Goal: Task Accomplishment & Management: Manage account settings

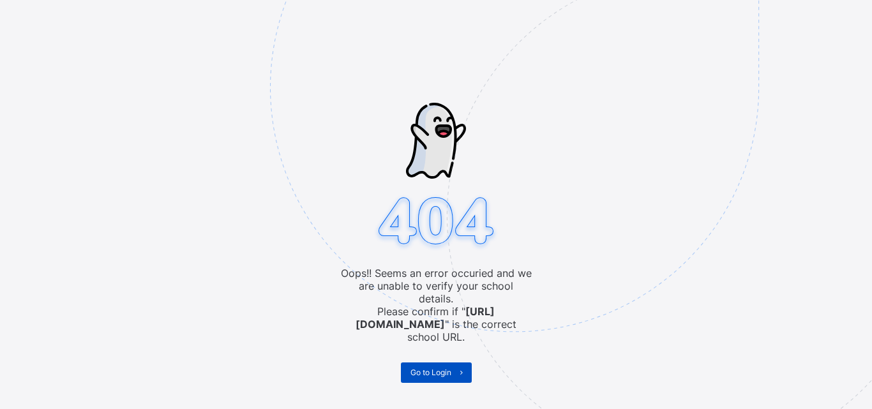
click at [424, 368] on span "Go to Login" at bounding box center [431, 373] width 41 height 10
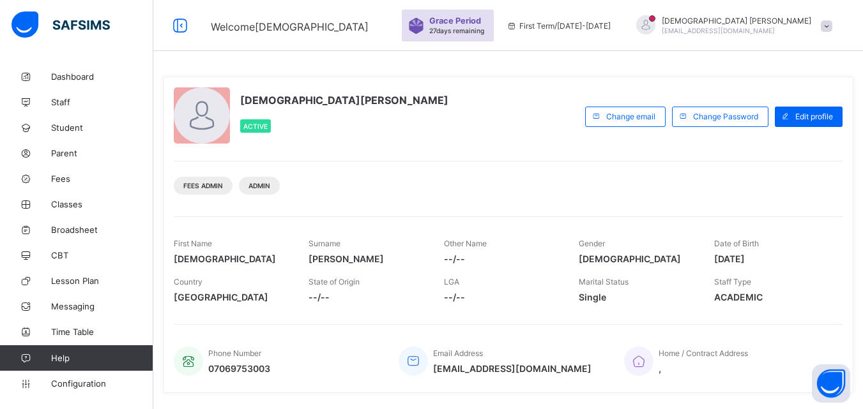
scroll to position [254, 0]
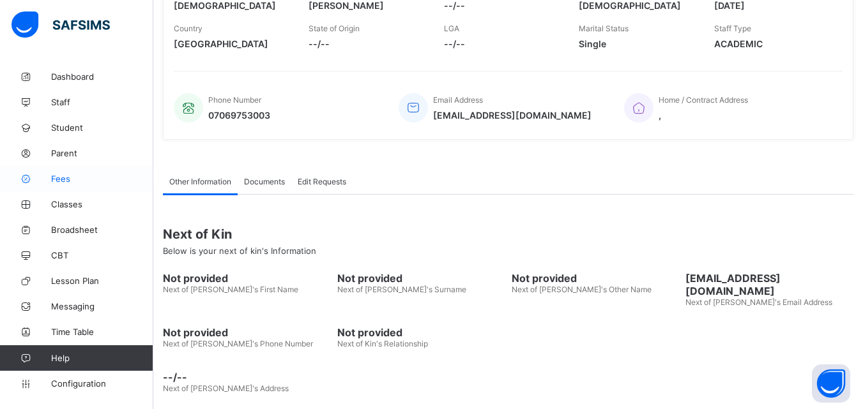
click at [56, 179] on span "Fees" at bounding box center [102, 179] width 102 height 10
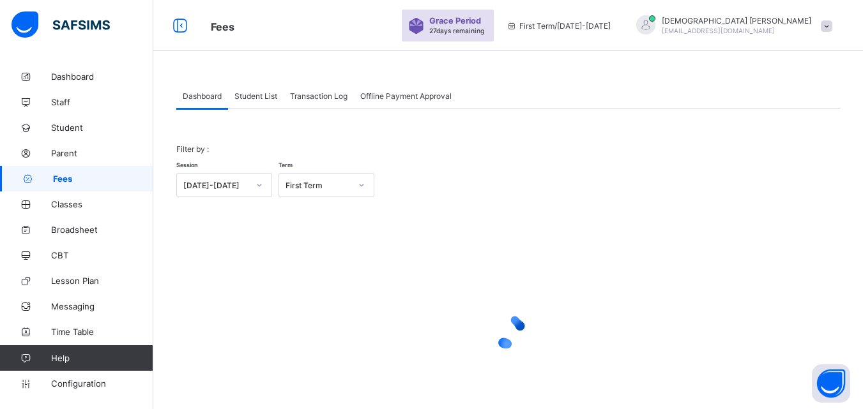
click at [252, 97] on span "Student List" at bounding box center [255, 96] width 43 height 10
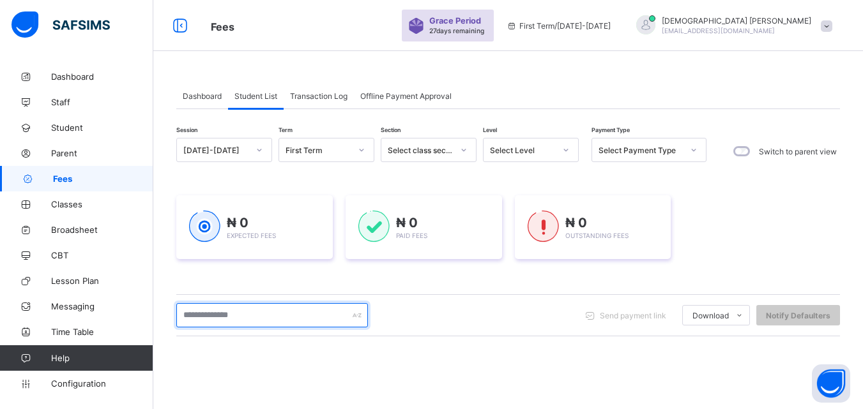
click at [289, 314] on input "text" at bounding box center [272, 315] width 192 height 24
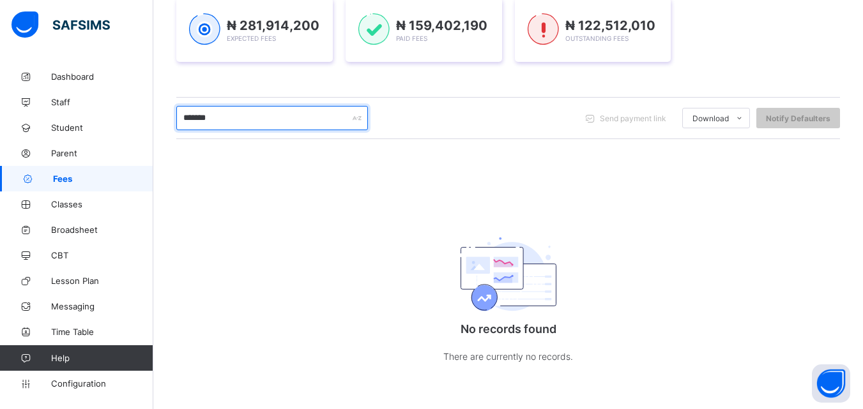
scroll to position [198, 0]
click at [243, 119] on input "*******" at bounding box center [272, 118] width 192 height 24
type input "*"
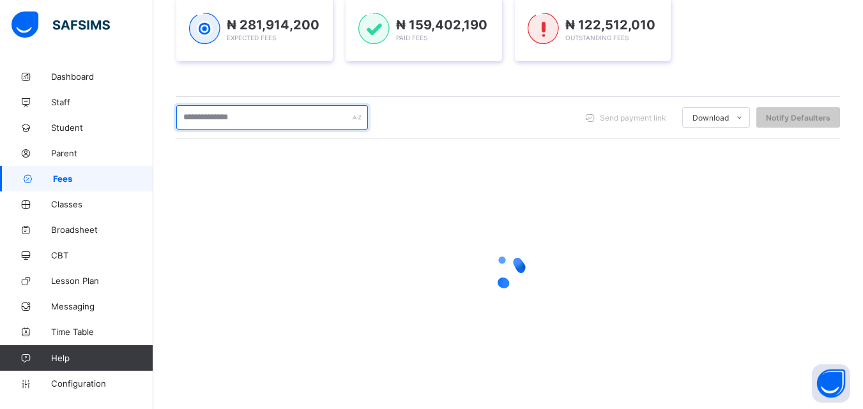
scroll to position [201, 0]
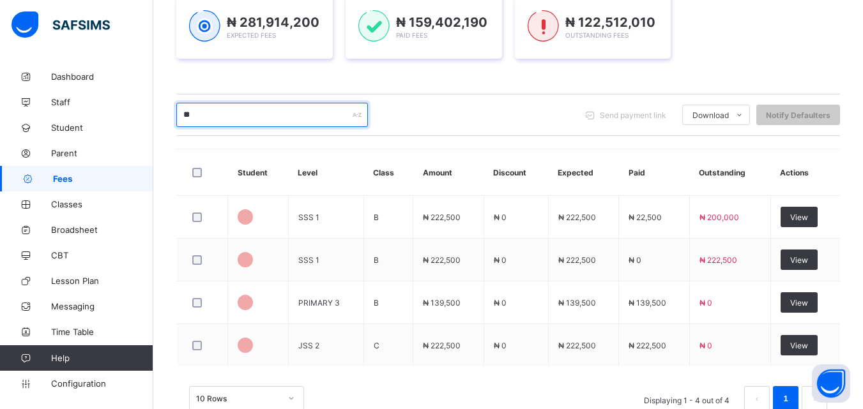
type input "*"
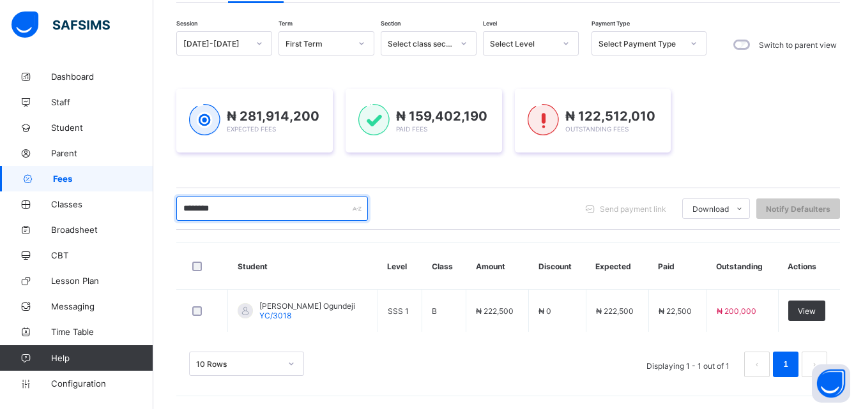
scroll to position [107, 0]
type input "*"
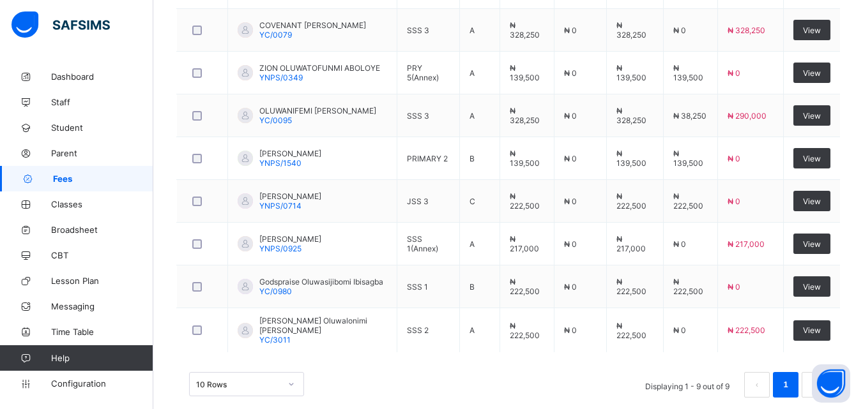
scroll to position [455, 0]
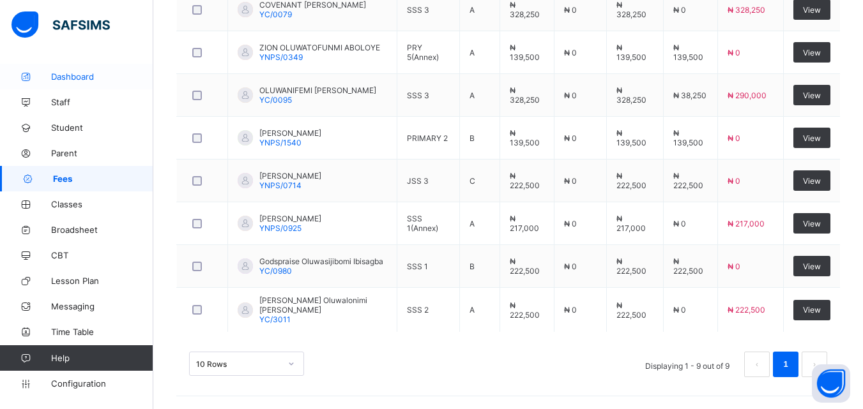
type input "**********"
click at [130, 87] on link "Dashboard" at bounding box center [76, 77] width 153 height 26
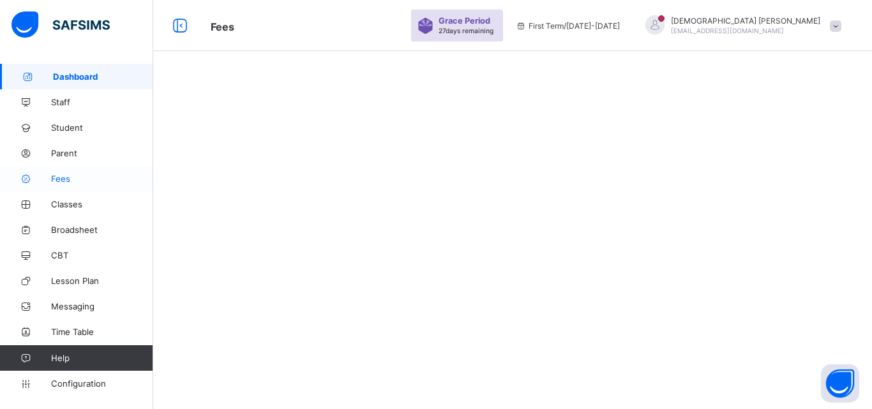
click at [61, 174] on span "Fees" at bounding box center [102, 179] width 102 height 10
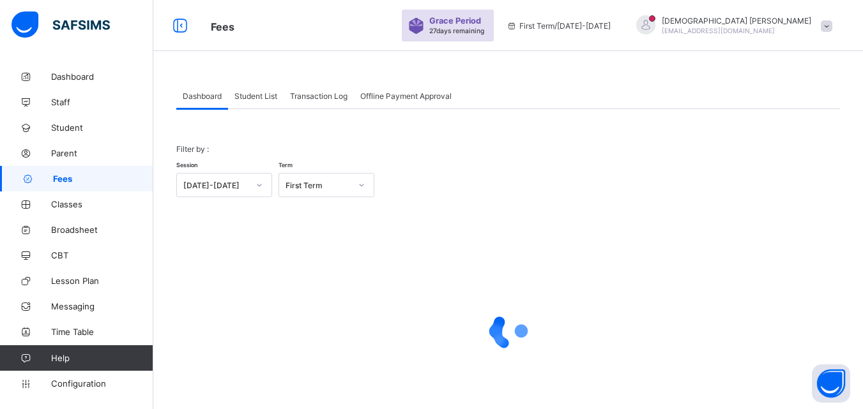
click at [266, 91] on span "Student List" at bounding box center [255, 96] width 43 height 10
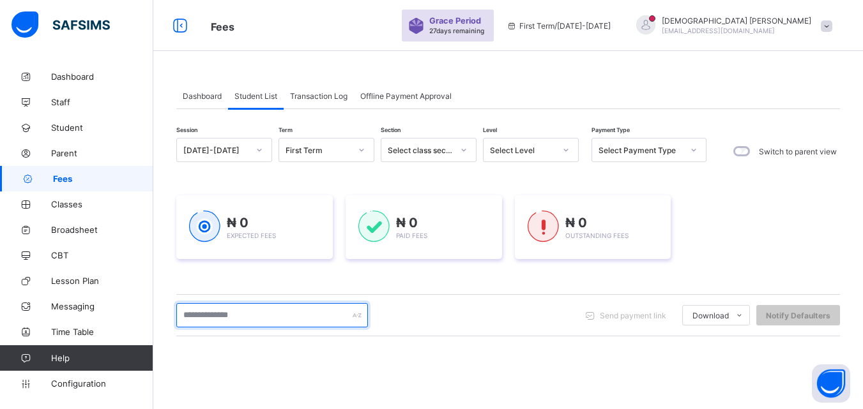
click at [257, 312] on input "text" at bounding box center [272, 315] width 192 height 24
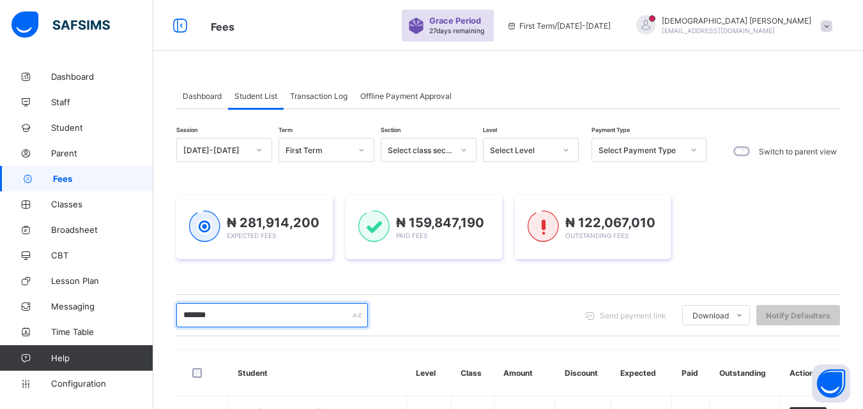
type input "*******"
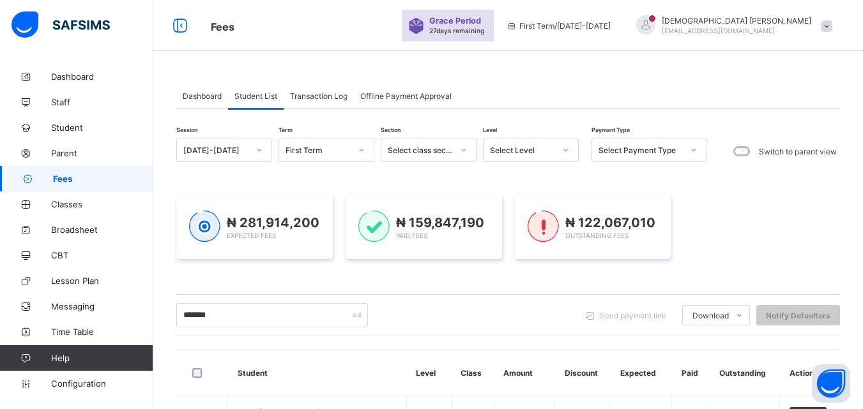
click at [862, 399] on div "Dashboard Student List Transaction Log Offline Payment Approval Student List Mo…" at bounding box center [508, 290] width 710 height 452
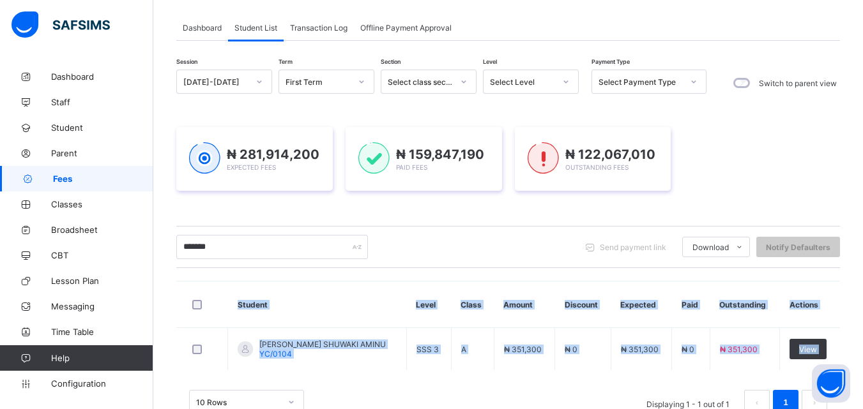
scroll to position [107, 0]
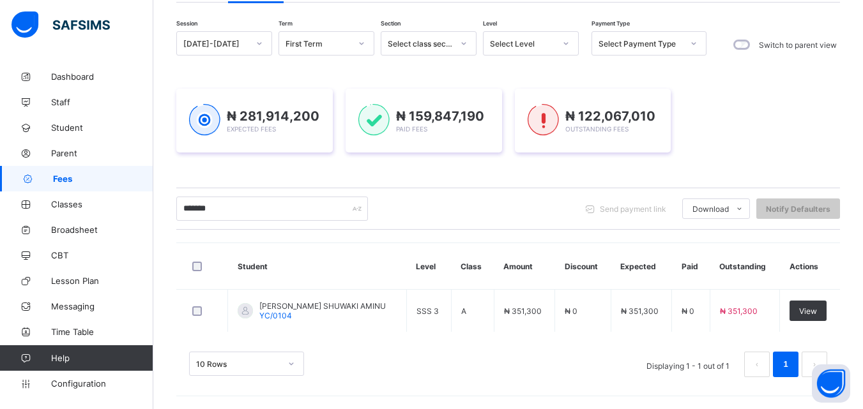
click at [715, 155] on div "₦ 281,914,200 Expected Fees ₦ 159,847,190 Paid Fees ₦ 122,067,010 Outstanding F…" at bounding box center [508, 121] width 664 height 102
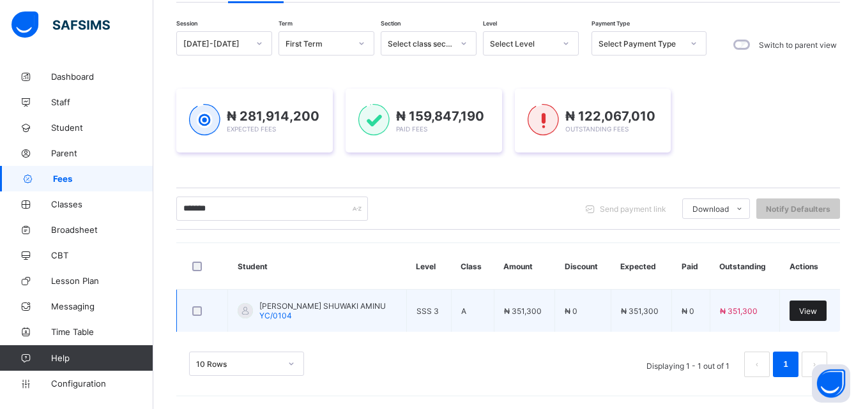
click at [804, 308] on div "View" at bounding box center [807, 311] width 37 height 20
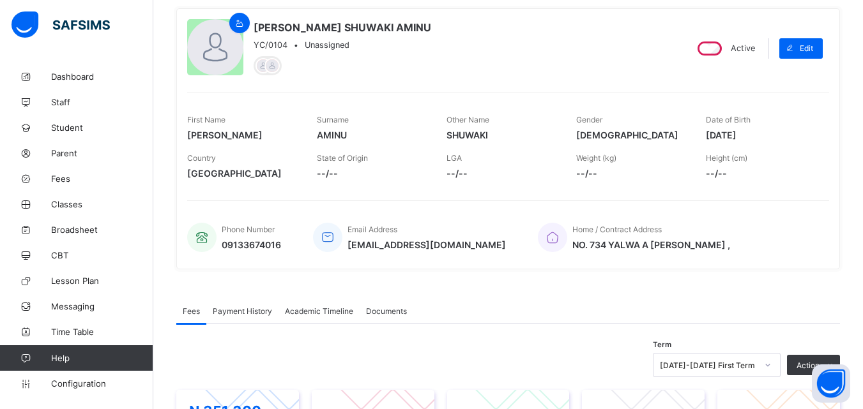
click at [242, 312] on span "Payment History" at bounding box center [242, 312] width 59 height 10
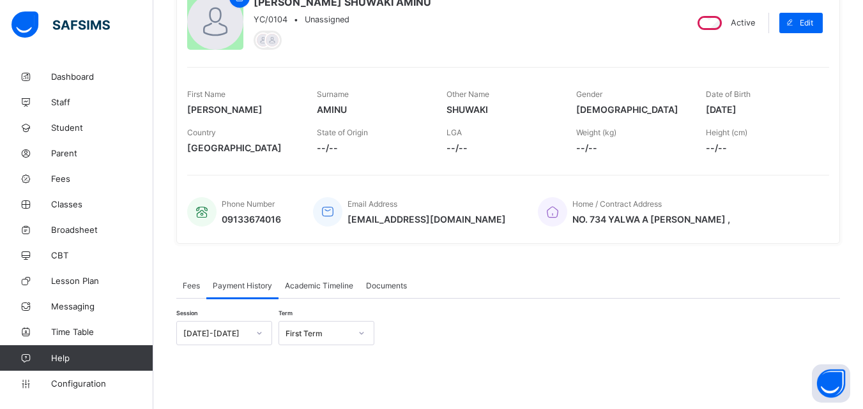
scroll to position [158, 0]
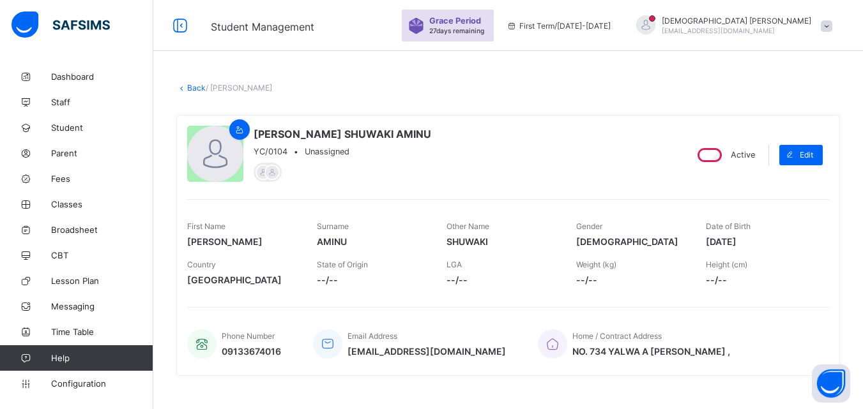
scroll to position [158, 0]
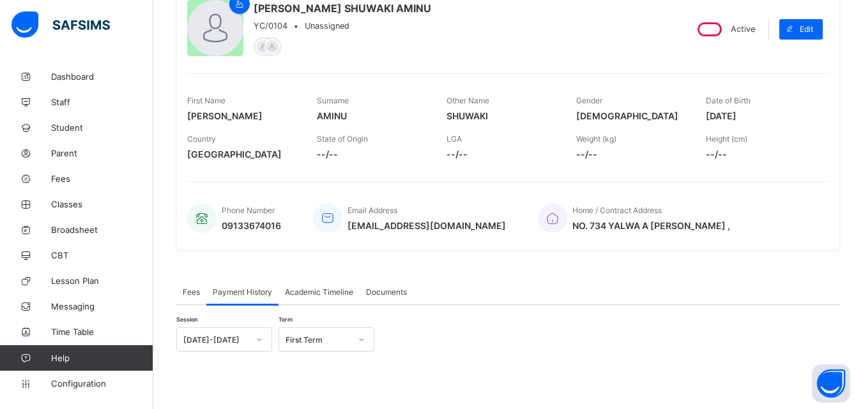
scroll to position [100, 0]
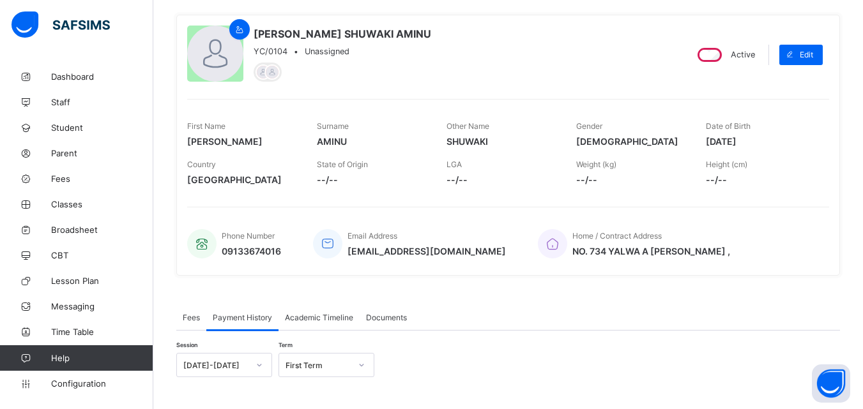
click at [188, 313] on span "Fees" at bounding box center [191, 318] width 17 height 10
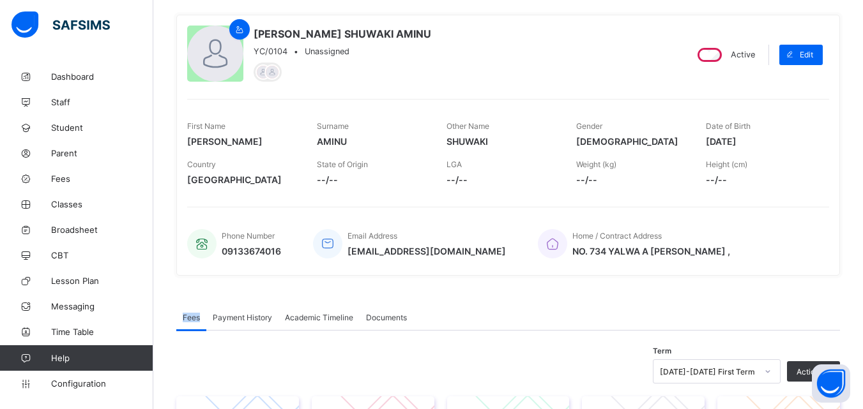
click at [188, 313] on span "Fees" at bounding box center [191, 318] width 17 height 10
click at [192, 315] on span "Fees" at bounding box center [191, 318] width 17 height 10
click at [427, 203] on div "MUKTHAR SHUWAKI AMINU YC/0104 • Unassigned Active Edit First Name MUKTHAR Surna…" at bounding box center [508, 145] width 664 height 261
click at [502, 382] on div "Term 2025-2026 First Term Action Receive Payment Manage Discount Send Email Rem…" at bounding box center [508, 372] width 664 height 24
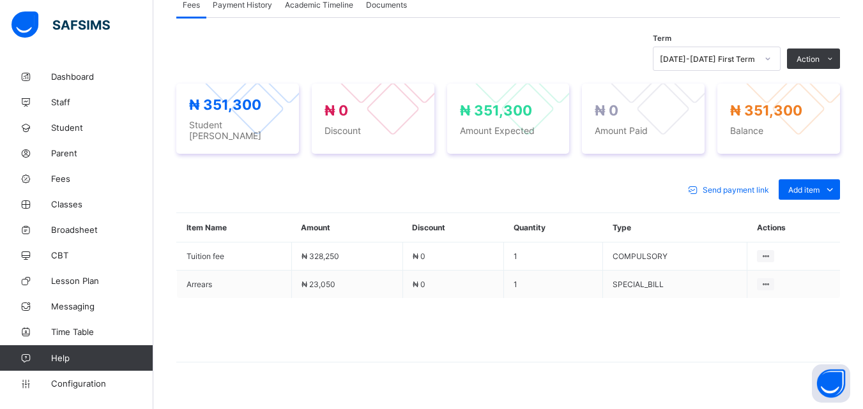
scroll to position [430, 0]
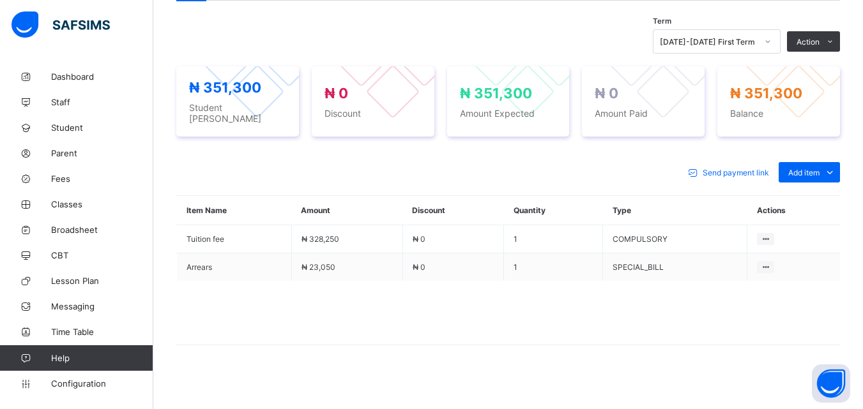
click at [503, 149] on div "Send payment link Add item Optional items Special bill Item Name Amount Discoun…" at bounding box center [508, 260] width 664 height 222
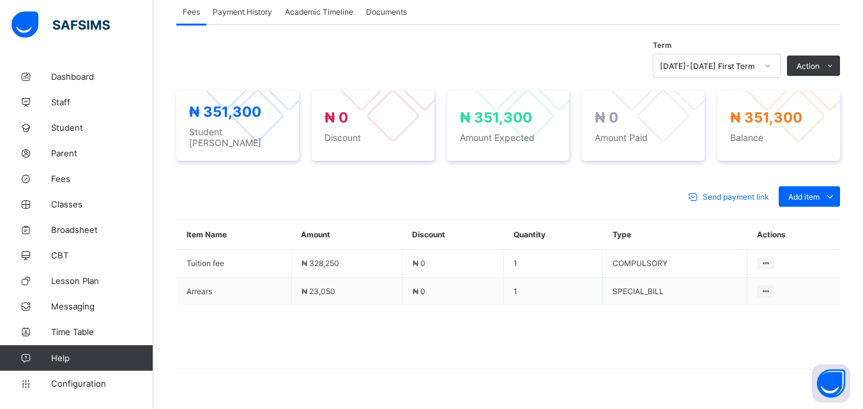
scroll to position [405, 0]
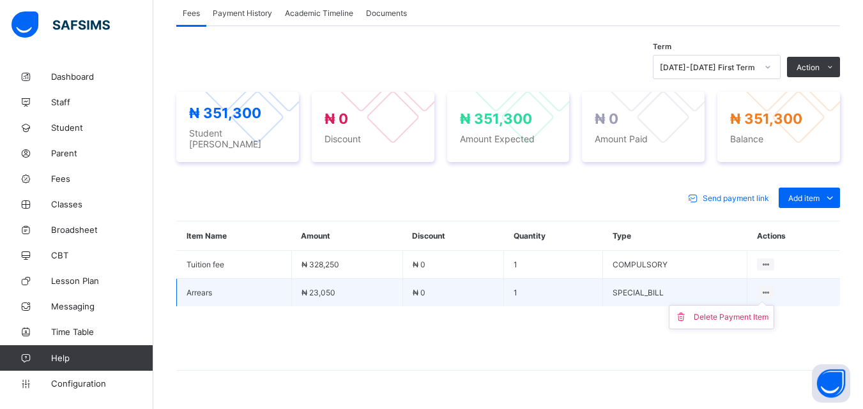
click at [771, 288] on icon at bounding box center [765, 293] width 11 height 10
click at [726, 311] on div "Delete Payment Item" at bounding box center [731, 317] width 75 height 13
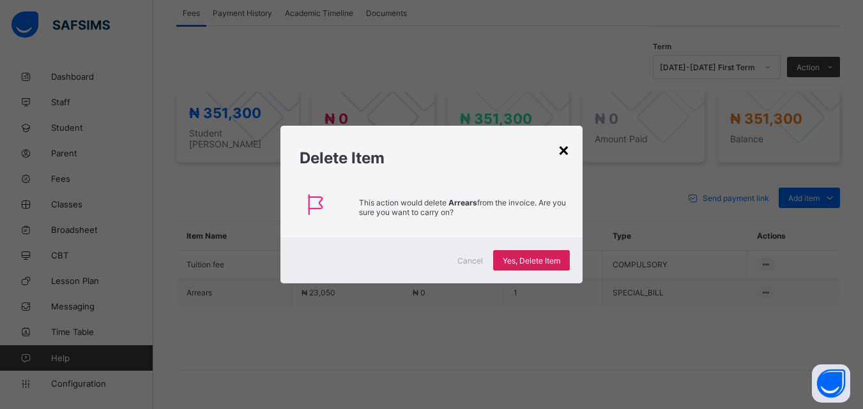
click at [561, 149] on div "×" at bounding box center [564, 150] width 12 height 22
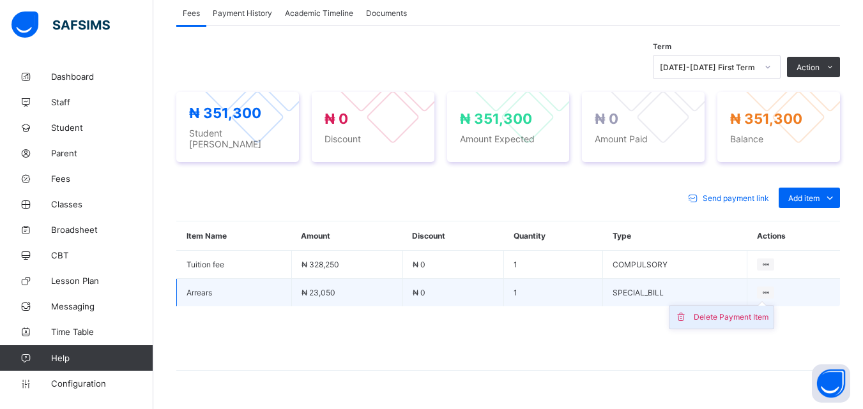
click at [725, 311] on div "Delete Payment Item" at bounding box center [731, 317] width 75 height 13
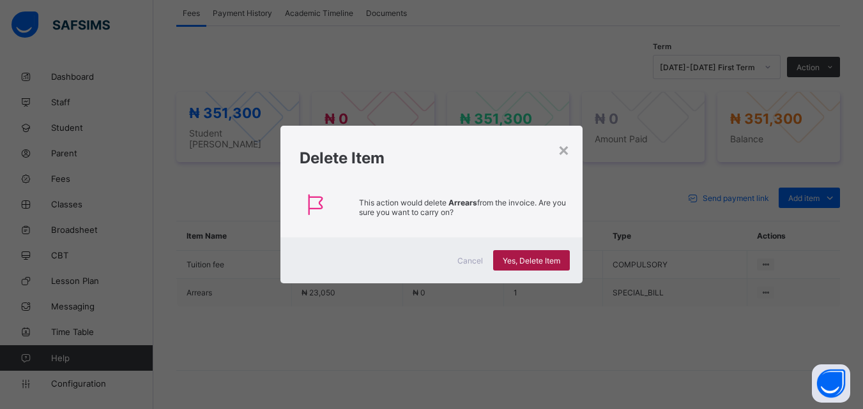
click at [521, 259] on span "Yes, Delete Item" at bounding box center [531, 261] width 57 height 10
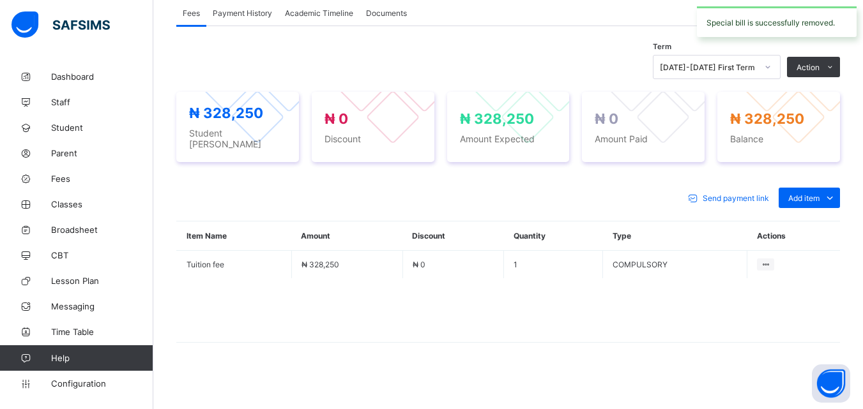
scroll to position [402, 0]
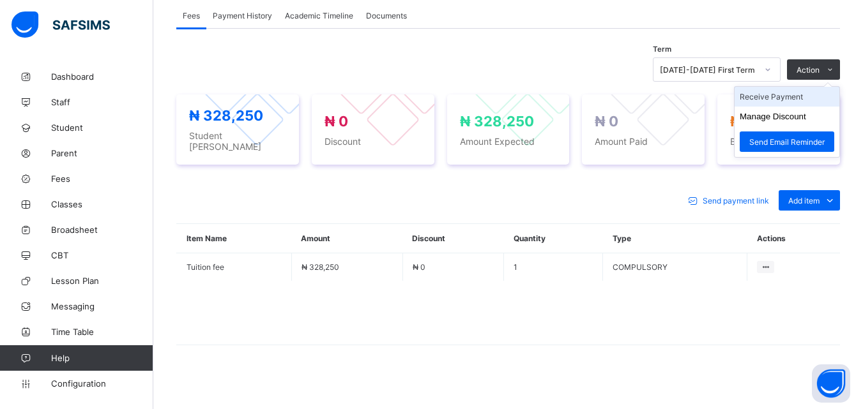
click at [792, 95] on li "Receive Payment" at bounding box center [786, 97] width 105 height 20
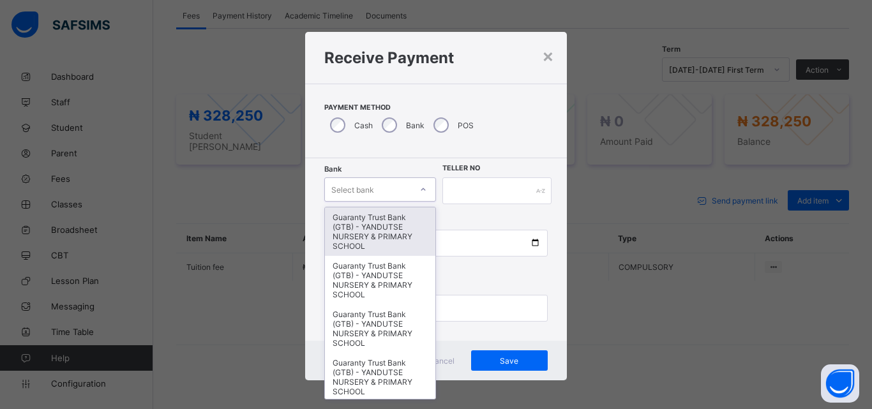
click at [420, 188] on icon at bounding box center [424, 189] width 8 height 13
type input "*"
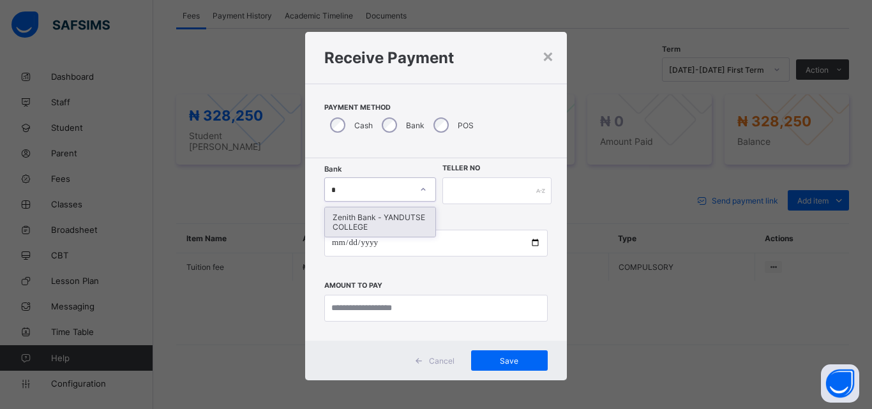
click at [358, 222] on div "Zenith Bank - YANDUTSE COLLEGE" at bounding box center [380, 222] width 110 height 29
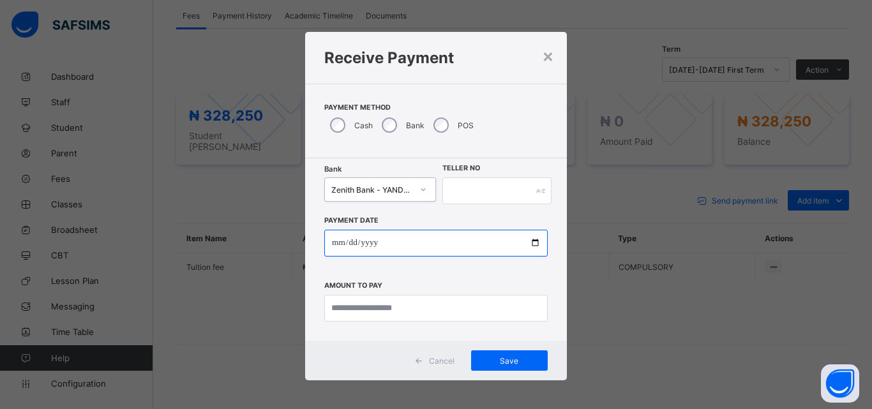
click at [531, 243] on input "date" at bounding box center [436, 243] width 224 height 27
type input "**********"
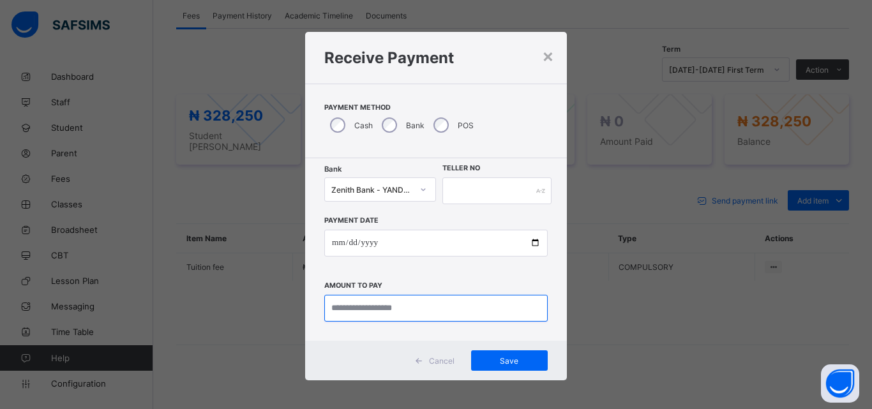
click at [402, 301] on input "currency" at bounding box center [436, 308] width 224 height 27
click at [402, 309] on input "currency" at bounding box center [436, 308] width 224 height 27
type input "*********"
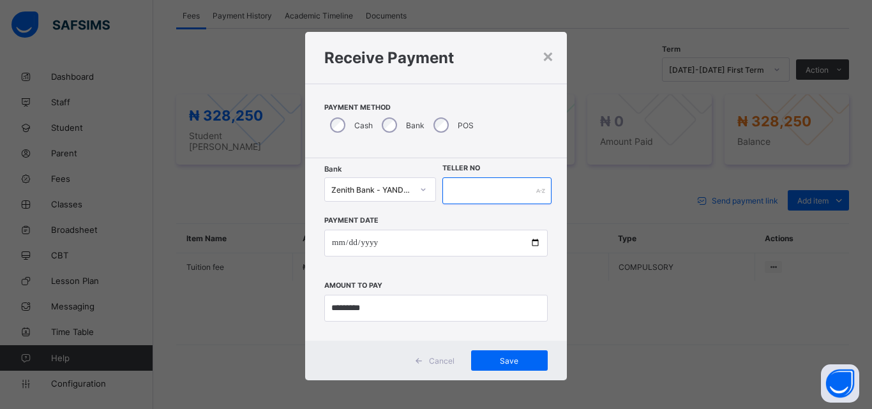
click at [464, 195] on input "text" at bounding box center [497, 191] width 109 height 27
click at [506, 361] on span "Save" at bounding box center [509, 361] width 57 height 10
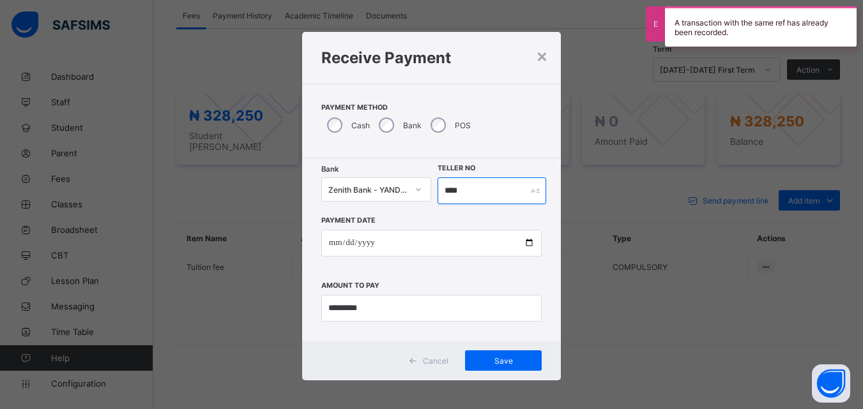
click at [473, 189] on input "****" at bounding box center [491, 191] width 108 height 27
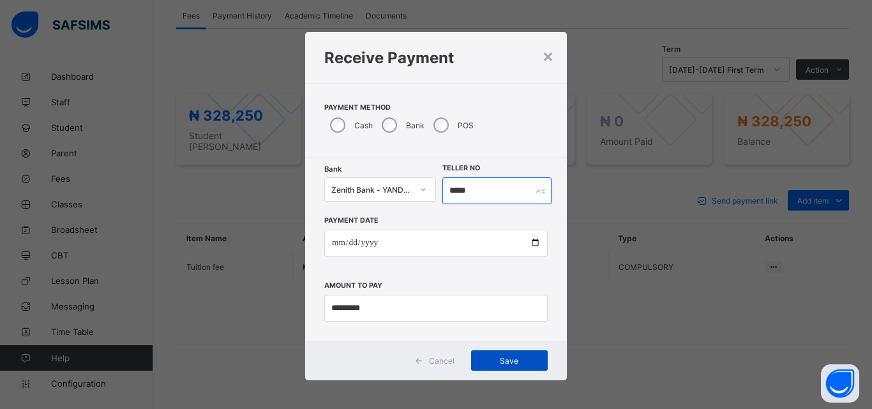
type input "*****"
click at [504, 356] on span "Save" at bounding box center [509, 361] width 57 height 10
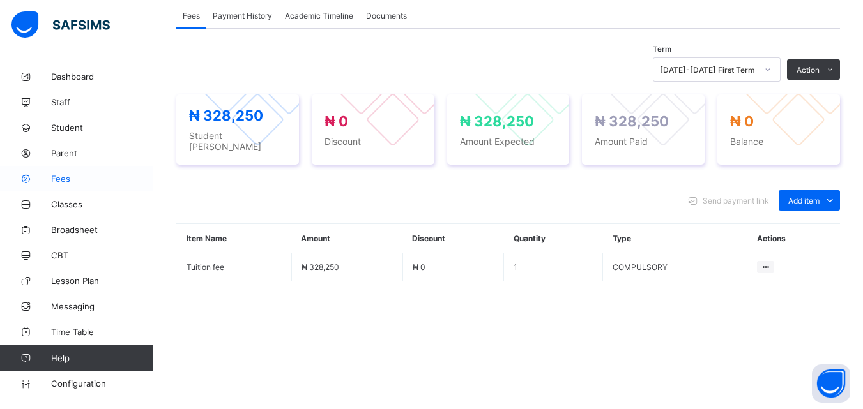
click at [61, 178] on span "Fees" at bounding box center [102, 179] width 102 height 10
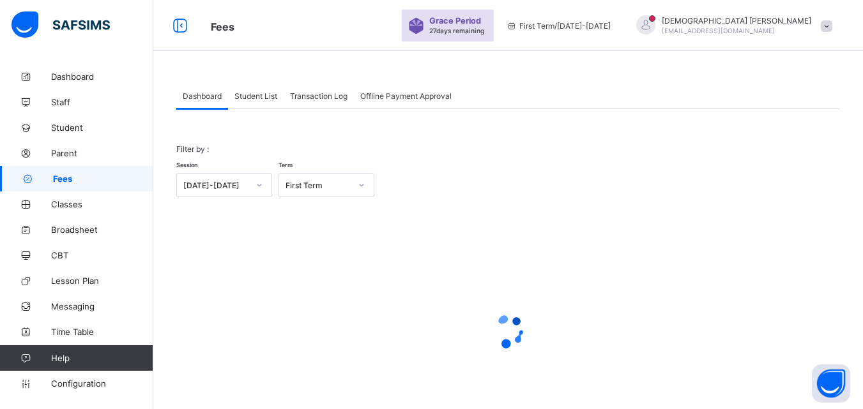
click at [272, 94] on span "Student List" at bounding box center [255, 96] width 43 height 10
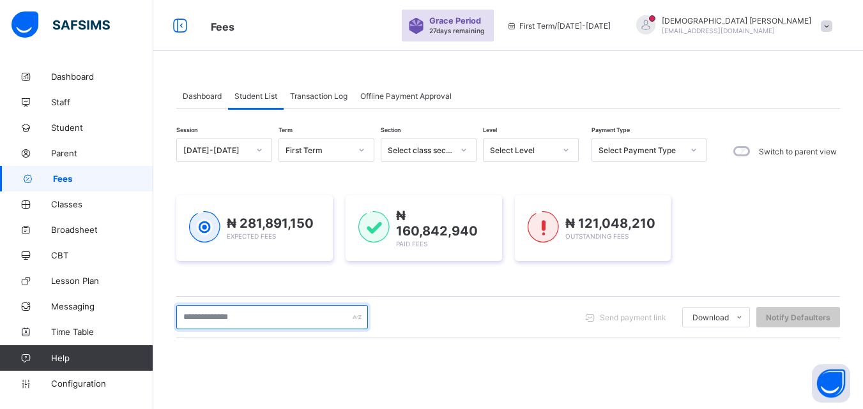
click at [217, 319] on input "text" at bounding box center [272, 317] width 192 height 24
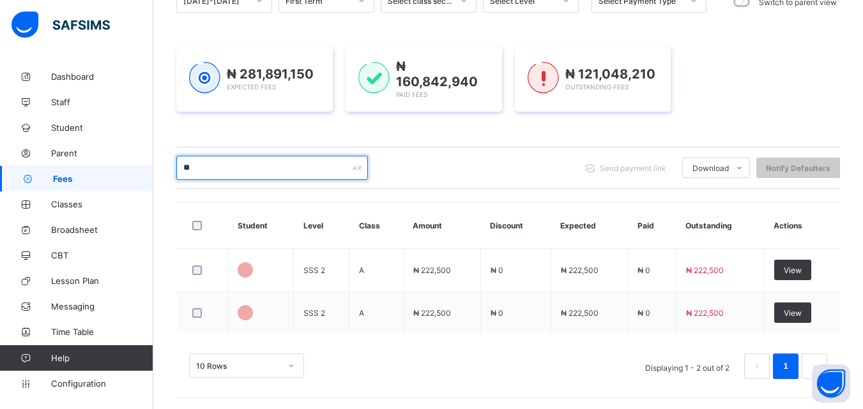
scroll to position [201, 0]
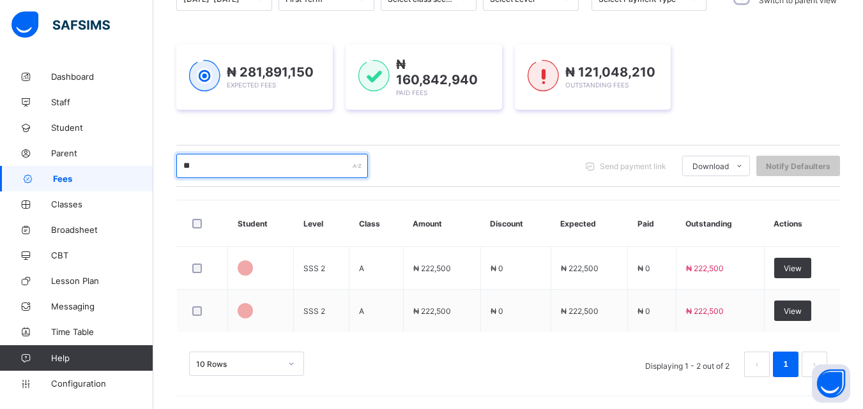
type input "*"
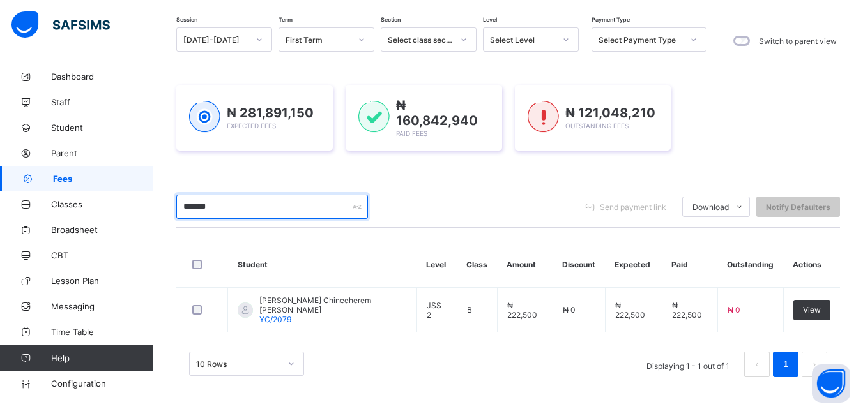
scroll to position [107, 0]
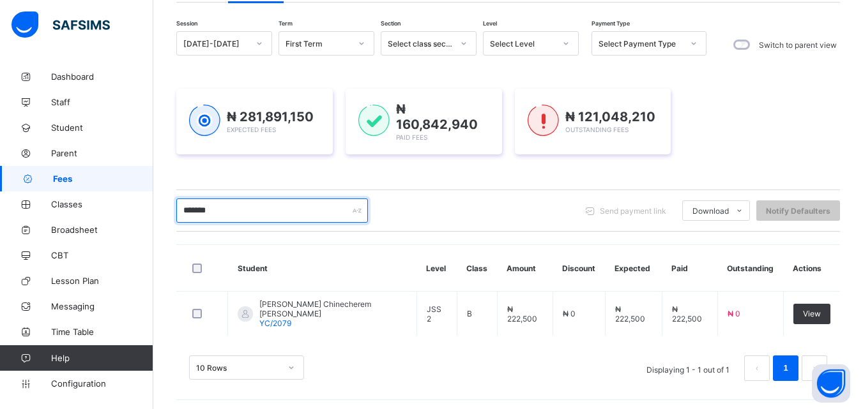
click at [271, 204] on input "*******" at bounding box center [272, 211] width 192 height 24
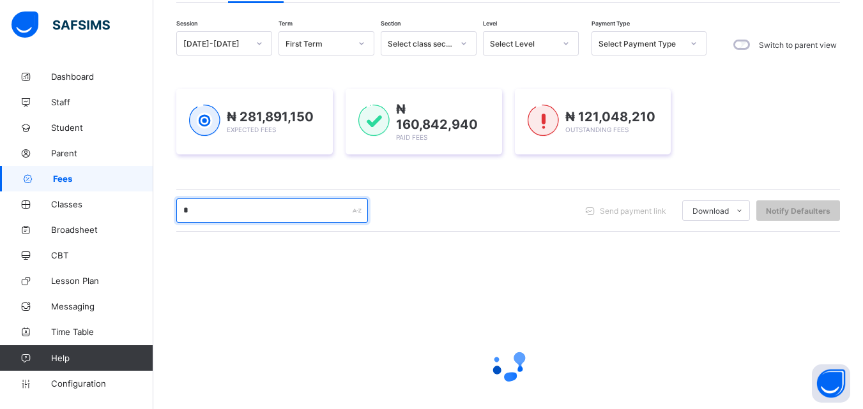
scroll to position [201, 0]
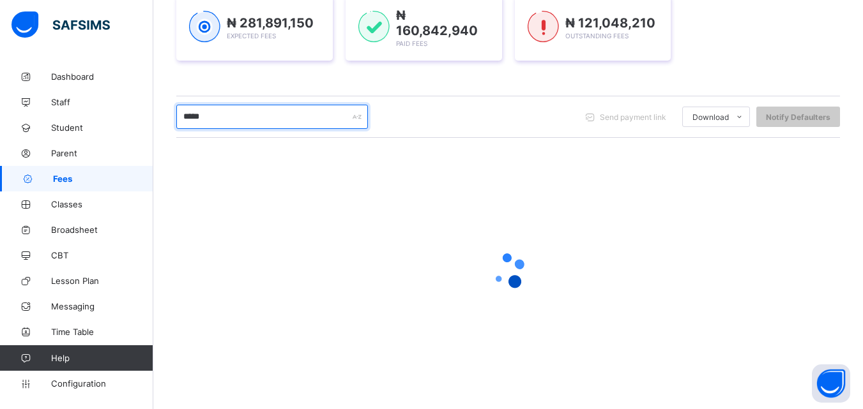
click at [185, 112] on input "*****" at bounding box center [272, 117] width 192 height 24
click at [270, 118] on input "********" at bounding box center [272, 117] width 192 height 24
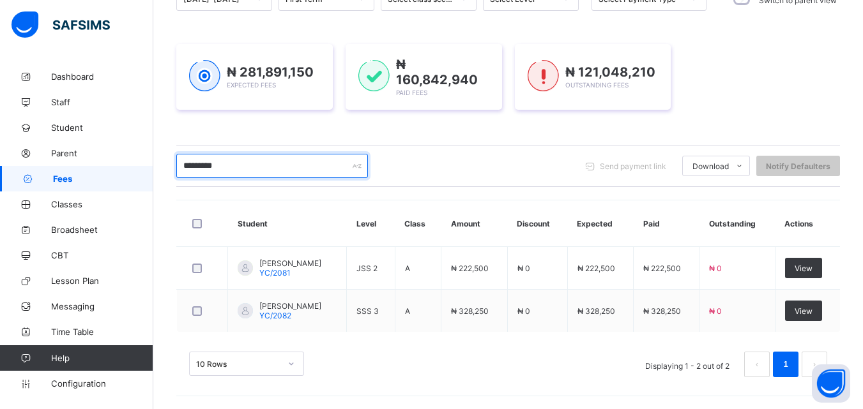
scroll to position [149, 0]
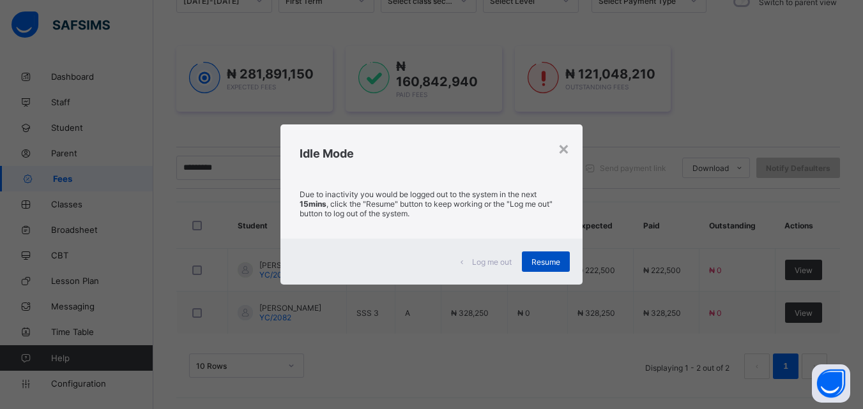
click at [556, 261] on span "Resume" at bounding box center [545, 262] width 29 height 10
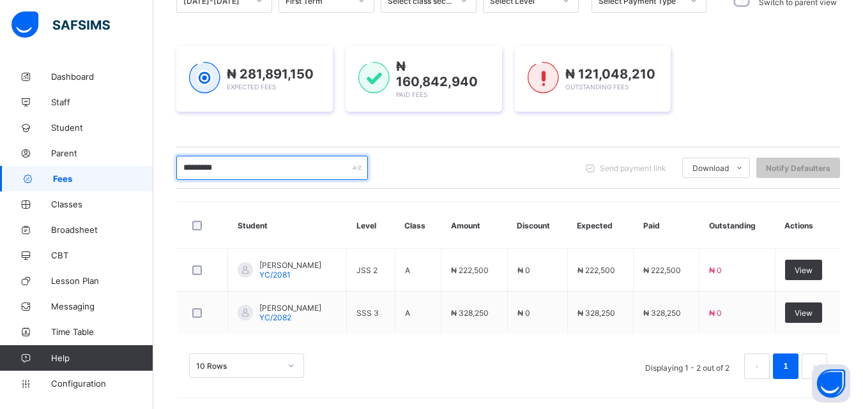
click at [268, 166] on input "*********" at bounding box center [272, 168] width 192 height 24
type input "*"
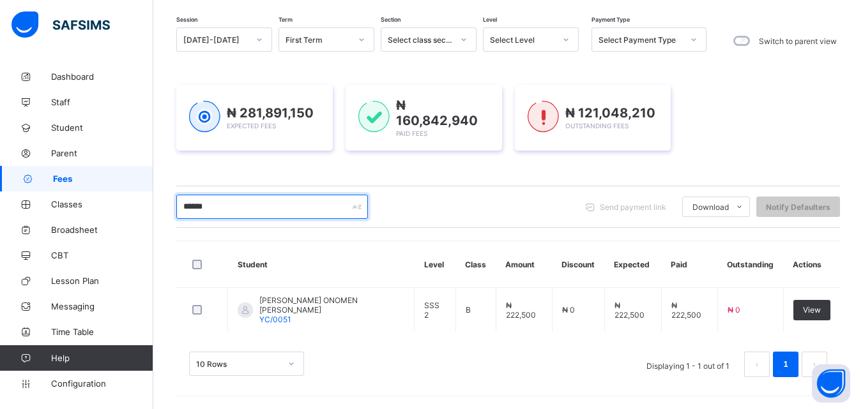
scroll to position [107, 0]
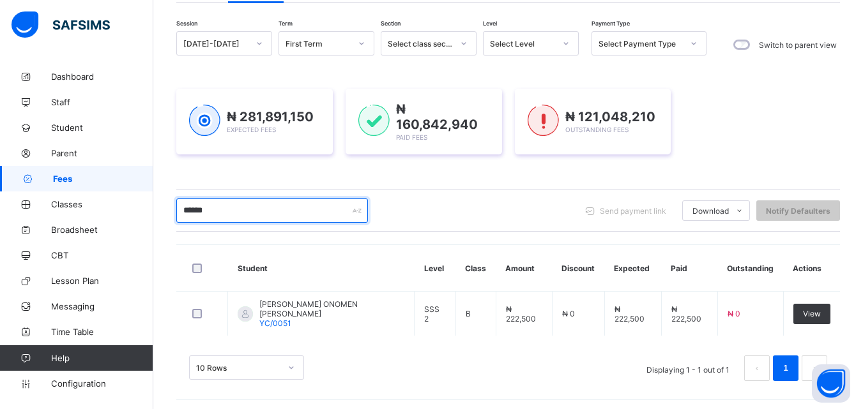
click at [234, 203] on input "******" at bounding box center [272, 211] width 192 height 24
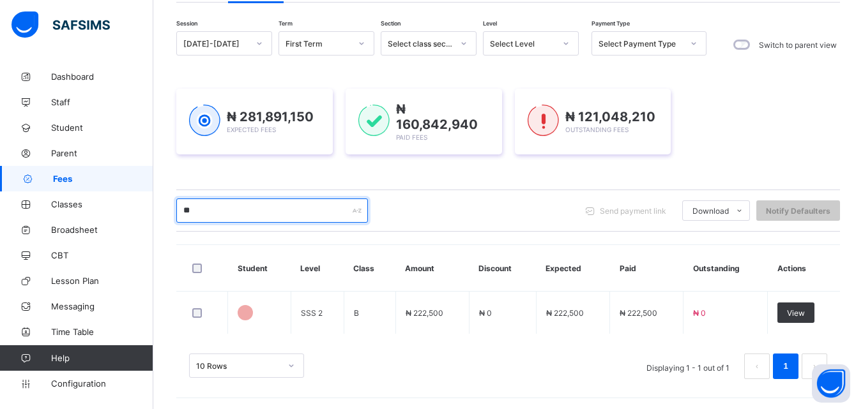
scroll to position [201, 0]
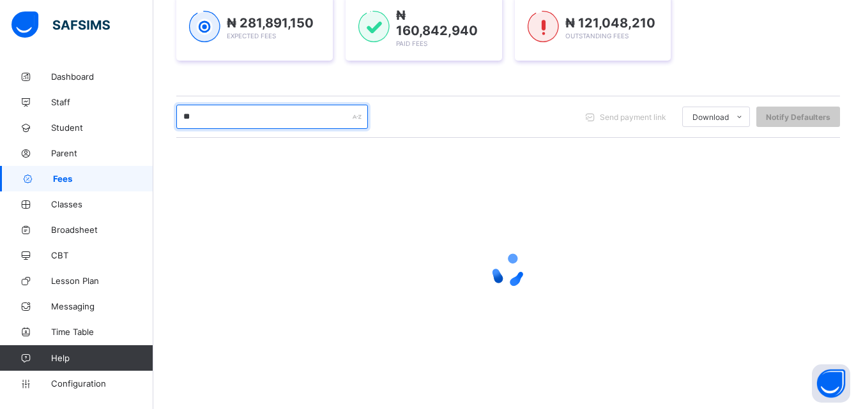
type input "*"
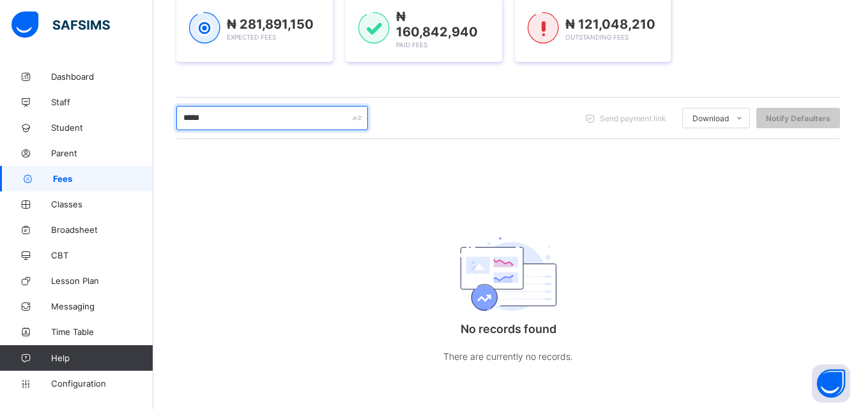
scroll to position [121, 0]
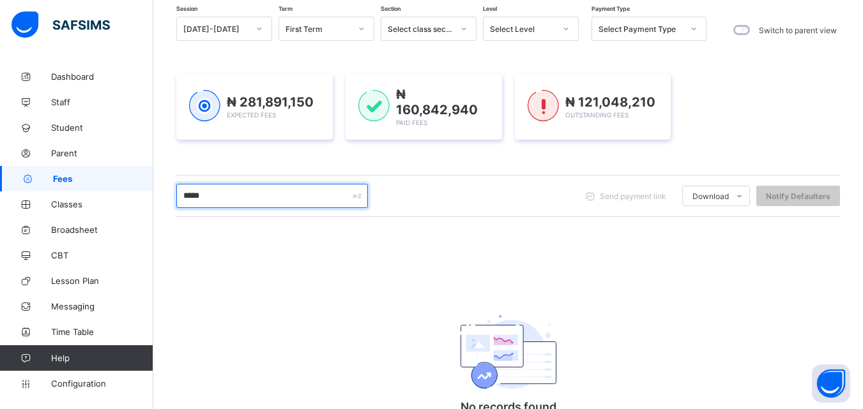
click at [224, 202] on input "*****" at bounding box center [272, 196] width 192 height 24
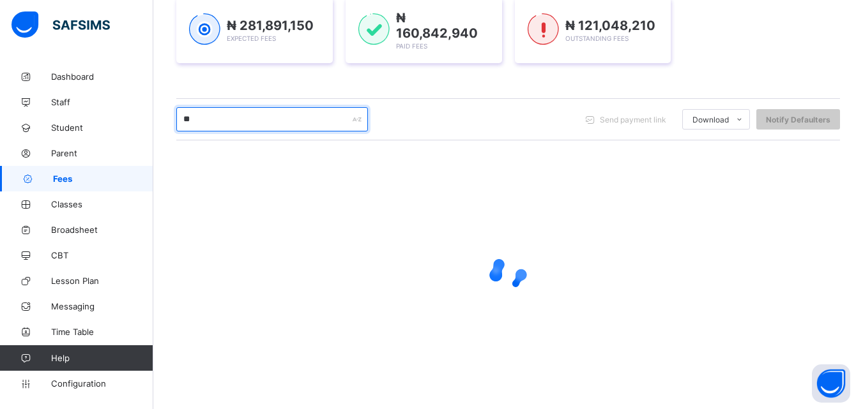
scroll to position [201, 0]
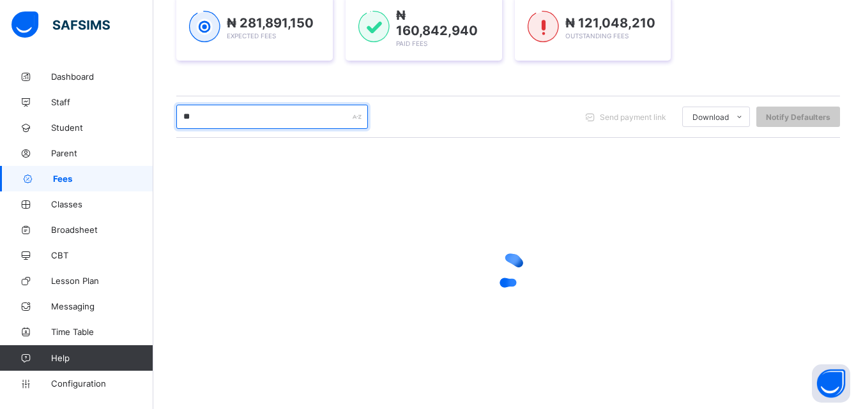
type input "*"
type input "*****"
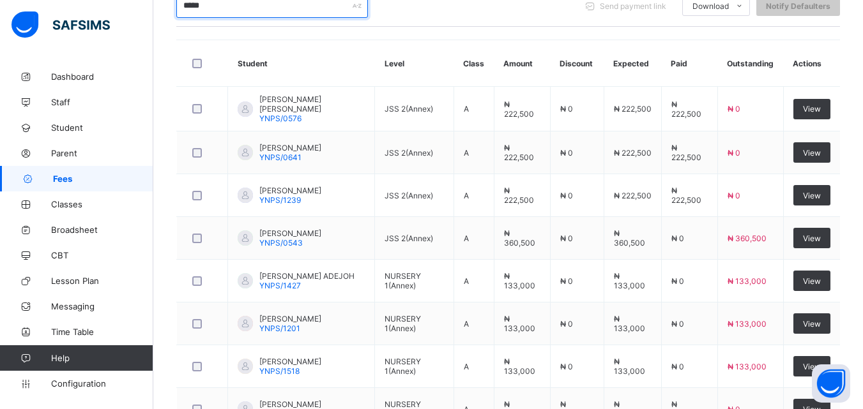
scroll to position [328, 0]
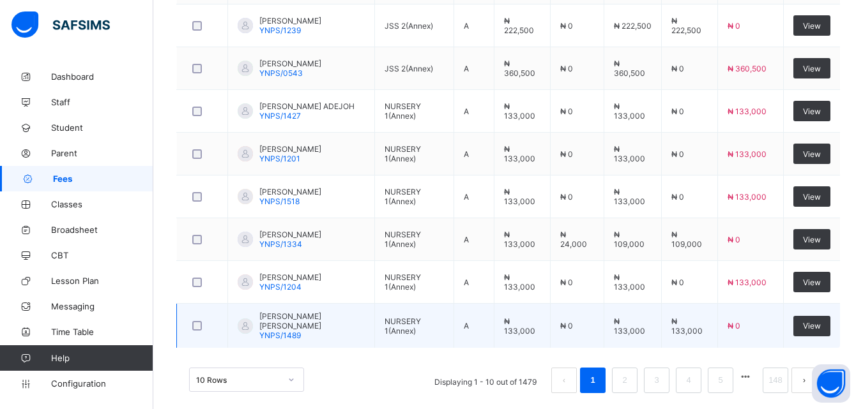
scroll to position [482, 0]
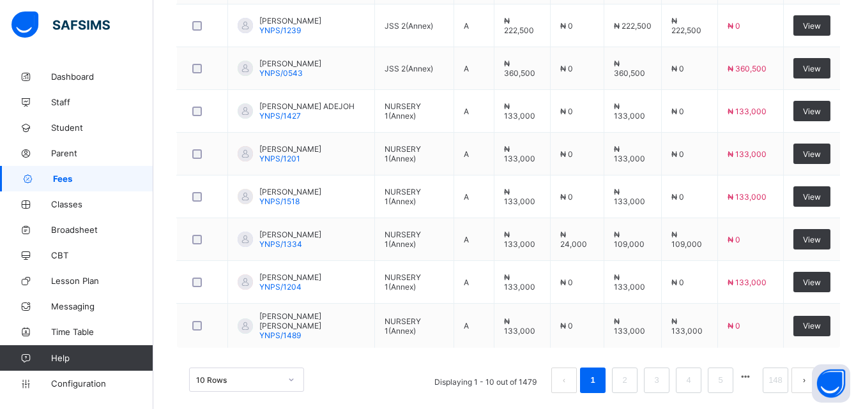
type input "*****"
click at [861, 18] on div "Dashboard Student List Transaction Log Offline Payment Approval Student List Mo…" at bounding box center [508, 3] width 710 height 843
click at [862, 10] on div "Dashboard Student List Transaction Log Offline Payment Approval Student List Mo…" at bounding box center [508, 3] width 710 height 843
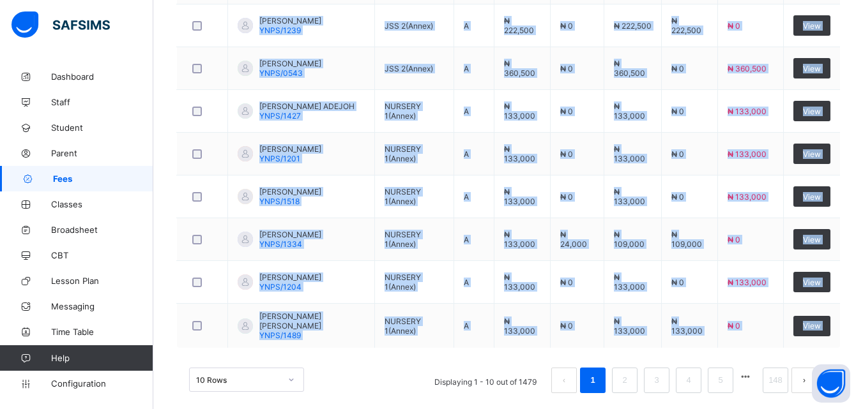
click at [862, 10] on div "Dashboard Student List Transaction Log Offline Payment Approval Student List Mo…" at bounding box center [508, 3] width 710 height 843
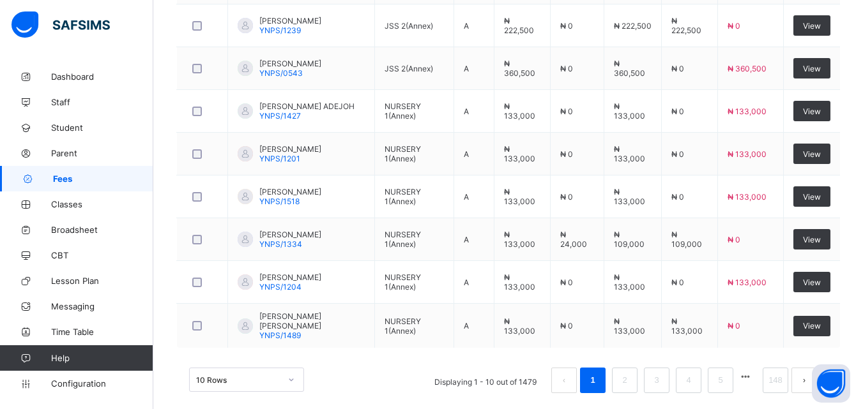
click at [369, 386] on div "10 Rows Displaying 1 - 10 out of 1479 1 2 3 4 5 148" at bounding box center [508, 381] width 638 height 26
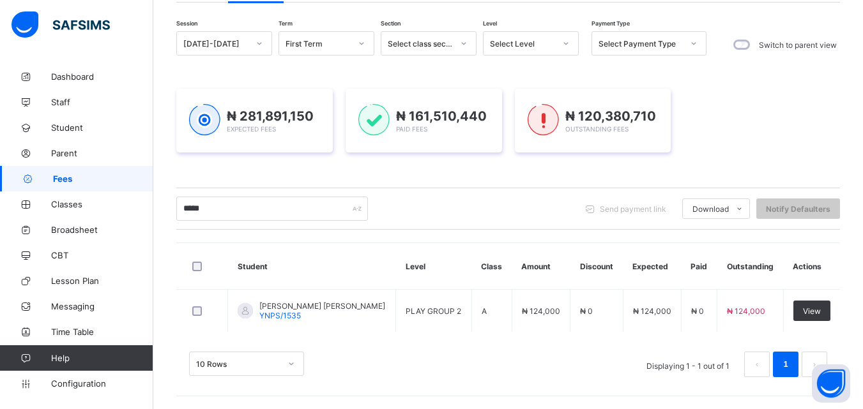
scroll to position [107, 0]
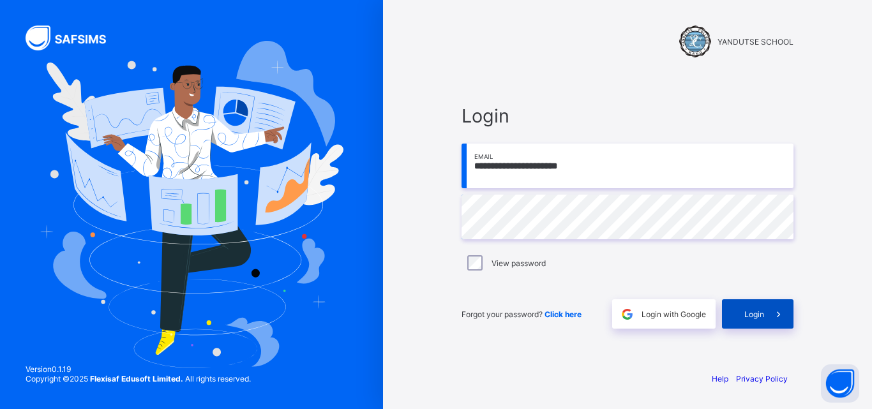
click at [746, 307] on div "Login" at bounding box center [758, 314] width 72 height 29
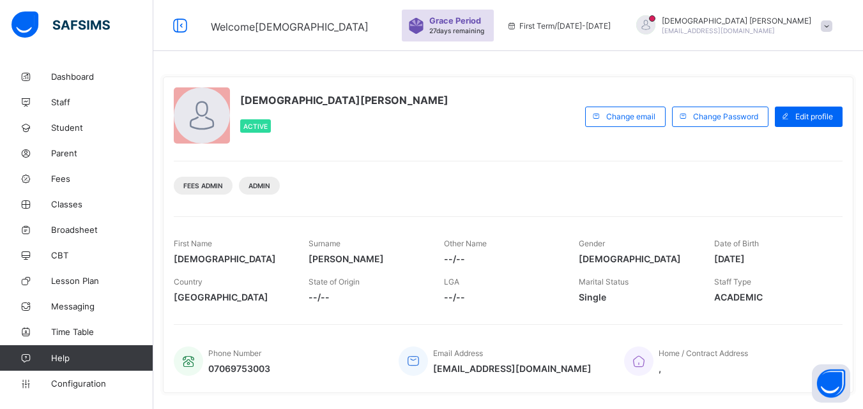
click at [560, 189] on div "Fees Admin Admin" at bounding box center [508, 181] width 669 height 40
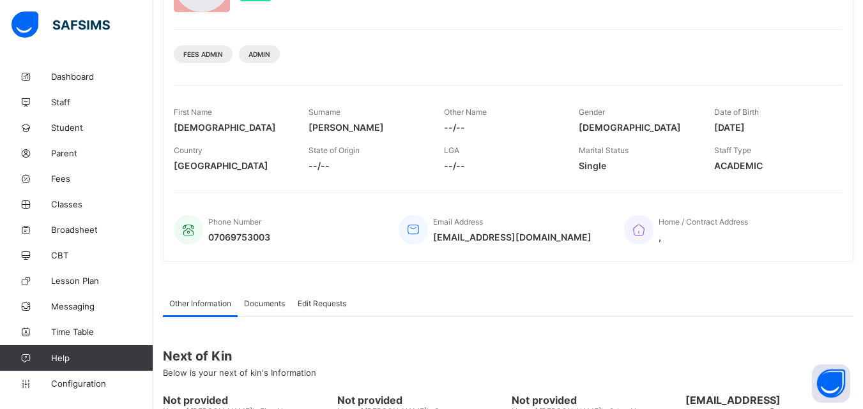
scroll to position [153, 0]
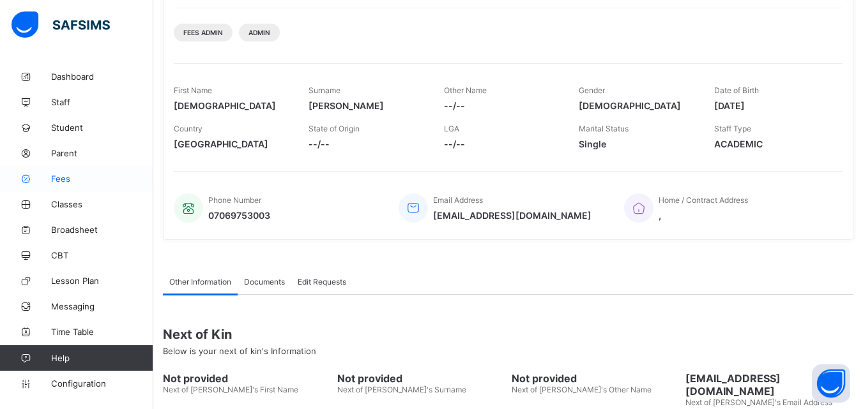
click at [62, 178] on span "Fees" at bounding box center [102, 179] width 102 height 10
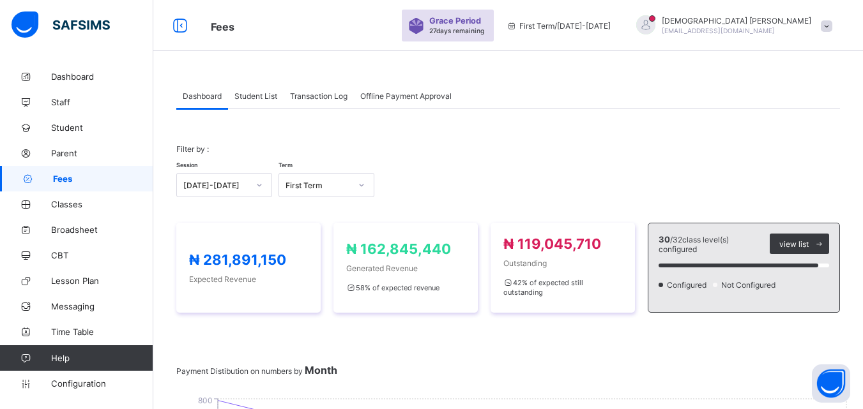
click at [257, 100] on span "Student List" at bounding box center [255, 96] width 43 height 10
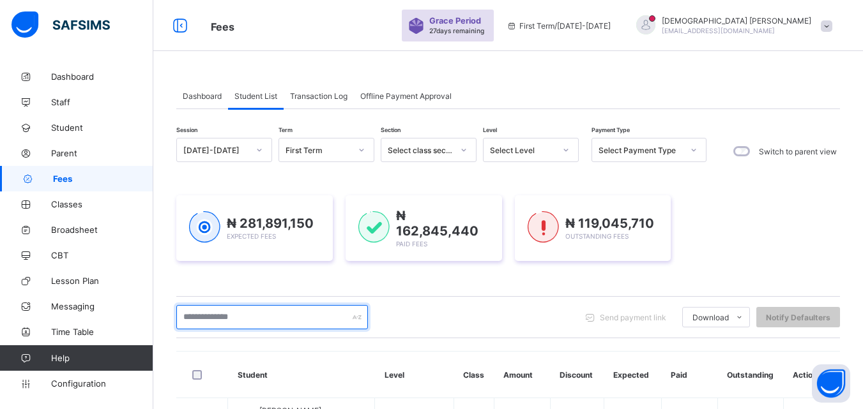
click at [310, 316] on input "text" at bounding box center [272, 317] width 192 height 24
click at [293, 317] on input "text" at bounding box center [272, 317] width 192 height 24
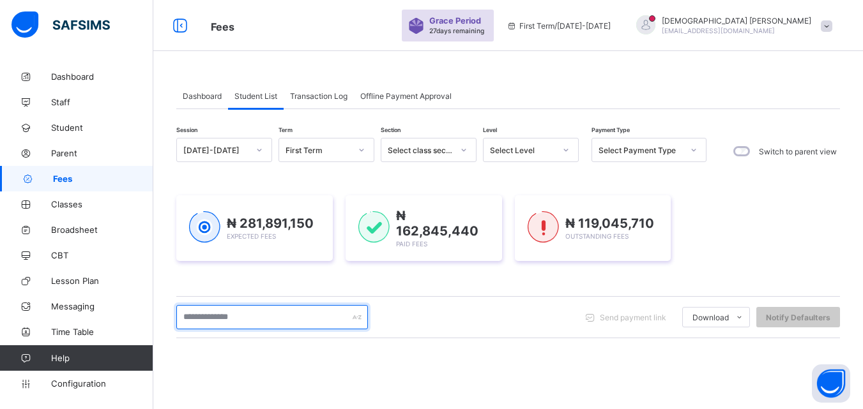
click at [293, 317] on input "text" at bounding box center [272, 317] width 192 height 24
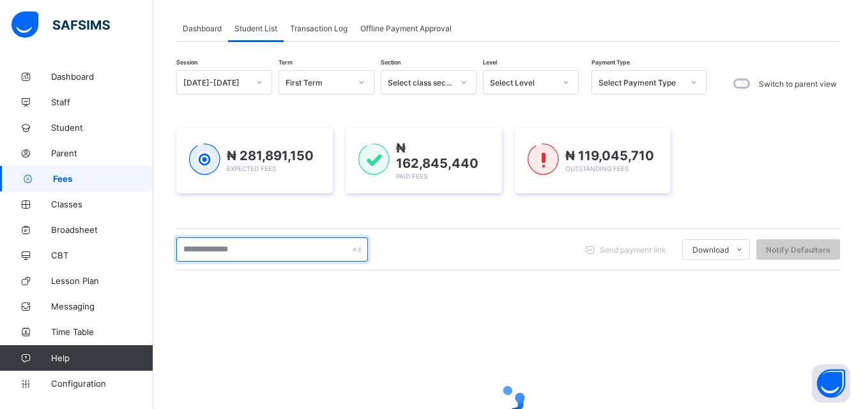
scroll to position [77, 0]
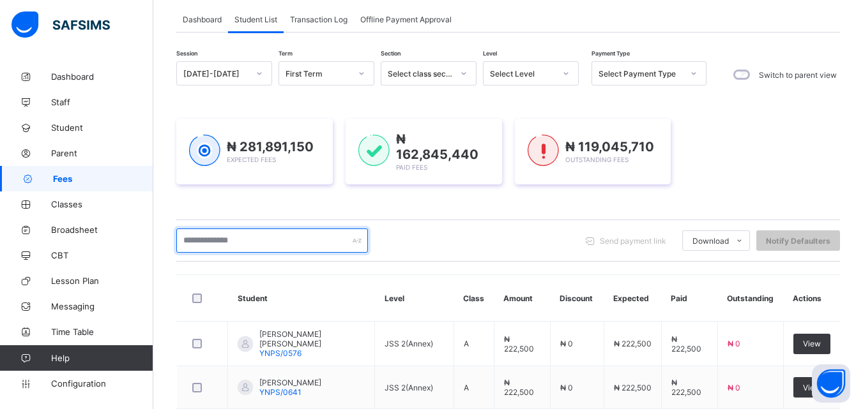
click at [256, 245] on input "text" at bounding box center [272, 241] width 192 height 24
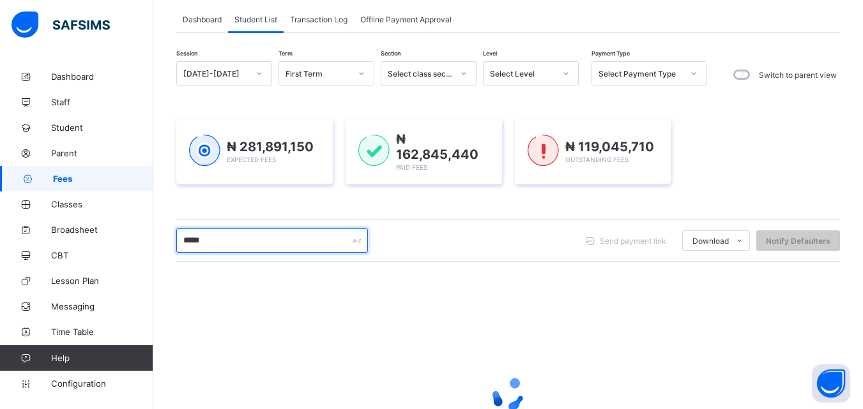
type input "******"
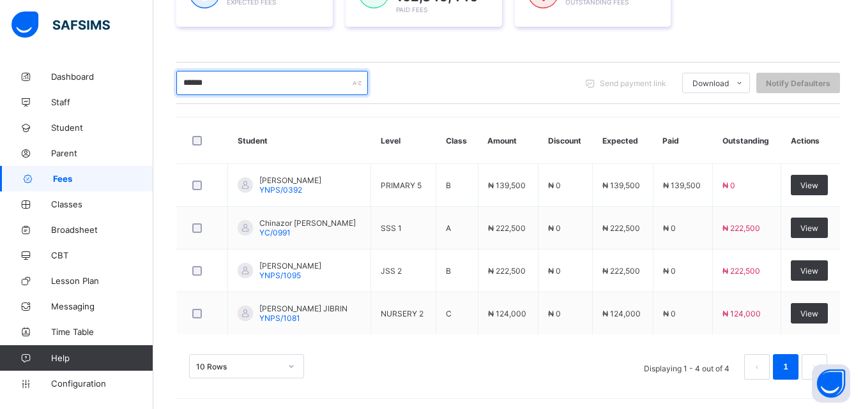
scroll to position [235, 0]
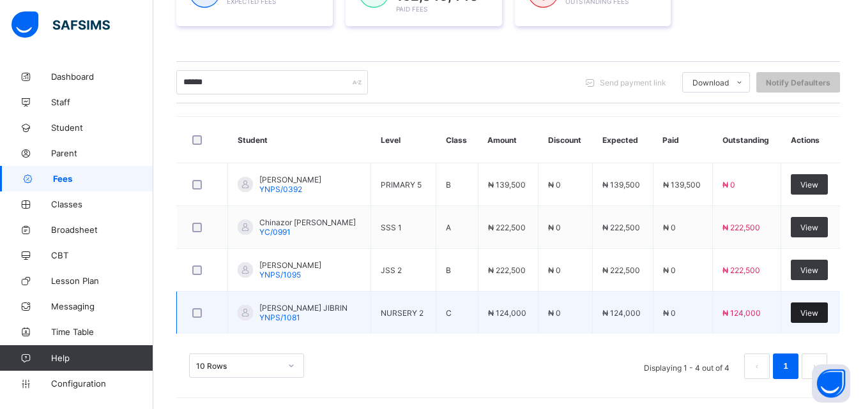
click at [818, 309] on span "View" at bounding box center [809, 313] width 18 height 10
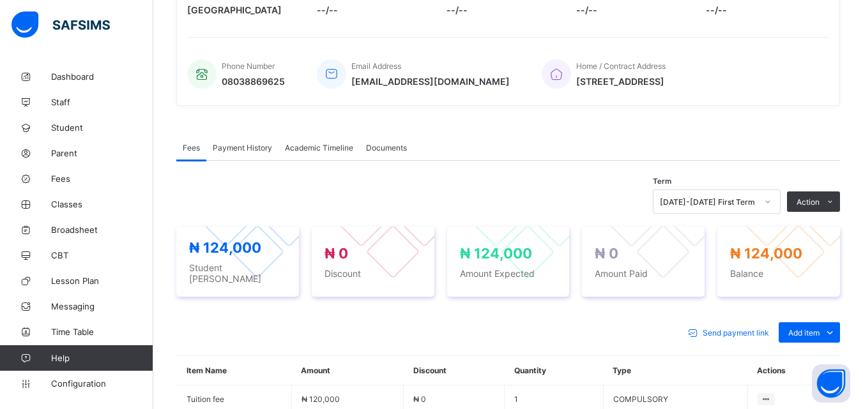
scroll to position [281, 0]
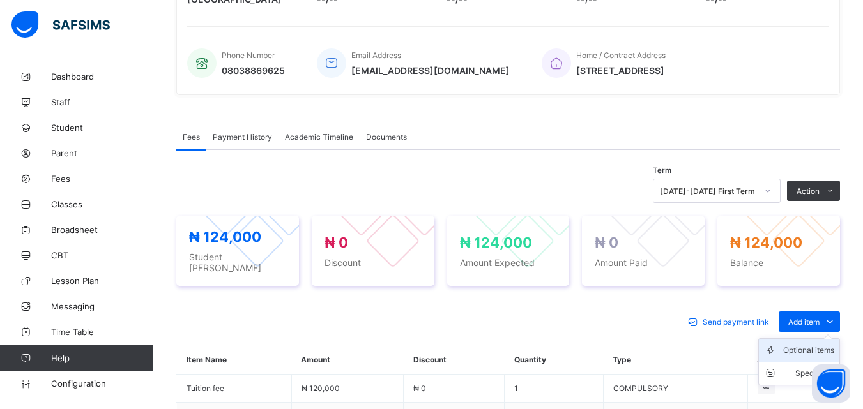
click at [823, 344] on div "Optional items" at bounding box center [808, 350] width 51 height 13
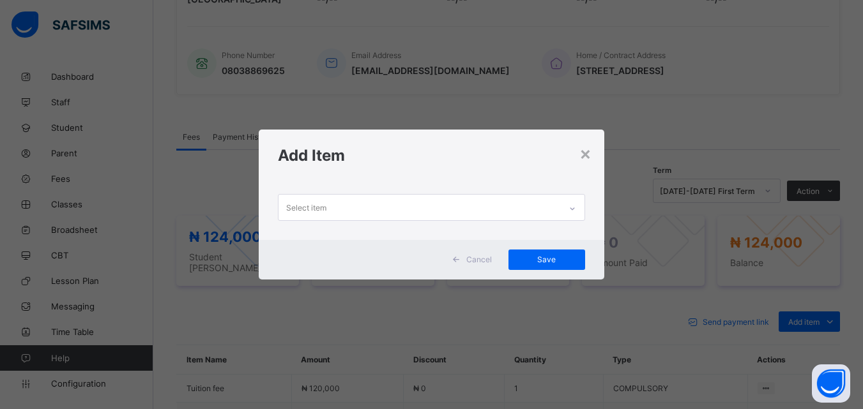
click at [568, 210] on div at bounding box center [572, 209] width 22 height 20
click at [574, 210] on icon at bounding box center [572, 208] width 8 height 13
click at [574, 204] on icon at bounding box center [572, 208] width 8 height 13
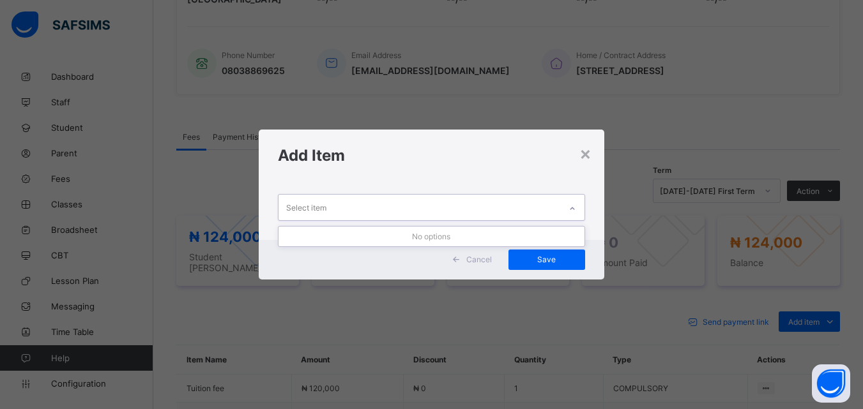
click at [574, 204] on icon at bounding box center [572, 208] width 8 height 13
click at [586, 155] on div "×" at bounding box center [585, 153] width 12 height 22
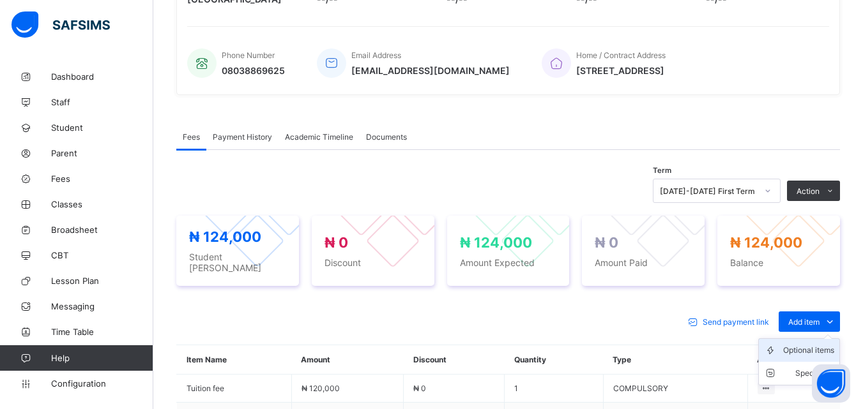
click at [833, 344] on div "Optional items" at bounding box center [808, 350] width 51 height 13
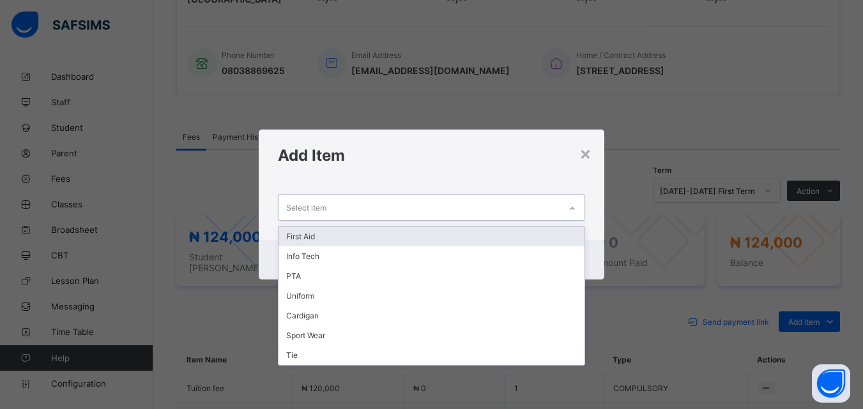
click at [575, 208] on icon at bounding box center [572, 208] width 8 height 13
click at [309, 238] on div "First Aid" at bounding box center [430, 237] width 305 height 20
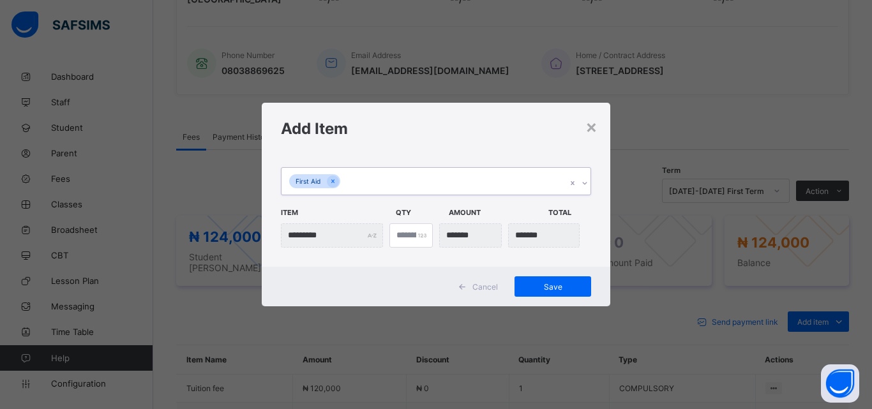
click at [586, 177] on div at bounding box center [585, 183] width 12 height 20
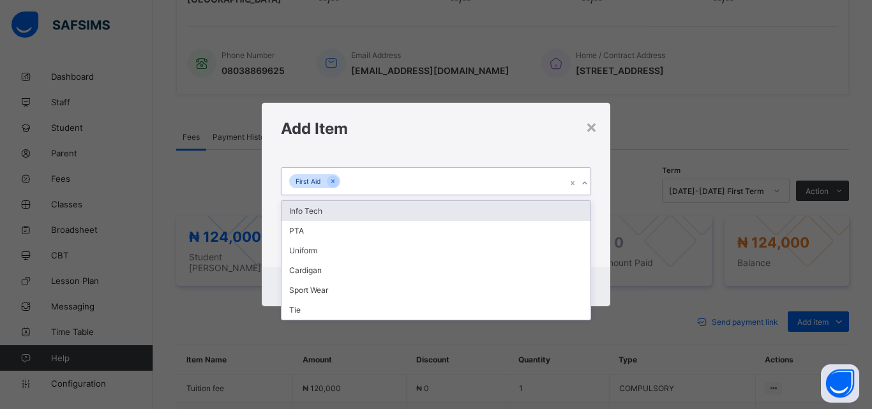
click at [310, 216] on div "Info Tech" at bounding box center [436, 211] width 309 height 20
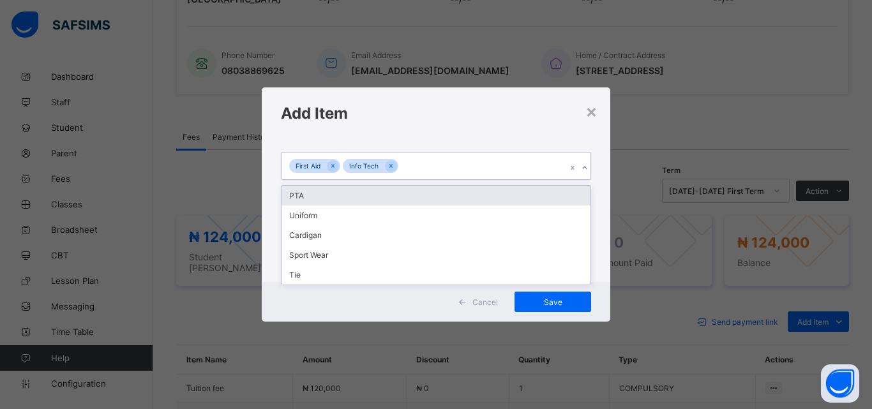
click at [584, 163] on div at bounding box center [585, 168] width 12 height 20
click at [299, 194] on div "PTA" at bounding box center [436, 196] width 309 height 20
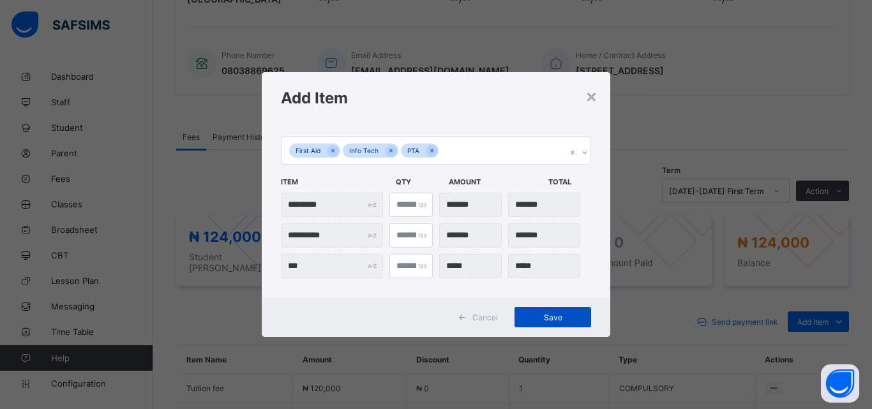
click at [554, 310] on div "Save" at bounding box center [553, 317] width 77 height 20
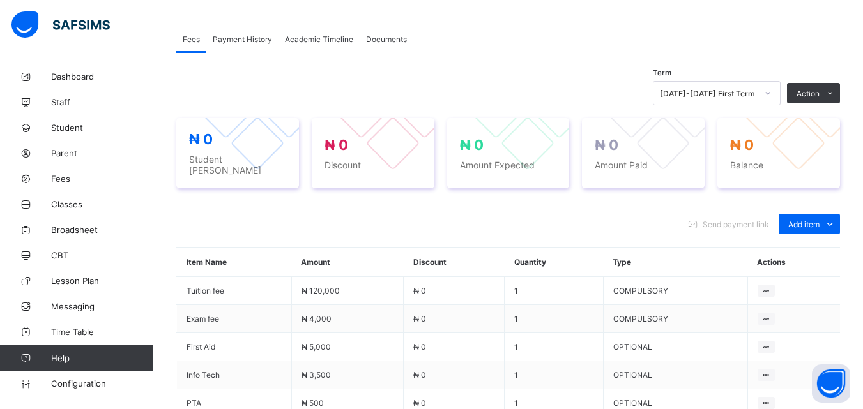
scroll to position [383, 0]
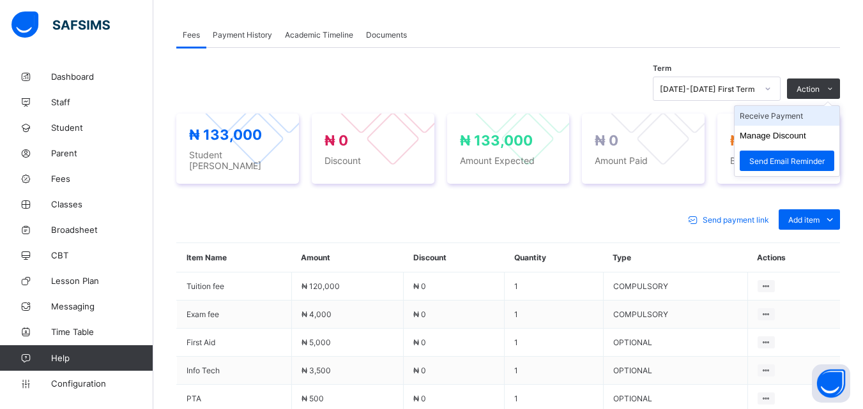
click at [797, 114] on li "Receive Payment" at bounding box center [786, 116] width 105 height 20
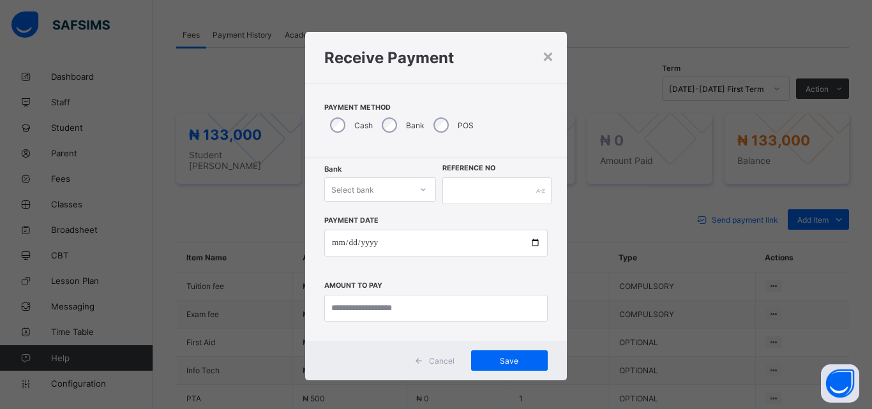
click at [421, 193] on icon at bounding box center [424, 189] width 8 height 13
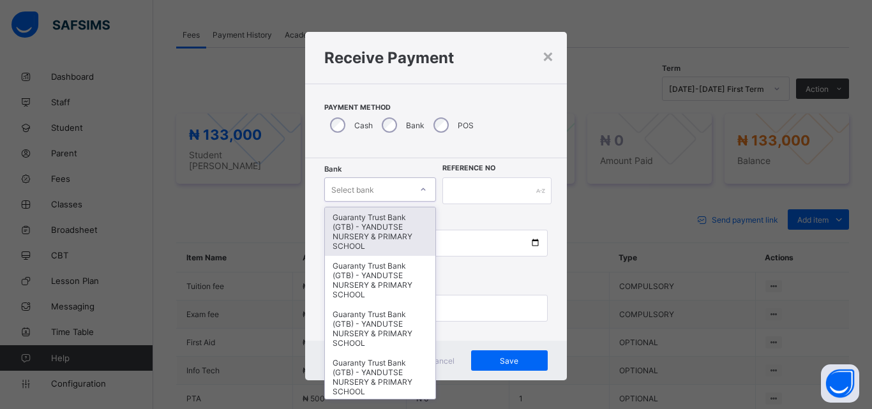
type input "*"
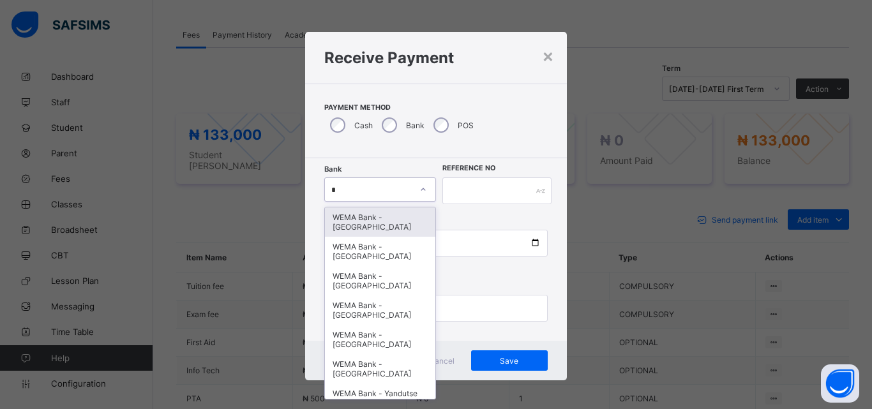
click at [360, 233] on div "WEMA Bank - YANDUTSE COLLEGE" at bounding box center [380, 222] width 110 height 29
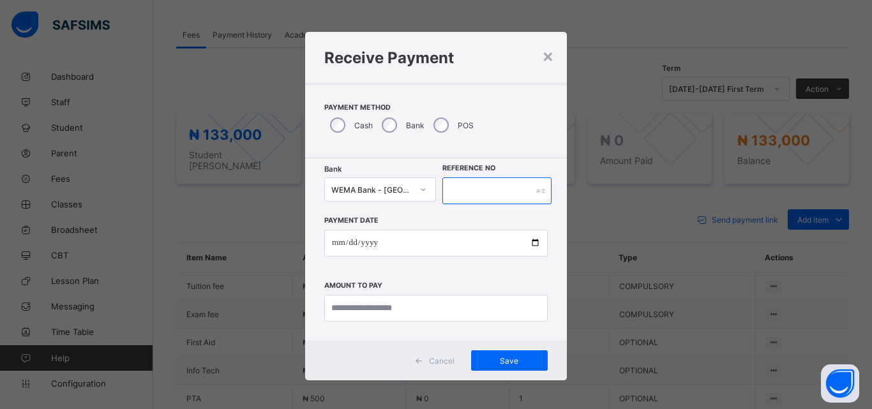
click at [501, 193] on input "text" at bounding box center [497, 191] width 109 height 27
type input "*****"
click at [506, 359] on span "Save" at bounding box center [509, 361] width 57 height 10
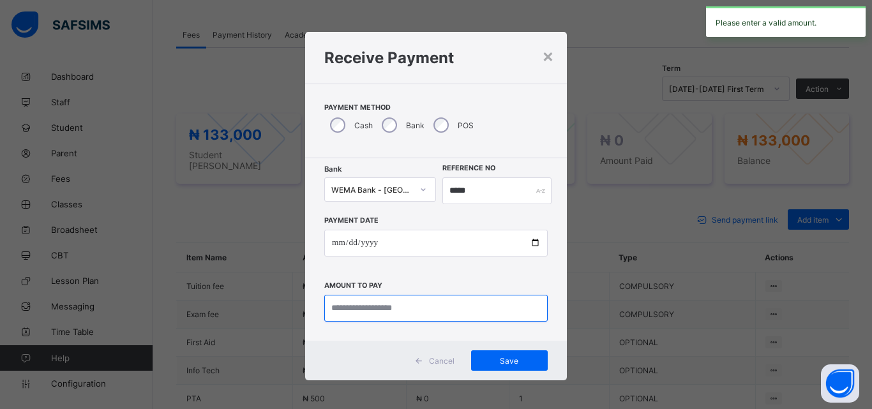
click at [422, 314] on input "currency" at bounding box center [436, 308] width 224 height 27
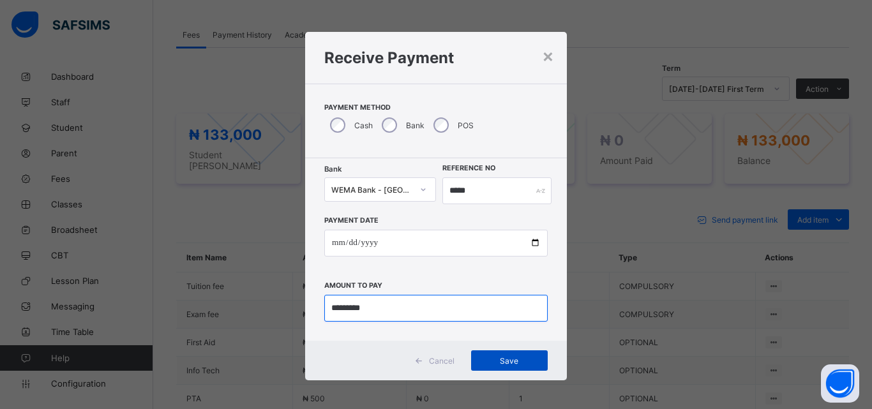
type input "*********"
click at [501, 356] on span "Save" at bounding box center [509, 361] width 57 height 10
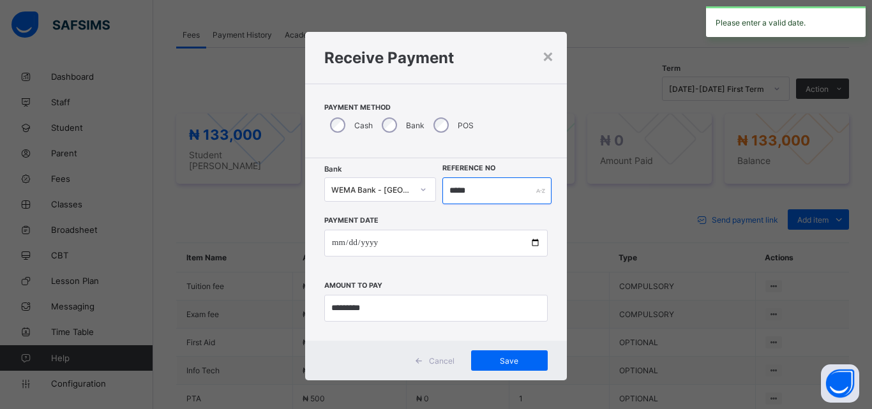
click at [478, 188] on input "*****" at bounding box center [497, 191] width 109 height 27
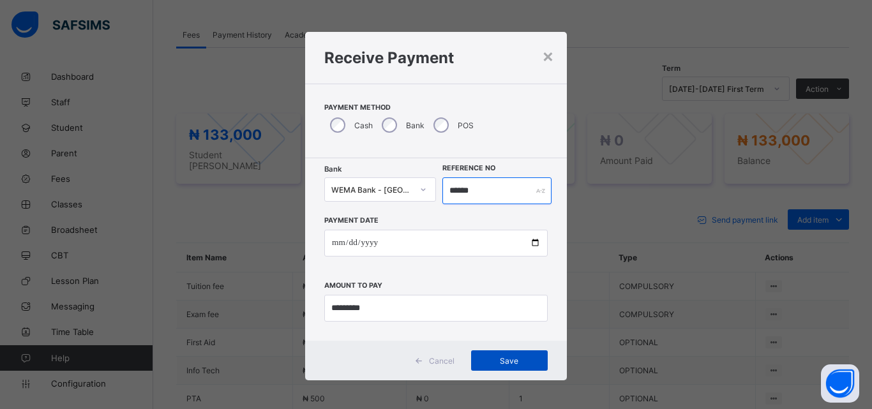
type input "******"
click at [505, 359] on span "Save" at bounding box center [509, 361] width 57 height 10
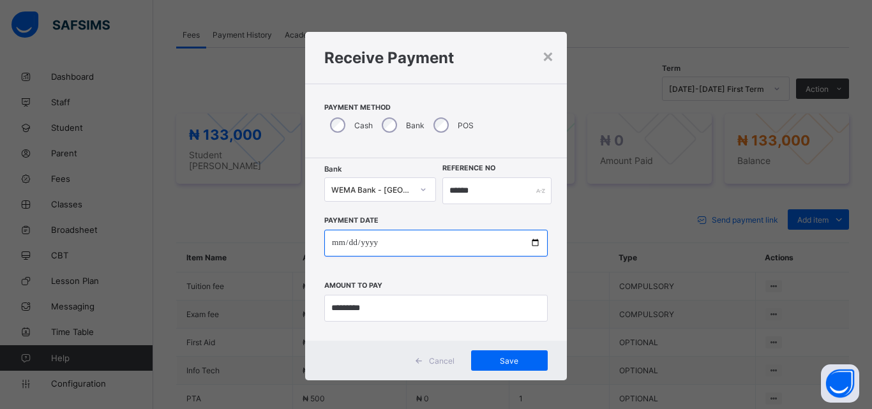
click at [533, 246] on input "date" at bounding box center [436, 243] width 224 height 27
type input "**********"
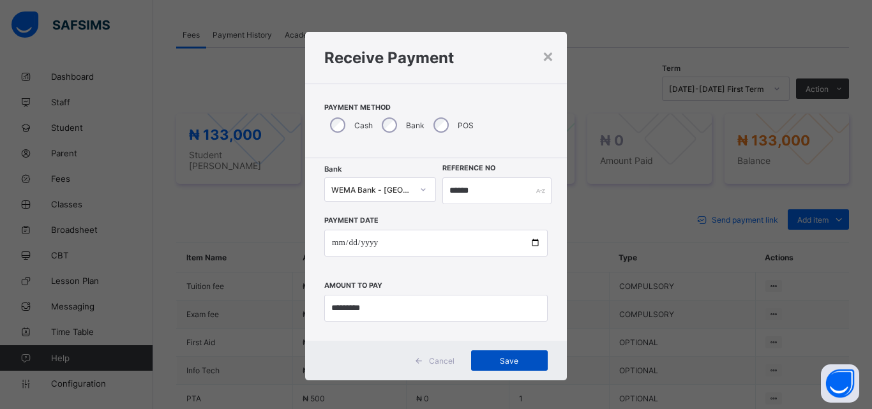
click at [507, 361] on span "Save" at bounding box center [509, 361] width 57 height 10
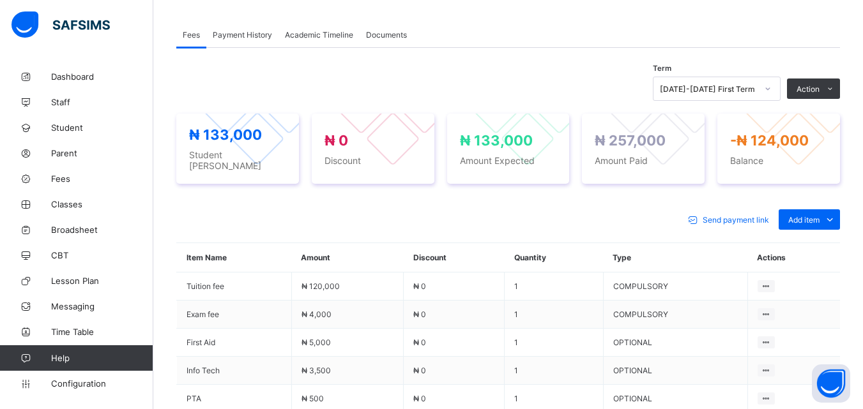
click at [369, 225] on div "Send payment link Add item Optional items Special bill Item Name Amount Discoun…" at bounding box center [508, 350] width 664 height 306
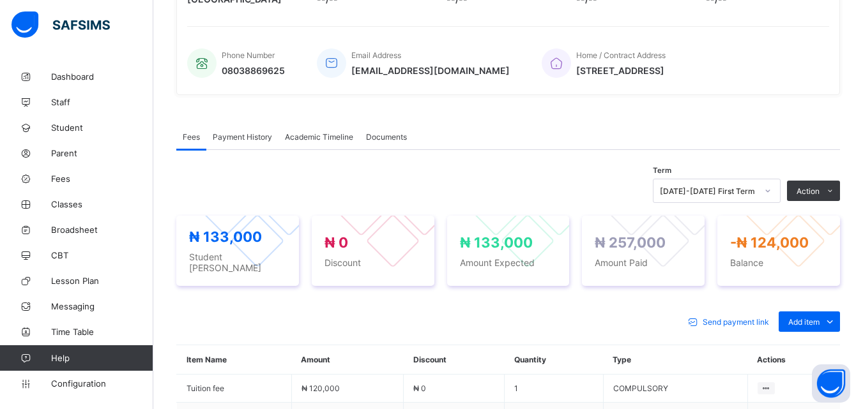
scroll to position [255, 0]
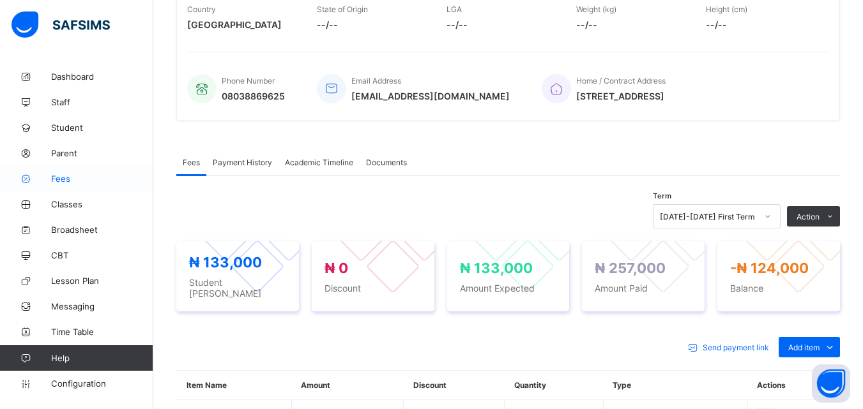
click at [64, 181] on span "Fees" at bounding box center [102, 179] width 102 height 10
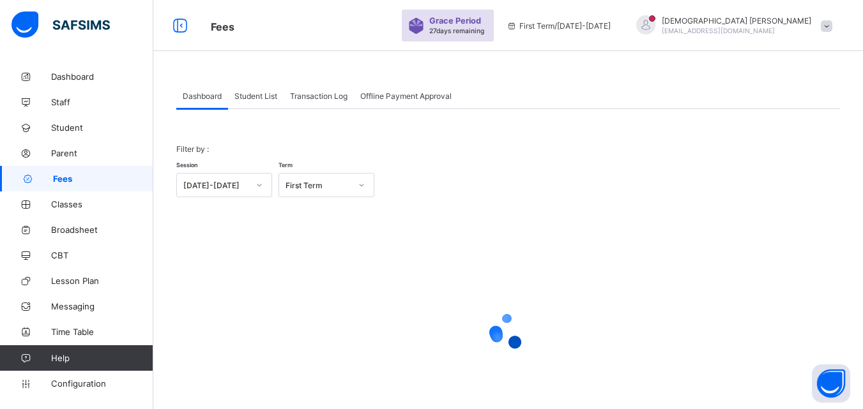
click at [261, 98] on span "Student List" at bounding box center [255, 96] width 43 height 10
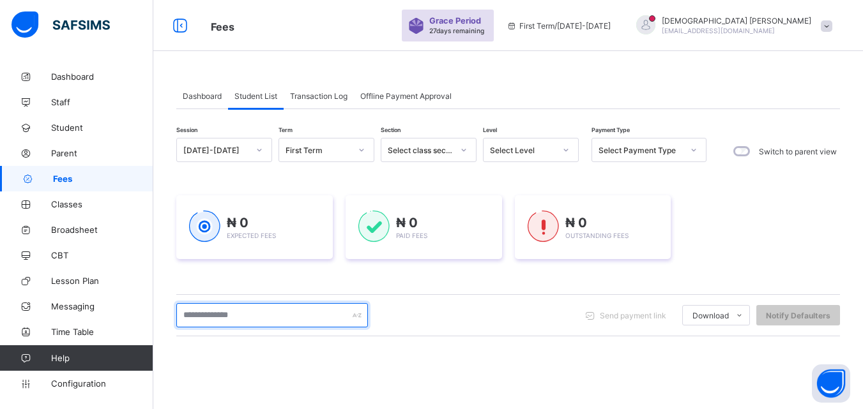
click at [242, 313] on input "text" at bounding box center [272, 315] width 192 height 24
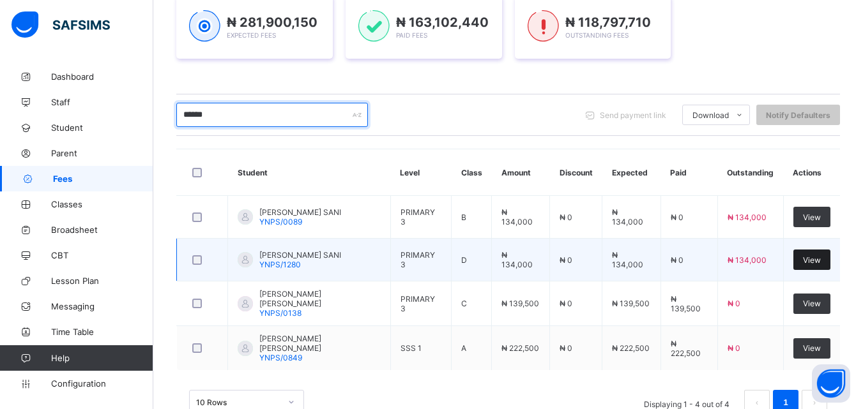
type input "******"
click at [821, 257] on span "View" at bounding box center [812, 260] width 18 height 10
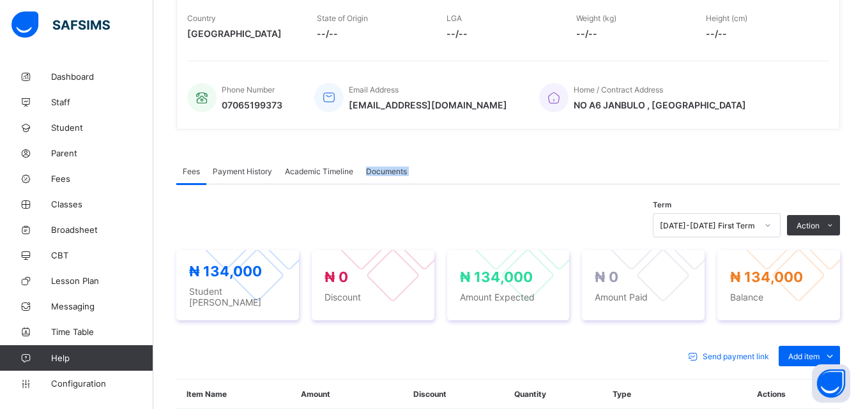
scroll to position [255, 0]
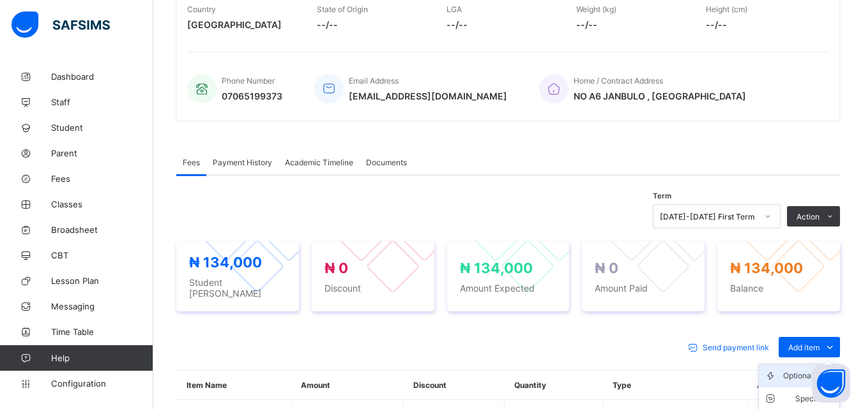
click at [798, 370] on div "Optional items" at bounding box center [808, 376] width 51 height 13
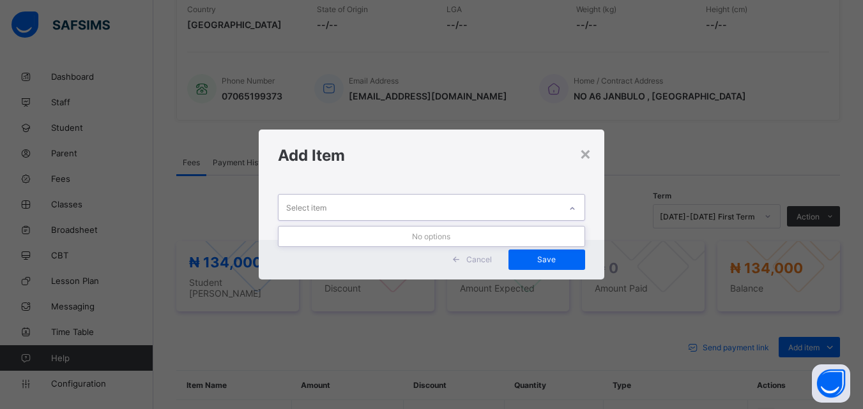
click at [571, 207] on icon at bounding box center [572, 208] width 8 height 13
click at [572, 208] on icon at bounding box center [572, 208] width 8 height 13
click at [576, 209] on icon at bounding box center [572, 208] width 8 height 13
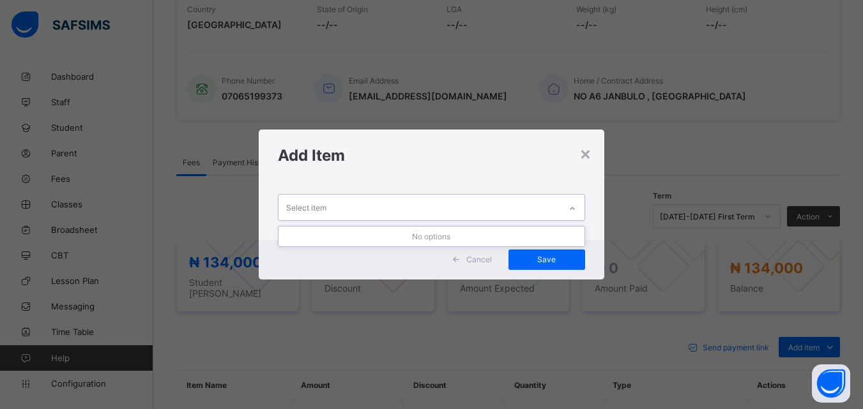
click at [576, 209] on icon at bounding box center [572, 208] width 8 height 13
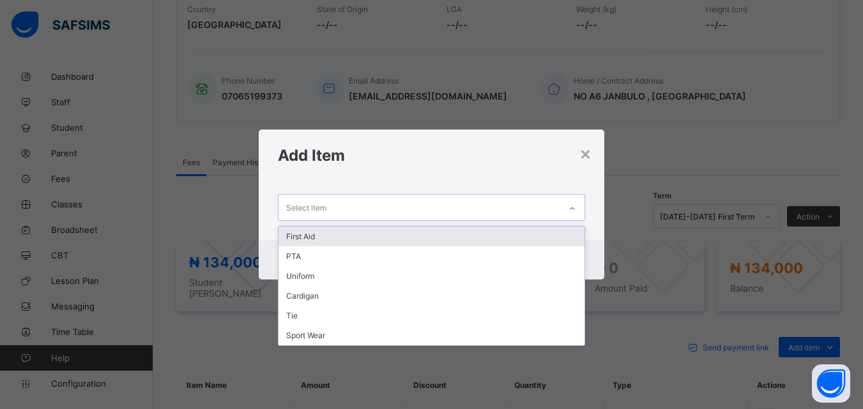
click at [320, 238] on div "First Aid" at bounding box center [430, 237] width 305 height 20
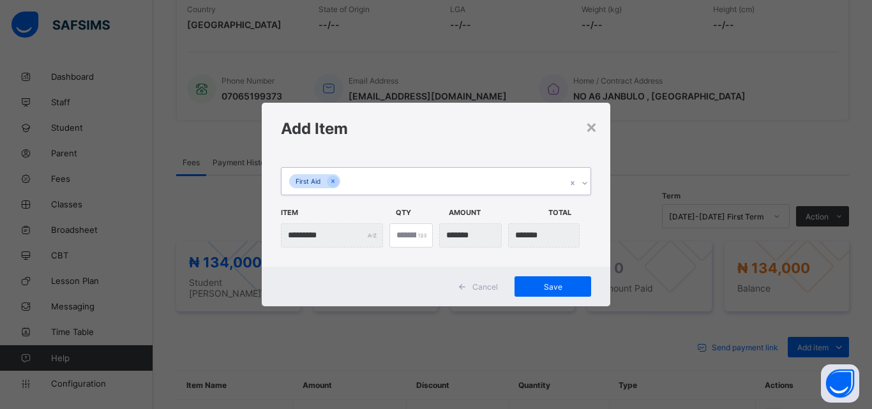
click at [586, 182] on icon at bounding box center [585, 183] width 8 height 13
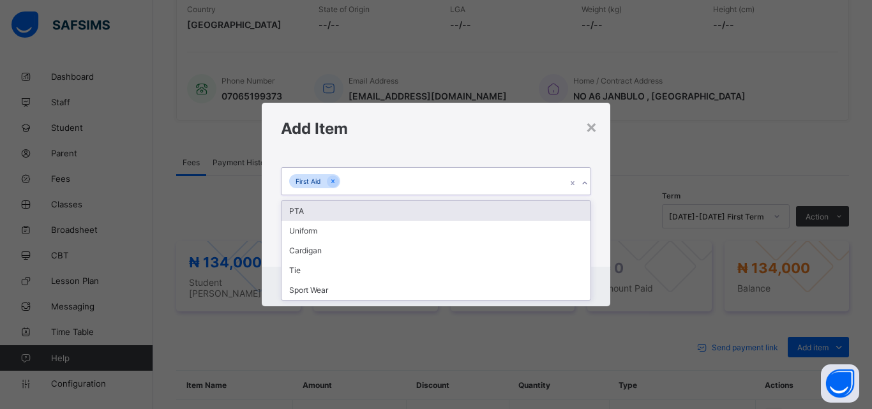
click at [308, 209] on div "PTA" at bounding box center [436, 211] width 309 height 20
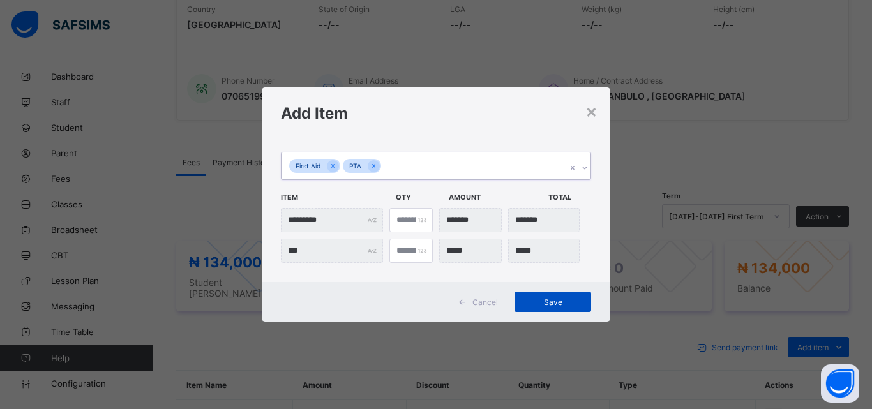
click at [556, 301] on span "Save" at bounding box center [552, 303] width 57 height 10
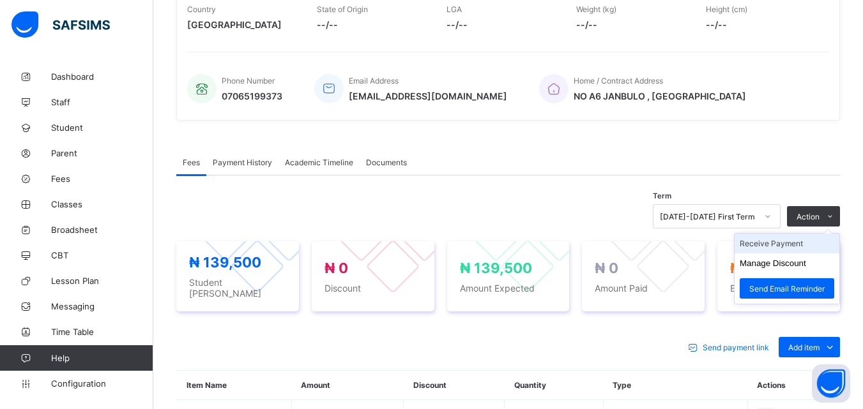
click at [794, 243] on li "Receive Payment" at bounding box center [786, 244] width 105 height 20
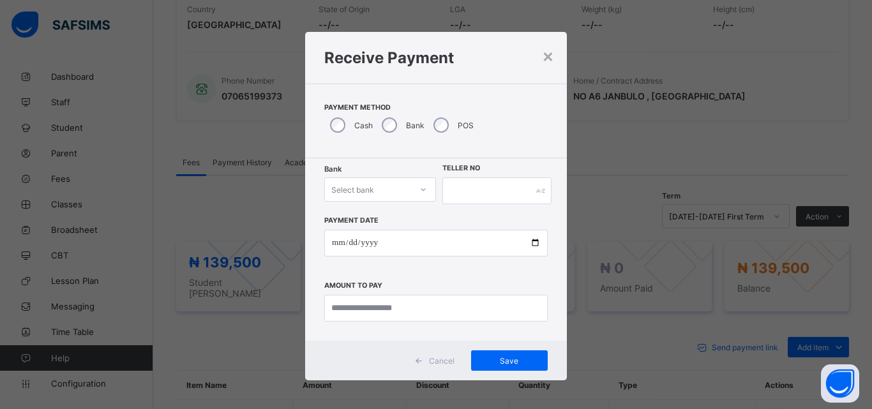
click at [418, 183] on div at bounding box center [424, 189] width 22 height 20
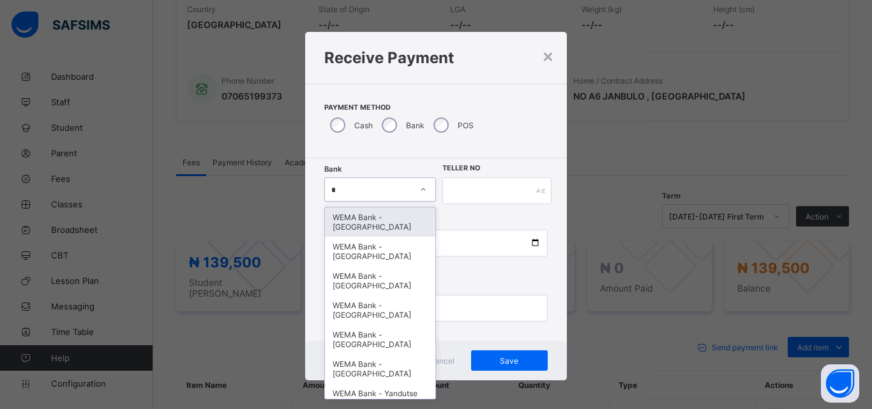
type input "*"
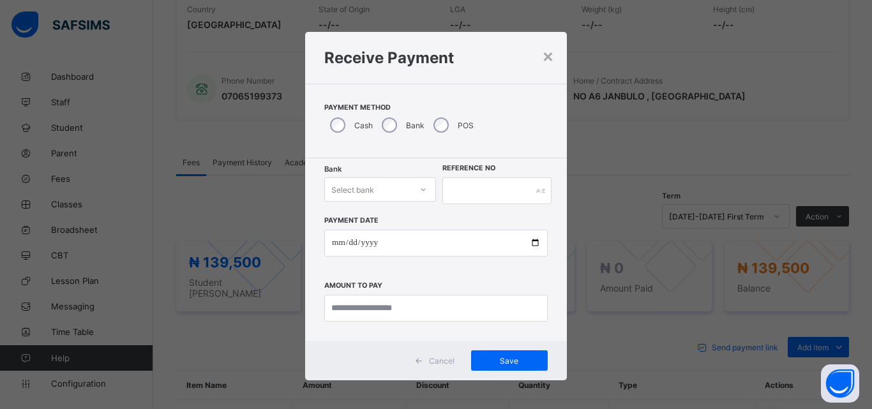
click at [415, 187] on div at bounding box center [424, 189] width 22 height 20
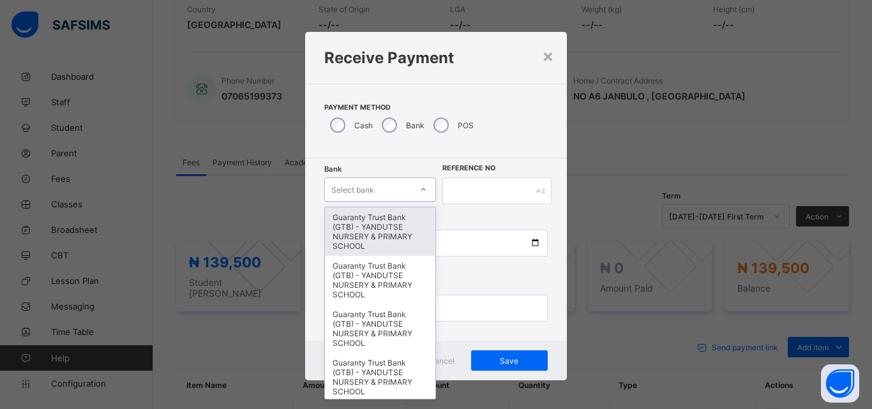
type input "*"
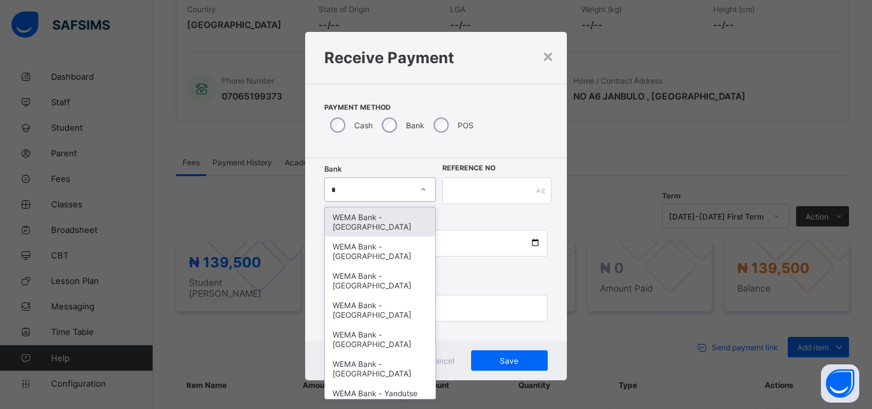
click at [380, 224] on div "WEMA Bank - YANDUTSE COLLEGE" at bounding box center [380, 222] width 110 height 29
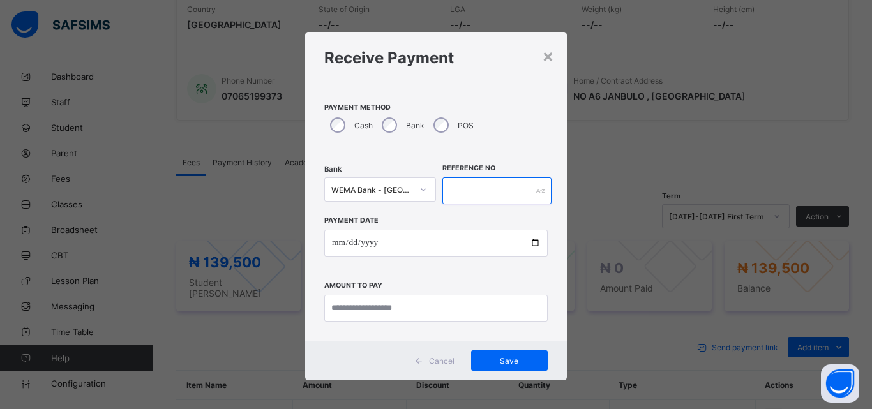
click at [487, 195] on input "text" at bounding box center [497, 191] width 109 height 27
type input "*****"
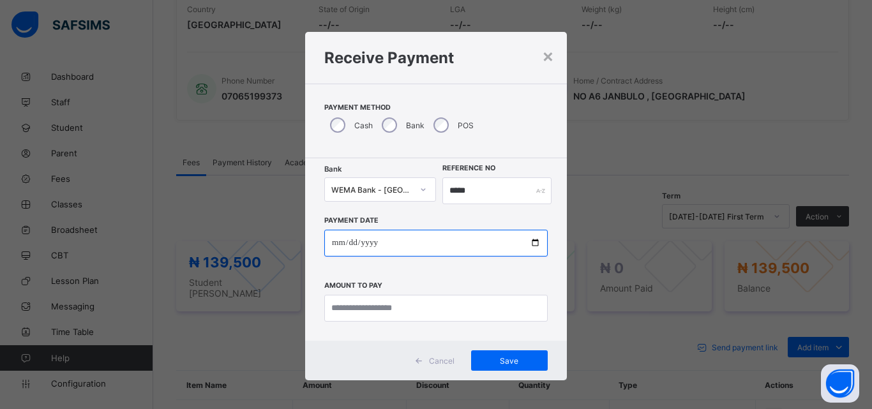
click at [531, 241] on input "date" at bounding box center [436, 243] width 224 height 27
type input "**********"
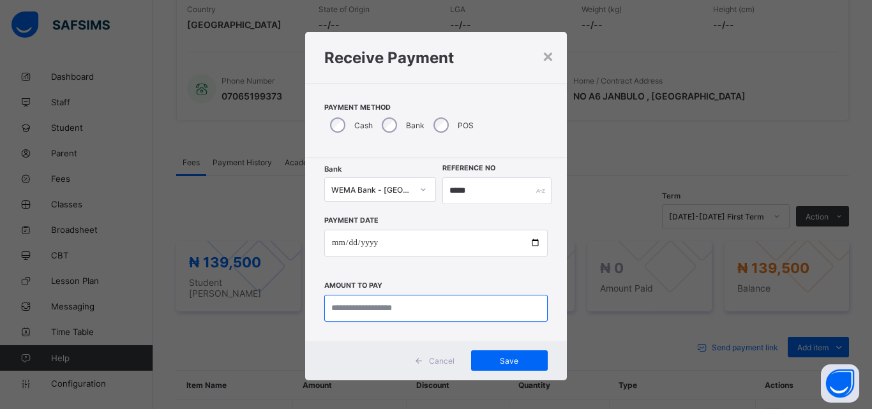
click at [427, 307] on input "currency" at bounding box center [436, 308] width 224 height 27
type input "*********"
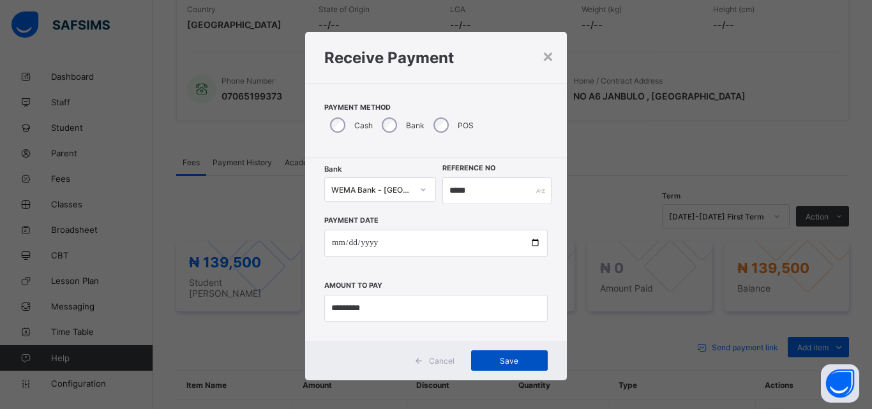
click at [506, 363] on span "Save" at bounding box center [509, 361] width 57 height 10
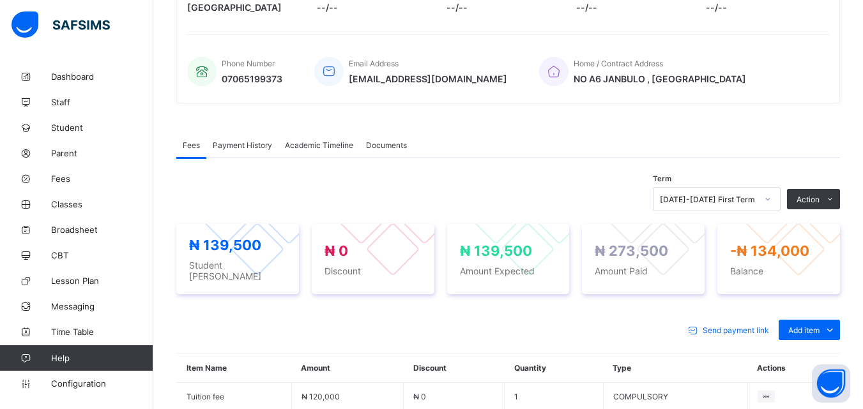
scroll to position [281, 0]
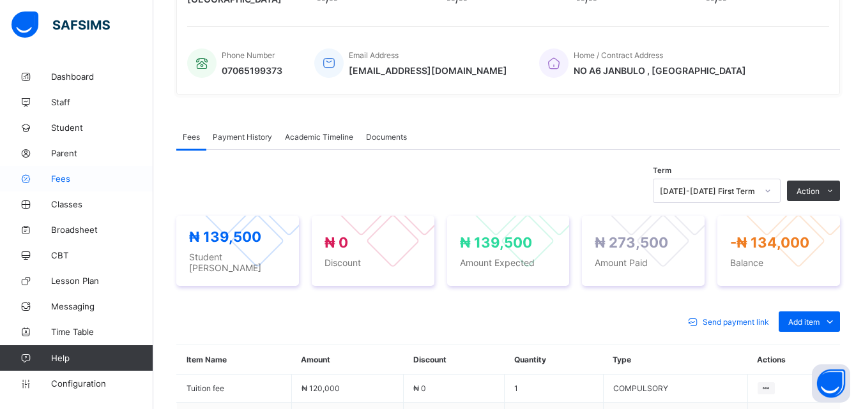
click at [59, 176] on span "Fees" at bounding box center [102, 179] width 102 height 10
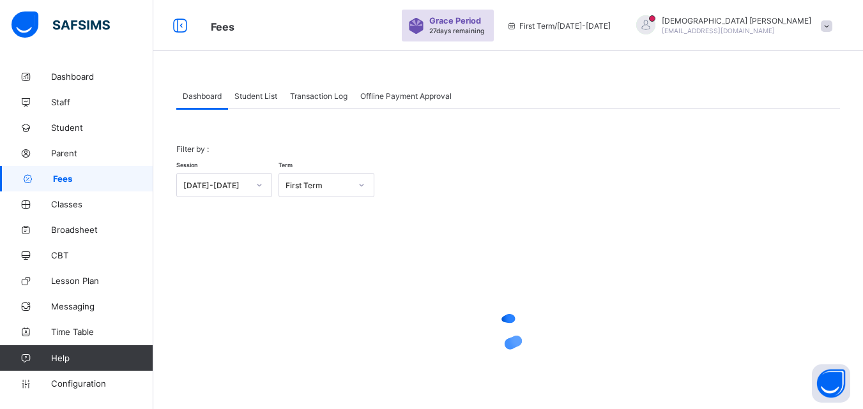
click at [259, 94] on span "Student List" at bounding box center [255, 96] width 43 height 10
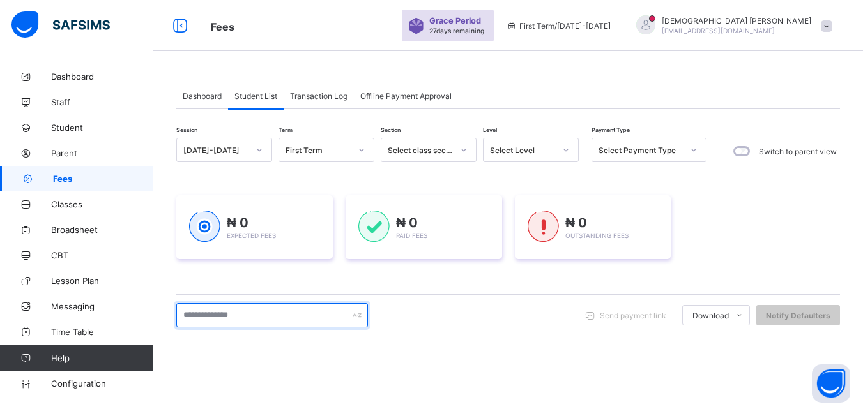
click at [246, 315] on input "text" at bounding box center [272, 315] width 192 height 24
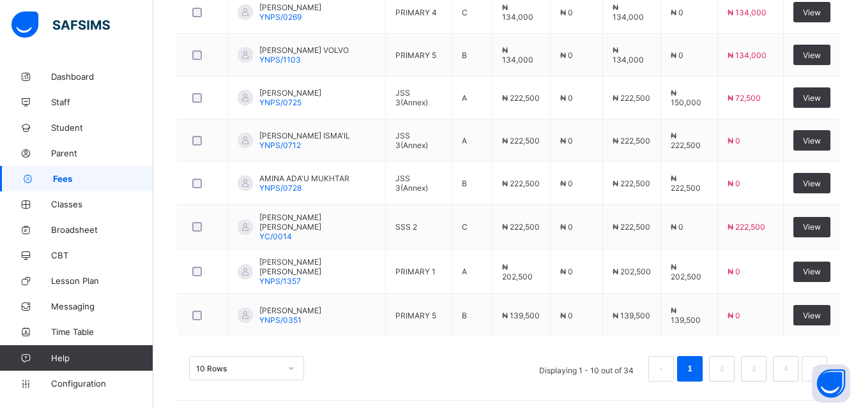
scroll to position [494, 0]
type input "******"
click at [122, 159] on link "Parent" at bounding box center [76, 154] width 153 height 26
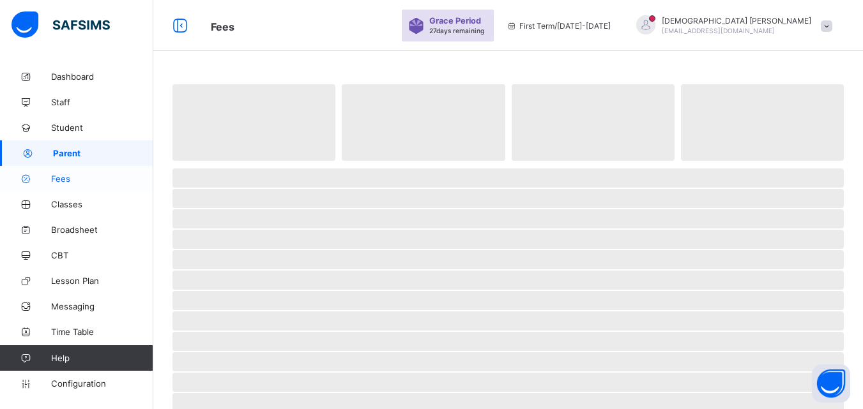
click at [59, 180] on span "Fees" at bounding box center [102, 179] width 102 height 10
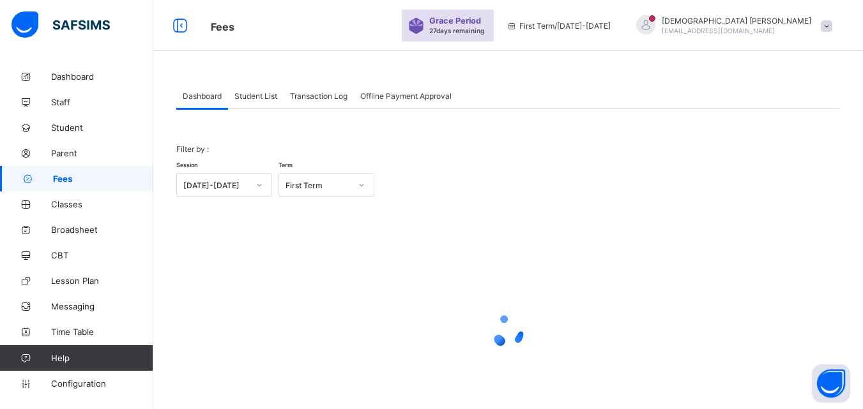
click at [264, 94] on span "Student List" at bounding box center [255, 96] width 43 height 10
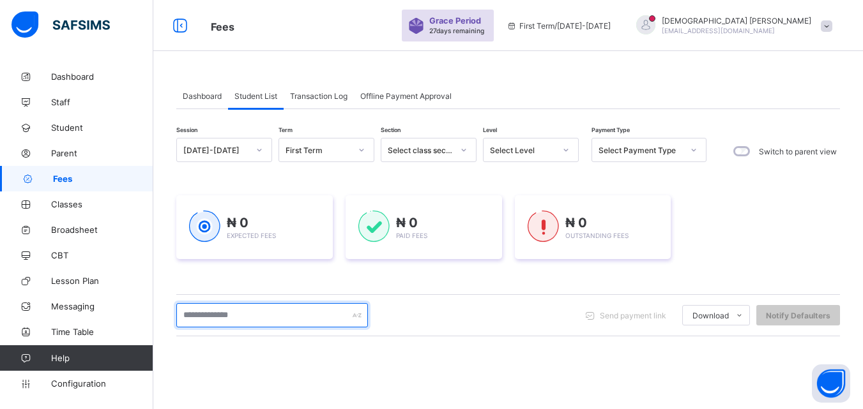
click at [248, 312] on input "text" at bounding box center [272, 315] width 192 height 24
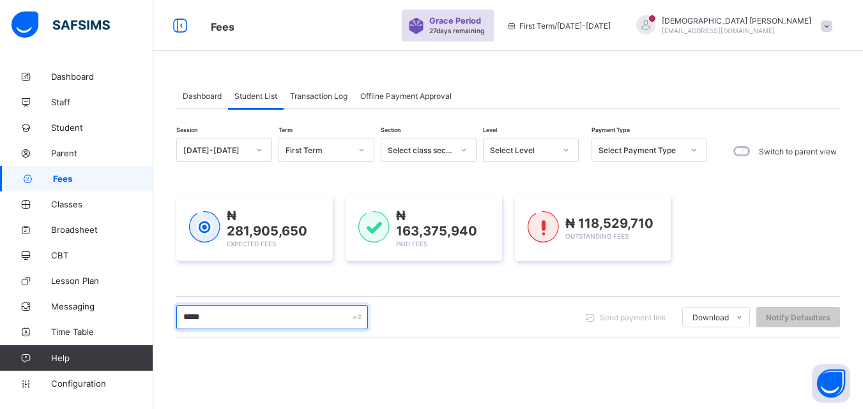
type input "******"
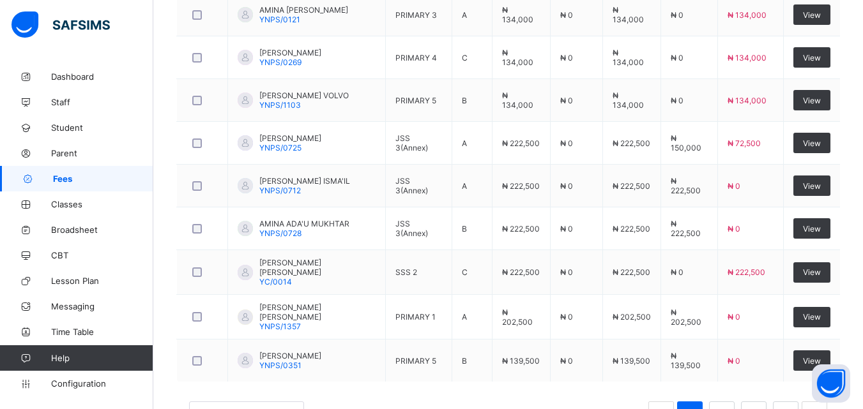
scroll to position [494, 0]
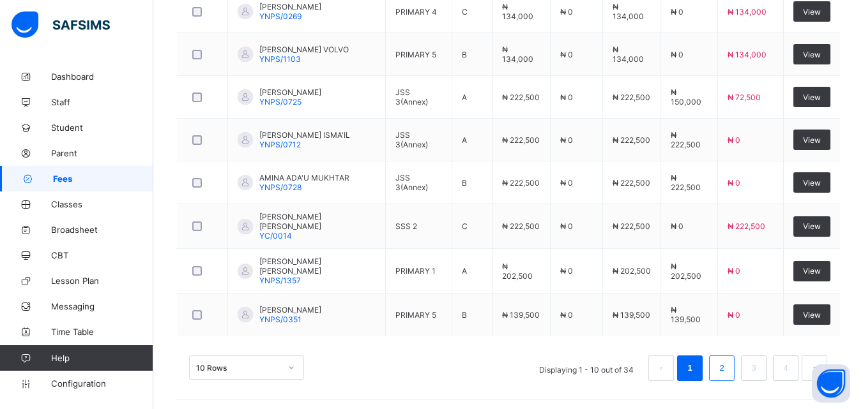
click at [727, 364] on link "2" at bounding box center [721, 368] width 12 height 17
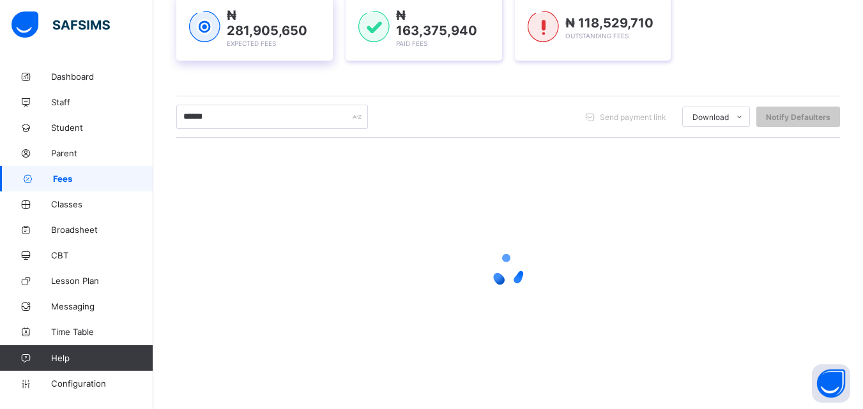
scroll to position [492, 0]
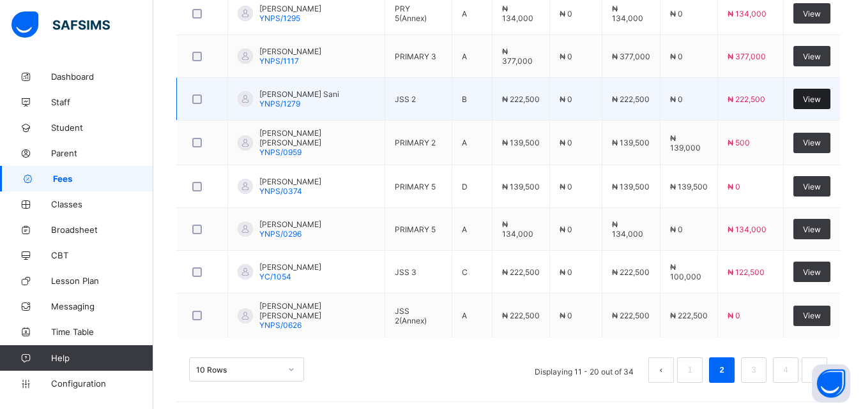
click at [817, 95] on span "View" at bounding box center [812, 100] width 18 height 10
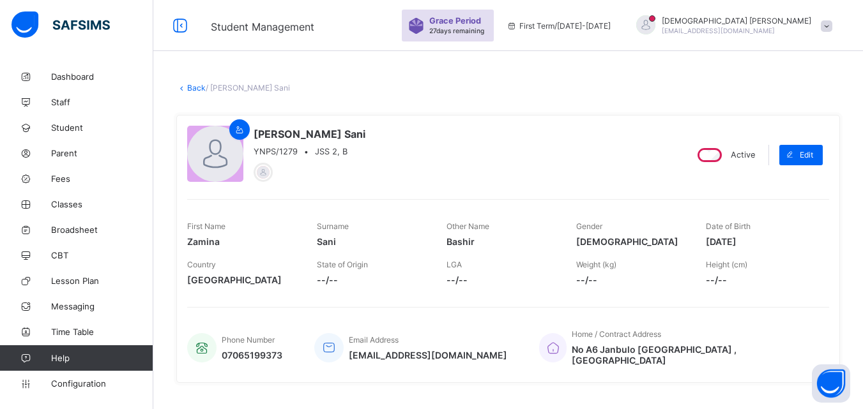
scroll to position [358, 0]
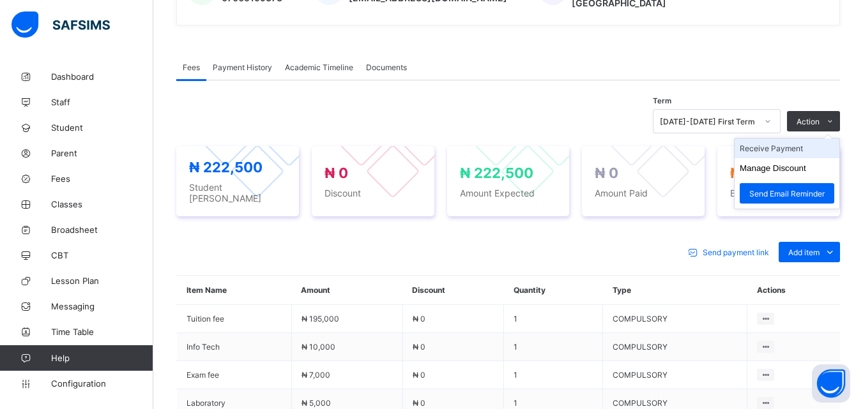
click at [791, 142] on li "Receive Payment" at bounding box center [786, 149] width 105 height 20
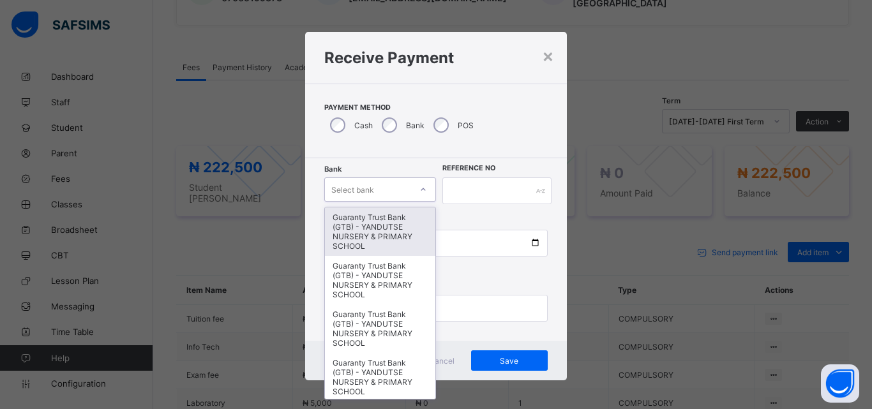
click at [420, 190] on icon at bounding box center [424, 189] width 8 height 13
type input "*"
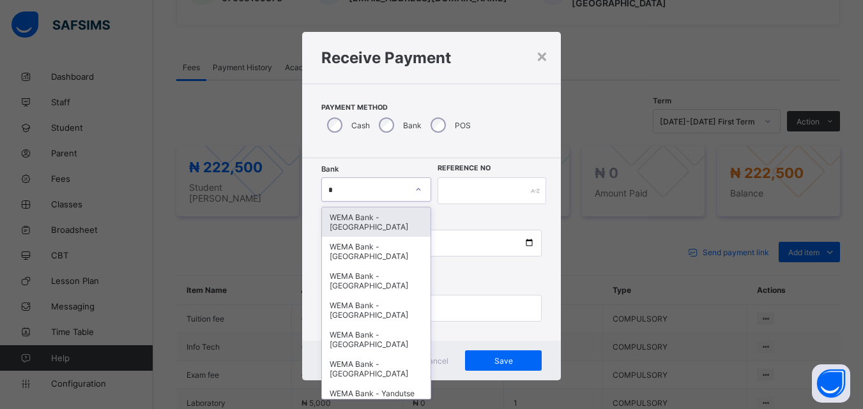
click at [363, 217] on div "WEMA Bank - [GEOGRAPHIC_DATA]" at bounding box center [376, 222] width 109 height 29
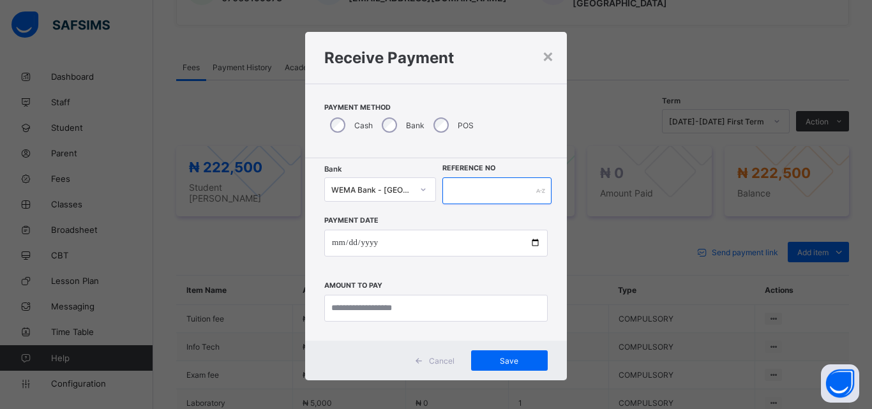
click at [505, 193] on input "text" at bounding box center [497, 191] width 109 height 27
type input "*****"
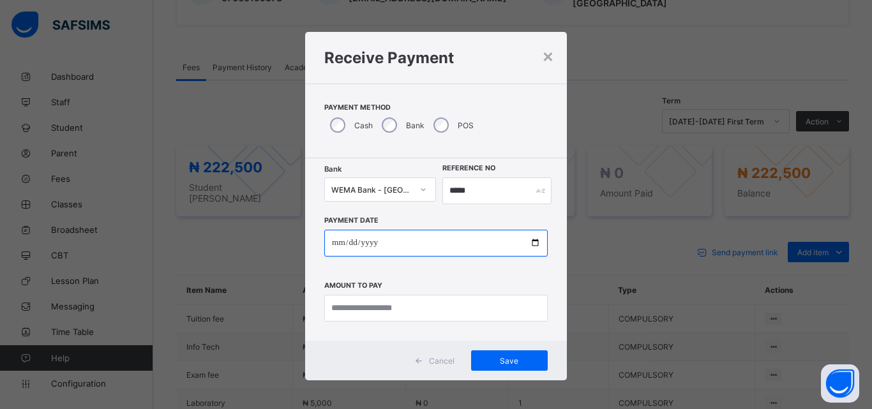
click at [533, 241] on input "date" at bounding box center [436, 243] width 224 height 27
click at [532, 245] on input "**********" at bounding box center [436, 243] width 224 height 27
type input "**********"
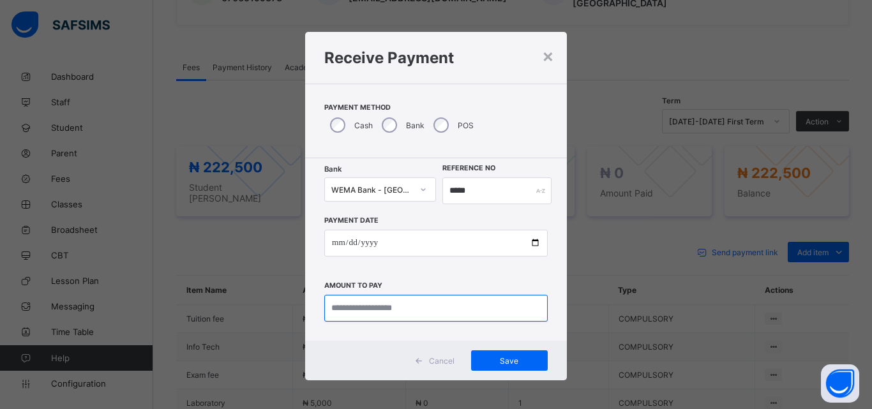
click at [405, 315] on input "currency" at bounding box center [436, 308] width 224 height 27
type input "*********"
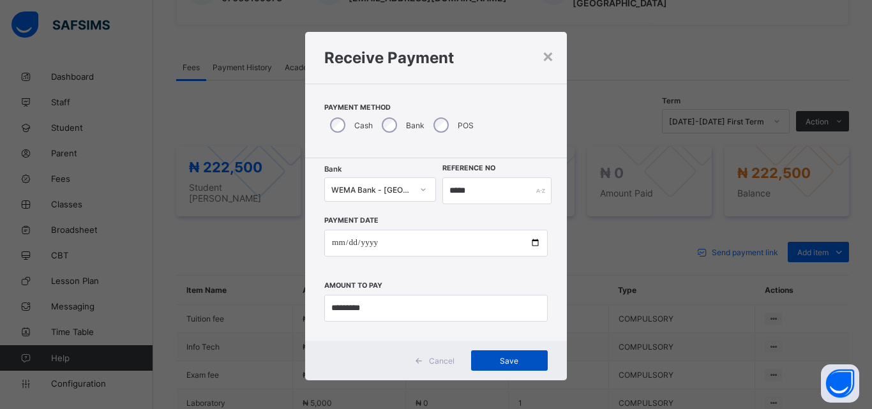
click at [520, 360] on span "Save" at bounding box center [509, 361] width 57 height 10
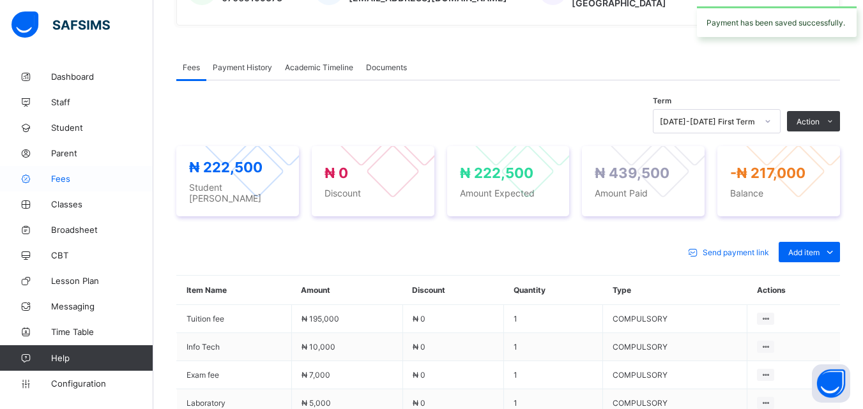
click at [63, 183] on span "Fees" at bounding box center [102, 179] width 102 height 10
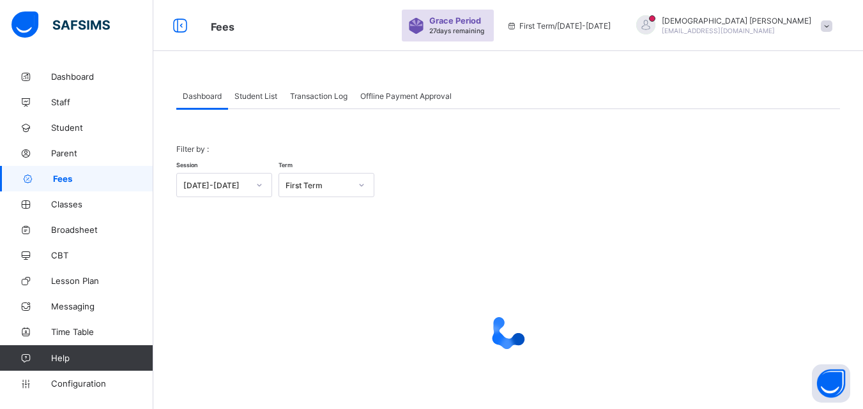
click at [263, 102] on div "Student List" at bounding box center [256, 96] width 56 height 26
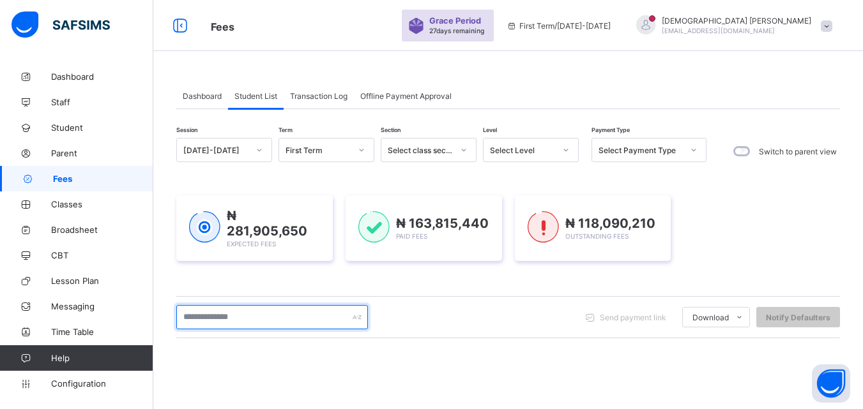
click at [271, 315] on input "text" at bounding box center [272, 317] width 192 height 24
type input "******"
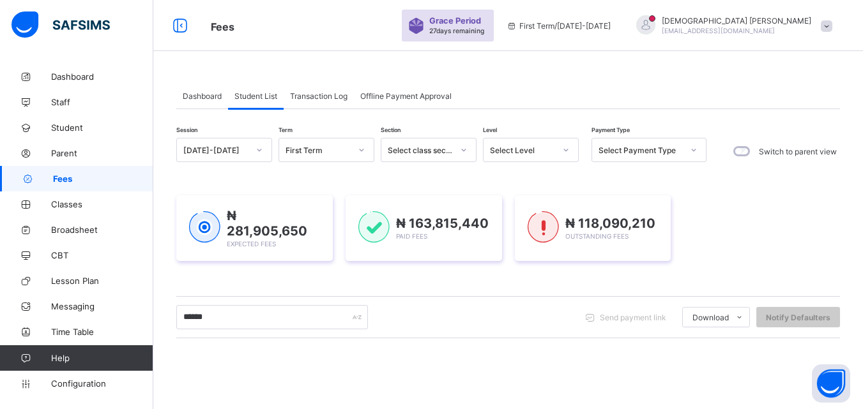
click at [563, 147] on icon at bounding box center [566, 150] width 8 height 13
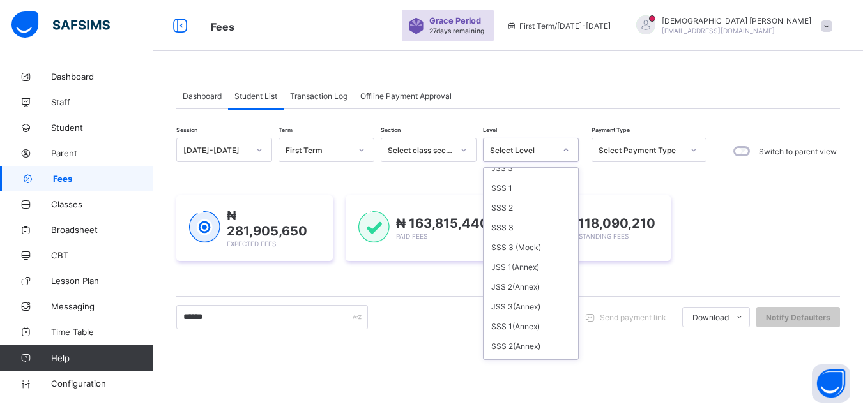
scroll to position [273, 0]
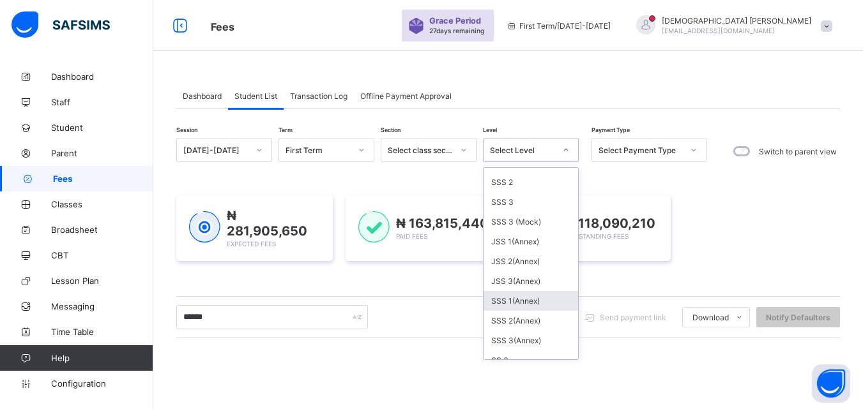
click at [522, 301] on div "SSS 1(Annex)" at bounding box center [530, 301] width 95 height 20
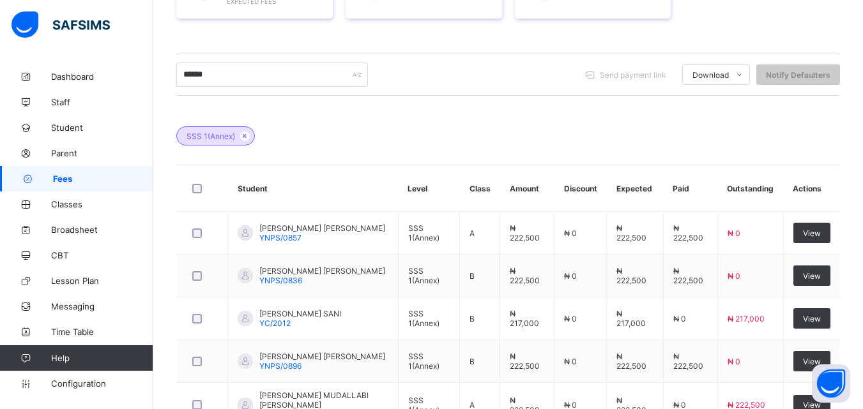
scroll to position [289, 0]
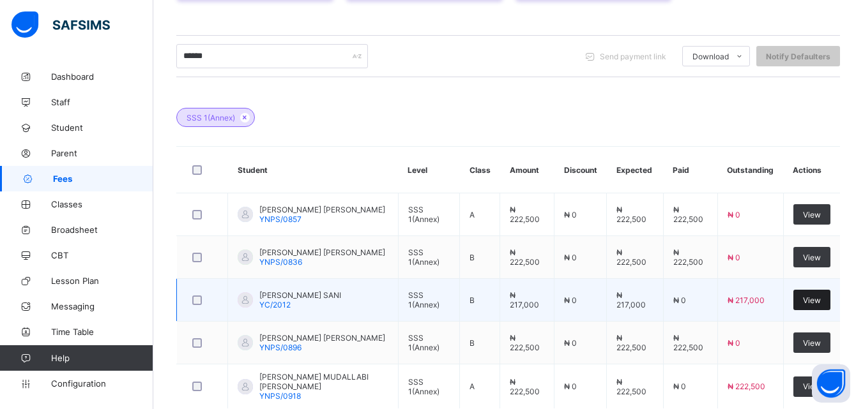
click at [819, 297] on span "View" at bounding box center [812, 301] width 18 height 10
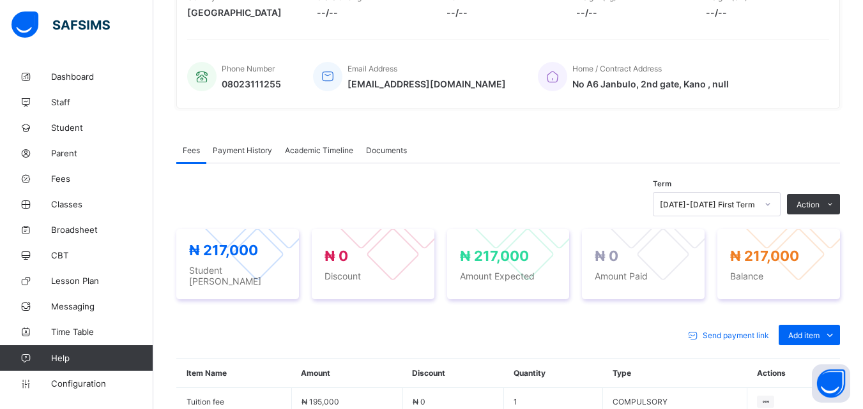
scroll to position [281, 0]
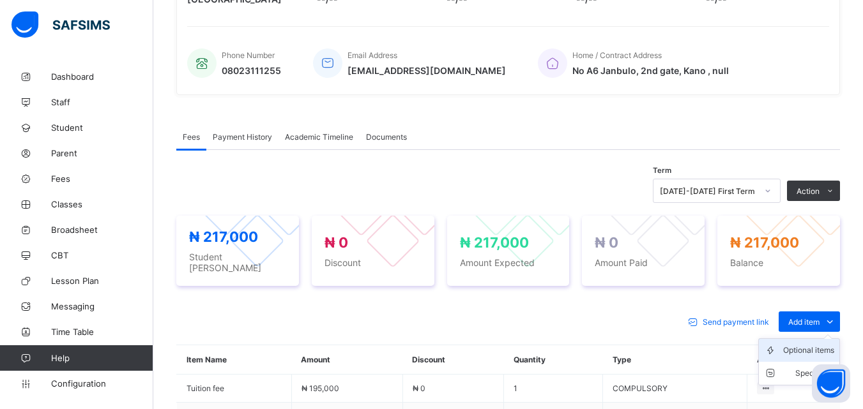
click at [828, 344] on div "Optional items" at bounding box center [808, 350] width 51 height 13
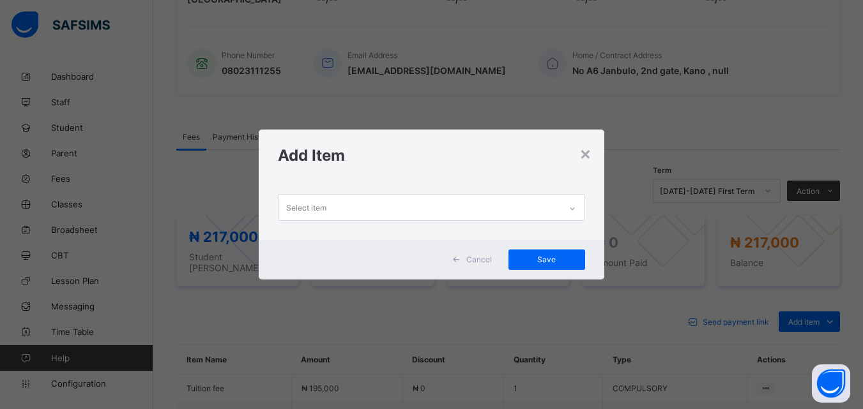
click at [572, 204] on div at bounding box center [572, 209] width 22 height 20
click at [574, 205] on icon at bounding box center [572, 208] width 8 height 13
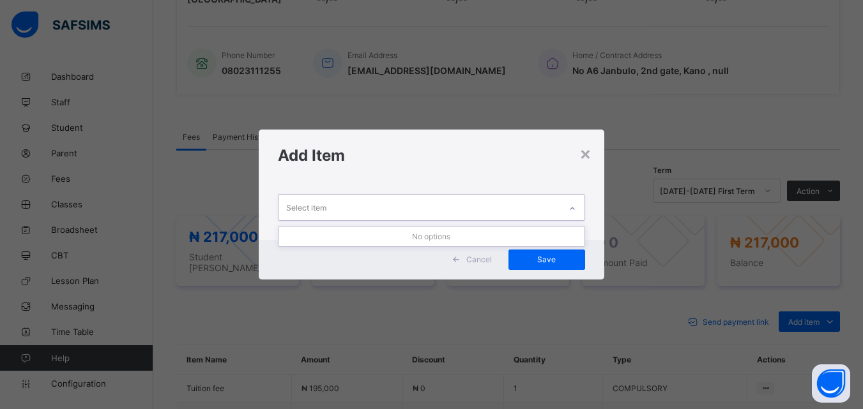
click at [574, 205] on icon at bounding box center [572, 208] width 8 height 13
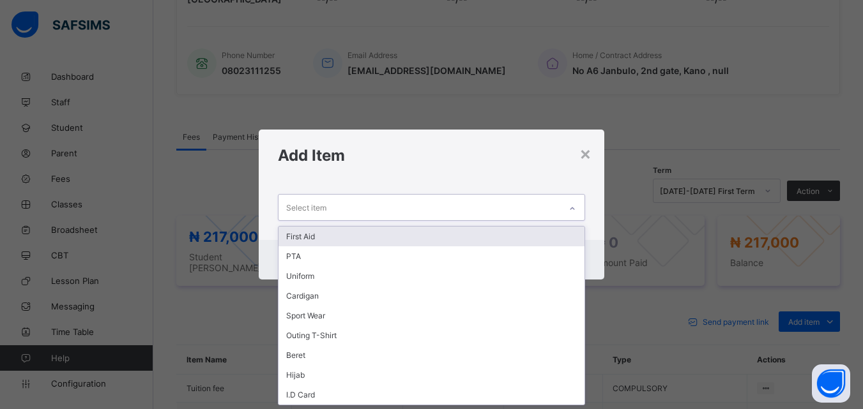
click at [574, 205] on icon at bounding box center [572, 208] width 8 height 13
click at [305, 236] on div "First Aid" at bounding box center [430, 237] width 305 height 20
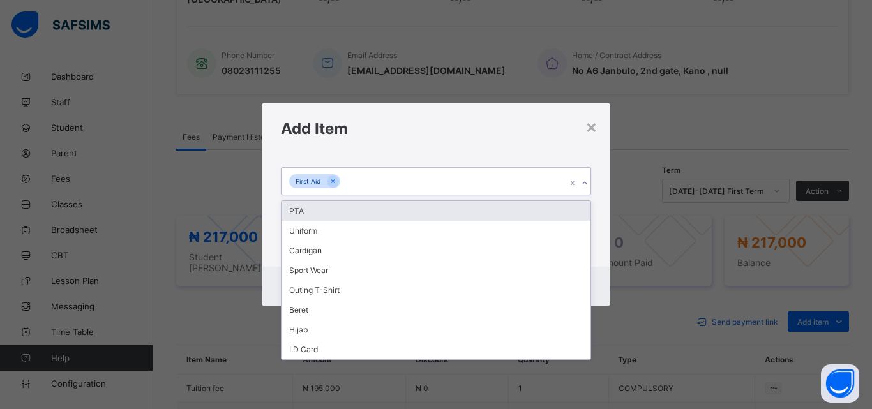
click at [582, 182] on icon at bounding box center [585, 183] width 8 height 13
click at [299, 211] on div "PTA" at bounding box center [436, 211] width 309 height 20
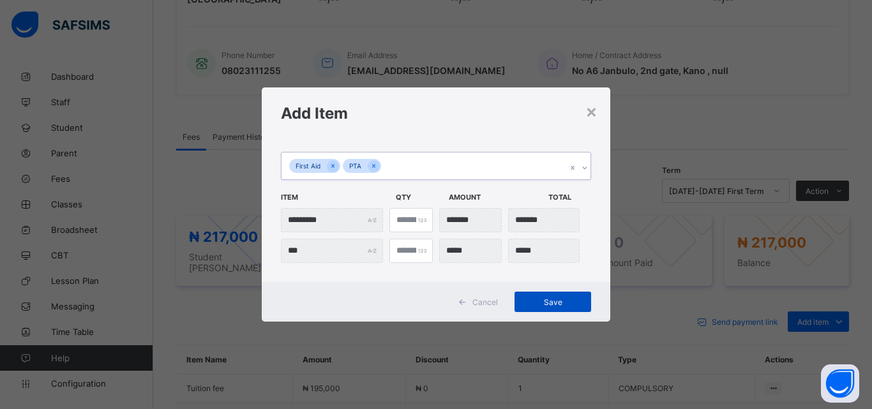
click at [556, 300] on span "Save" at bounding box center [552, 303] width 57 height 10
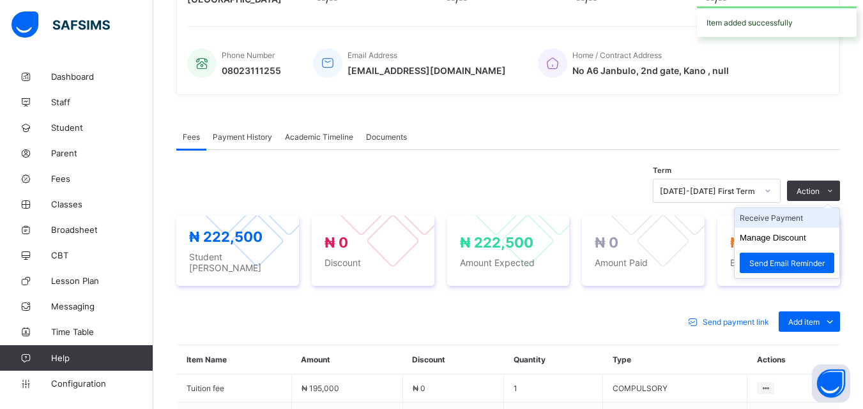
click at [794, 215] on li "Receive Payment" at bounding box center [786, 218] width 105 height 20
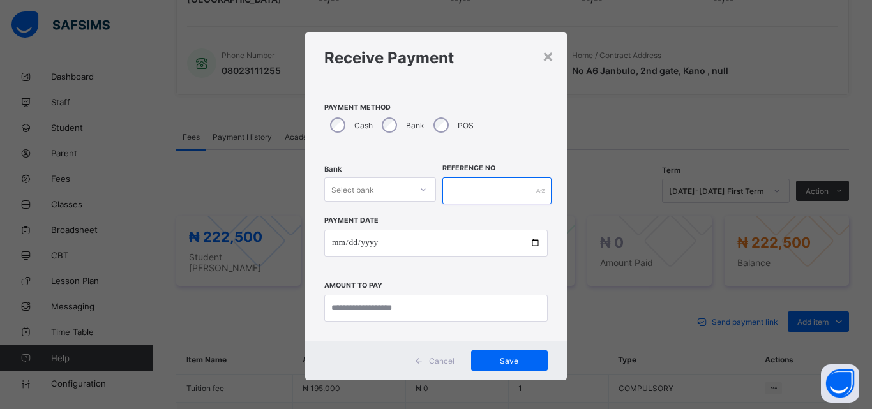
click at [464, 192] on input "text" at bounding box center [497, 191] width 109 height 27
type input "*****"
click at [420, 192] on icon at bounding box center [424, 189] width 8 height 13
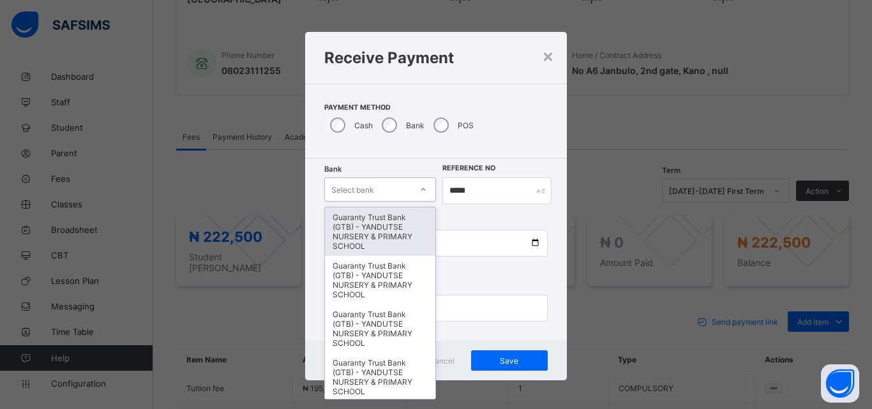
type input "*"
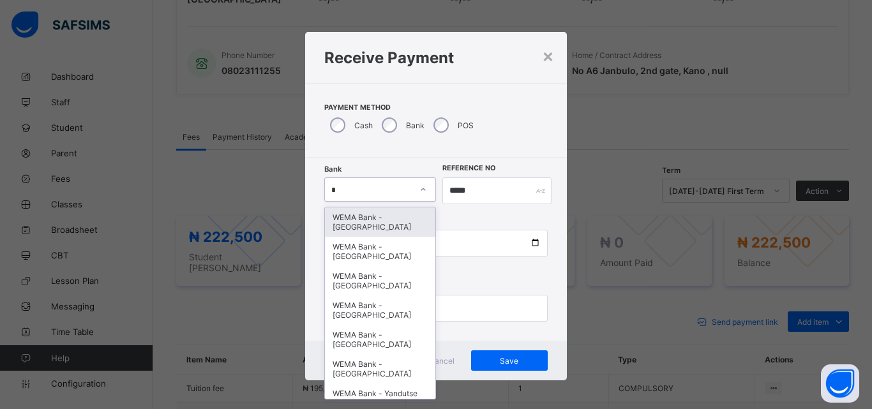
click at [369, 231] on div "WEMA Bank - [GEOGRAPHIC_DATA]" at bounding box center [380, 222] width 110 height 29
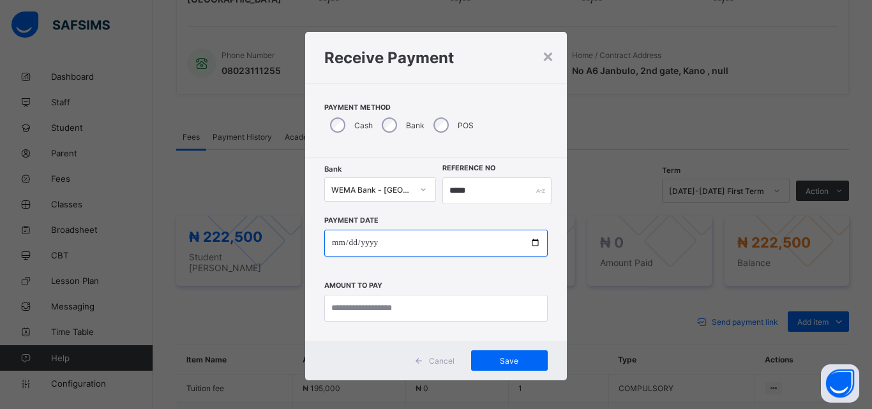
click at [533, 241] on input "date" at bounding box center [436, 243] width 224 height 27
type input "**********"
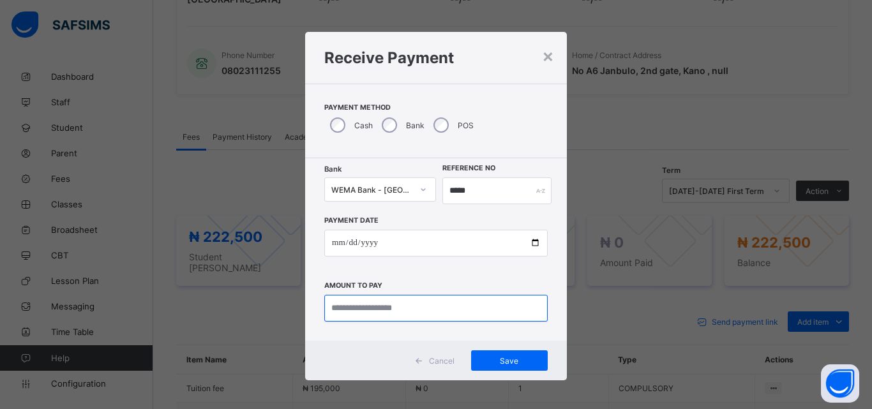
click at [419, 310] on input "currency" at bounding box center [436, 308] width 224 height 27
type input "*********"
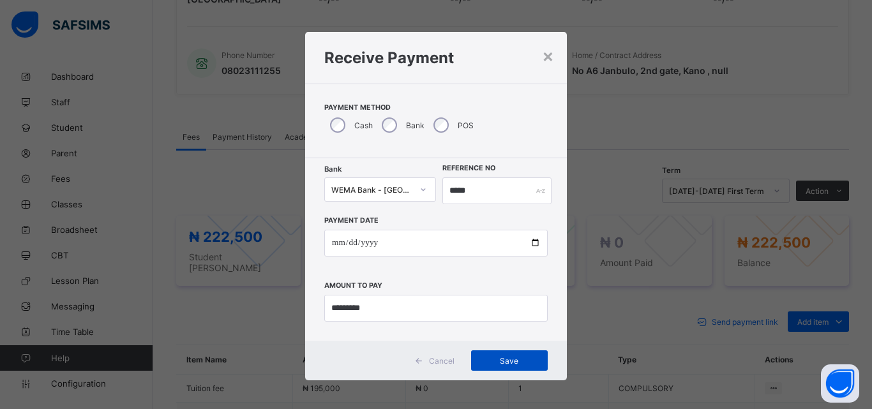
click at [507, 364] on span "Save" at bounding box center [509, 361] width 57 height 10
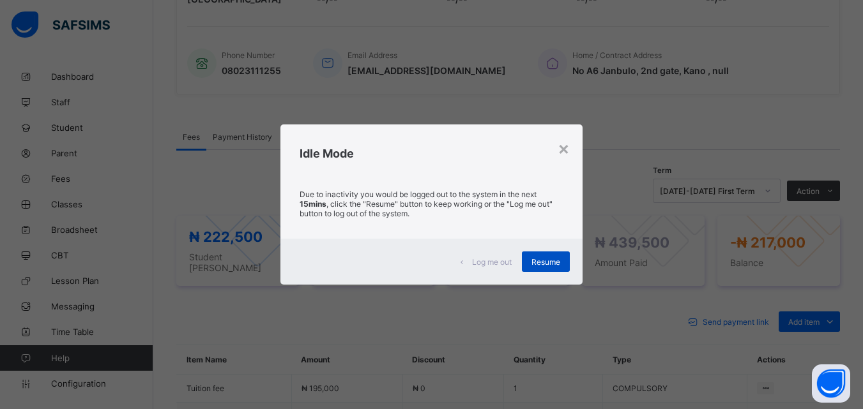
click at [543, 262] on span "Resume" at bounding box center [545, 262] width 29 height 10
click at [552, 264] on span "Resume" at bounding box center [545, 262] width 29 height 10
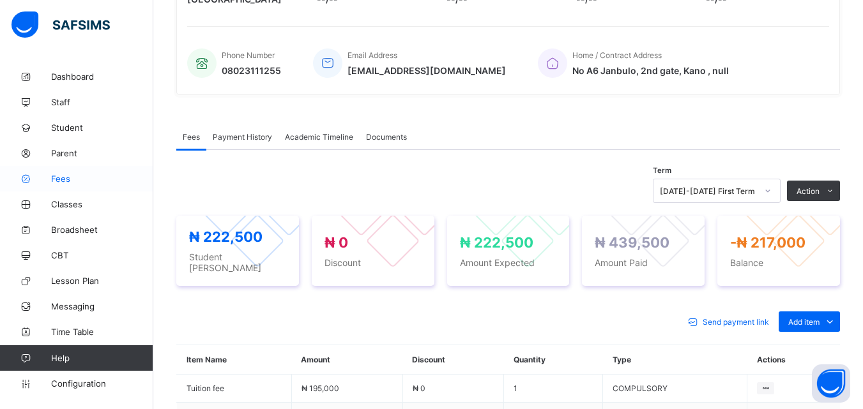
click at [67, 178] on span "Fees" at bounding box center [102, 179] width 102 height 10
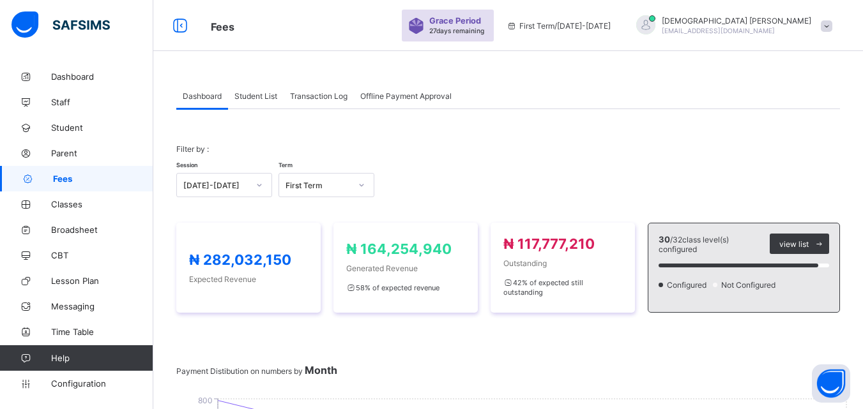
click at [260, 91] on span "Student List" at bounding box center [255, 96] width 43 height 10
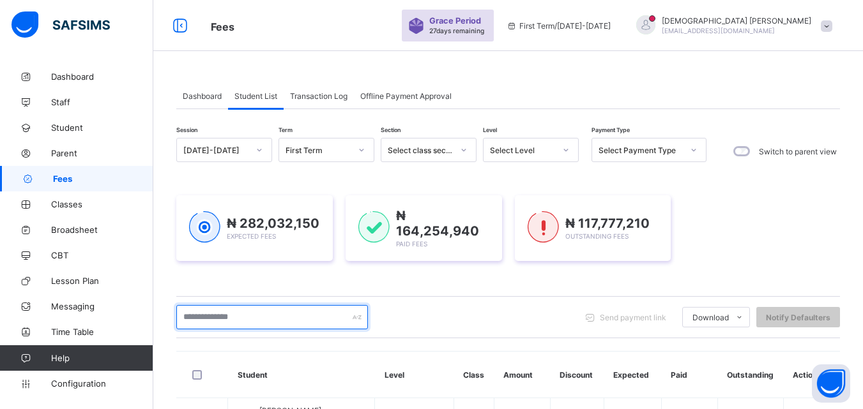
click at [262, 311] on input "text" at bounding box center [272, 317] width 192 height 24
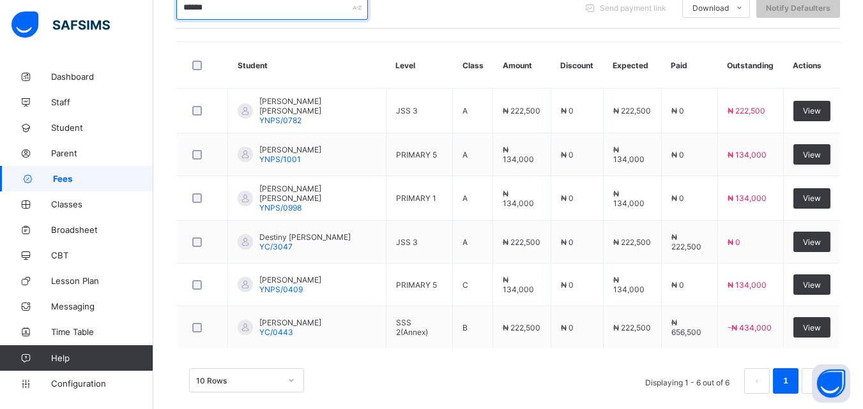
scroll to position [321, 0]
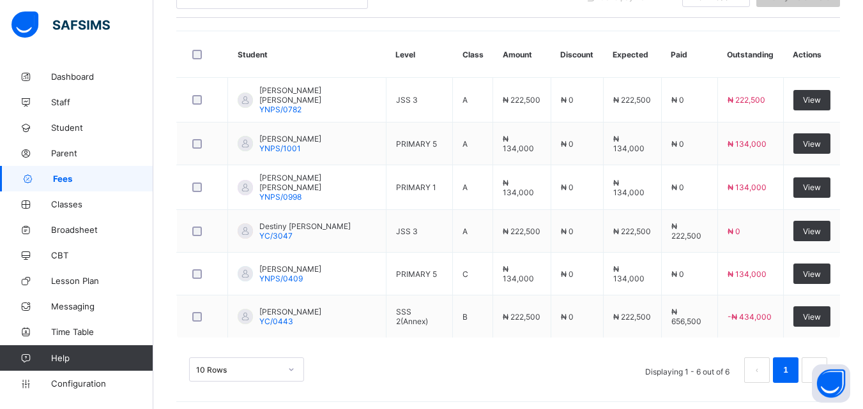
click at [494, 16] on div "Session [DATE]-[DATE] Term First Term Section Select class section Level Select…" at bounding box center [508, 106] width 664 height 579
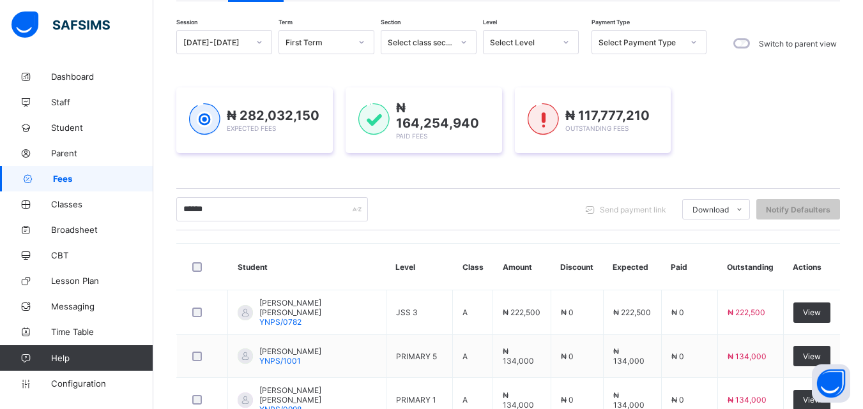
scroll to position [0, 0]
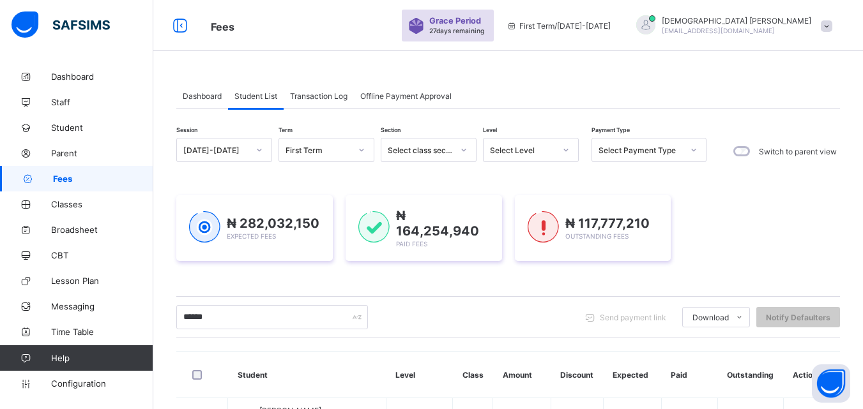
click at [65, 178] on span "Fees" at bounding box center [103, 179] width 100 height 10
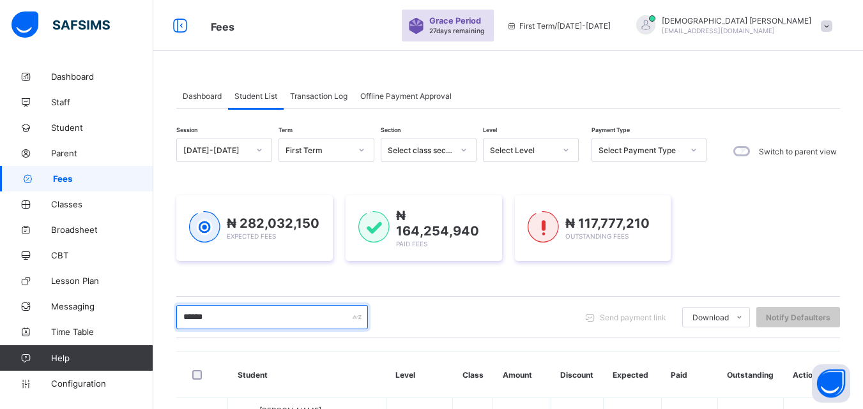
click at [264, 314] on input "******" at bounding box center [272, 317] width 192 height 24
type input "*"
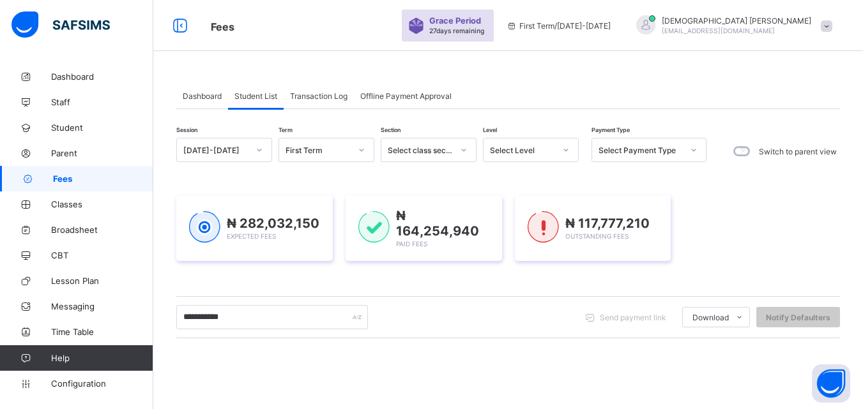
click at [560, 145] on div at bounding box center [566, 150] width 22 height 20
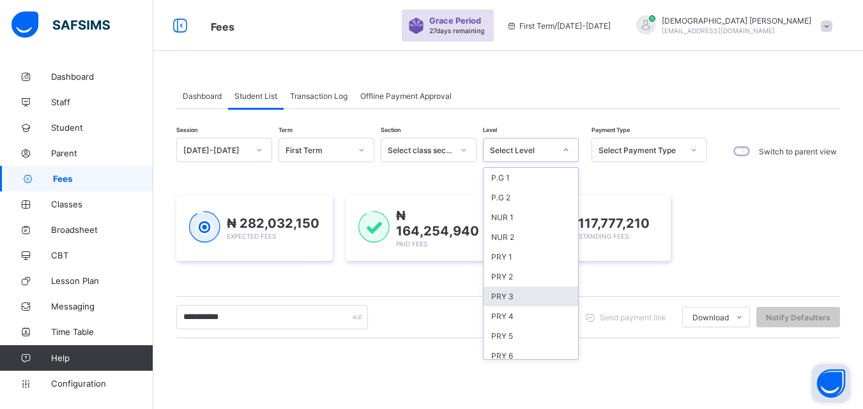
click at [515, 336] on div "PRY 5" at bounding box center [530, 336] width 95 height 20
click at [507, 330] on div "**********" at bounding box center [508, 317] width 664 height 24
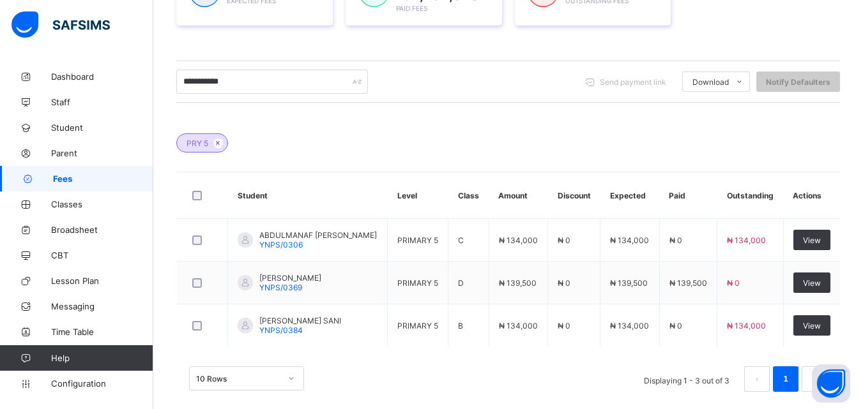
scroll to position [277, 0]
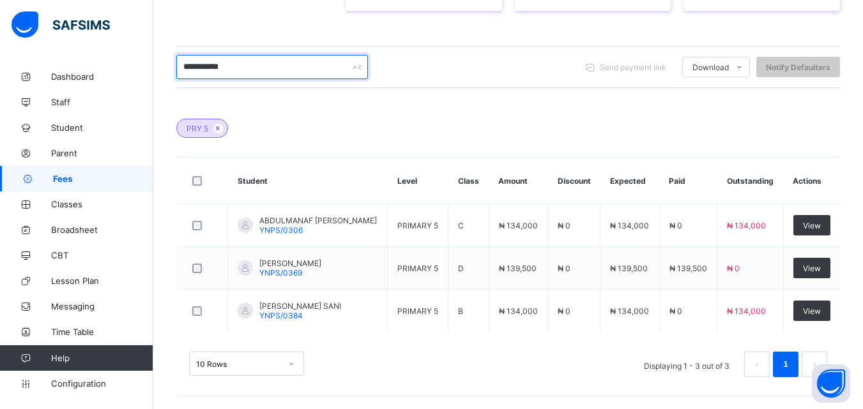
click at [275, 69] on input "**********" at bounding box center [272, 67] width 192 height 24
type input "*"
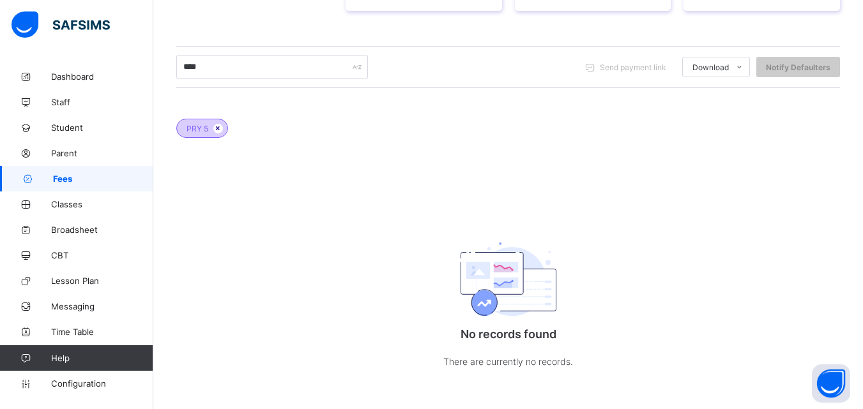
click at [214, 131] on icon at bounding box center [218, 129] width 11 height 8
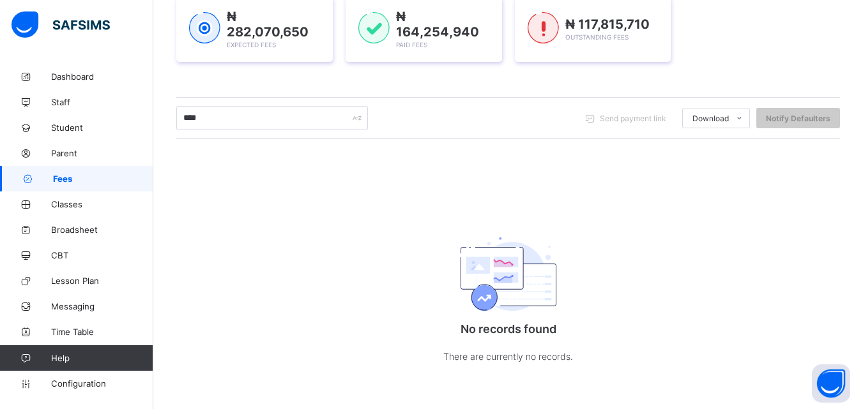
scroll to position [198, 0]
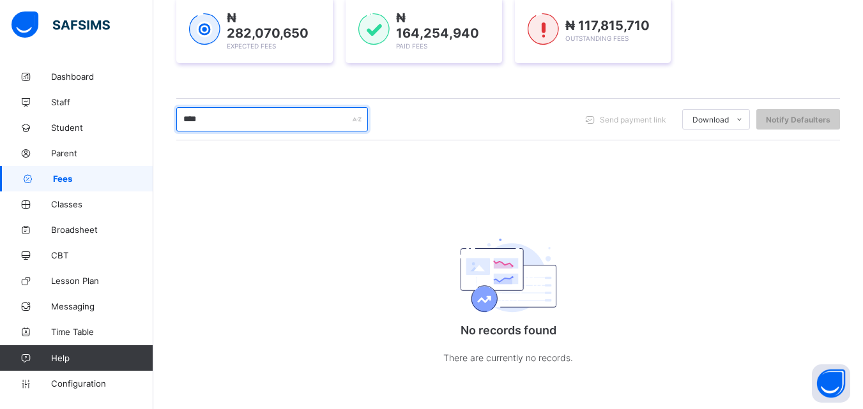
click at [232, 110] on input "****" at bounding box center [272, 119] width 192 height 24
type input "*"
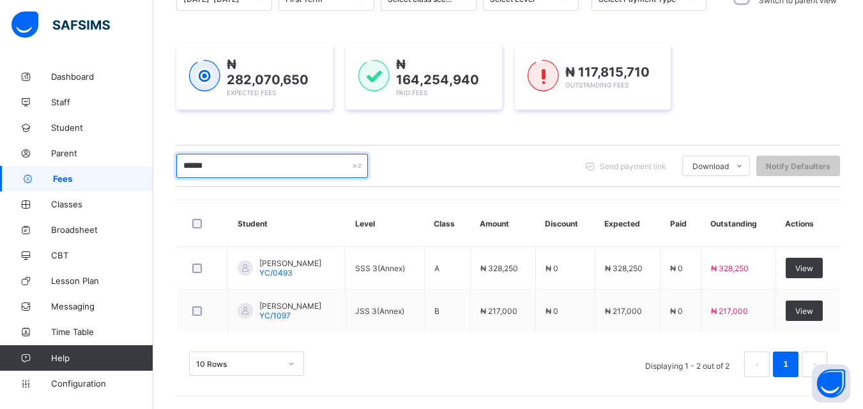
scroll to position [149, 0]
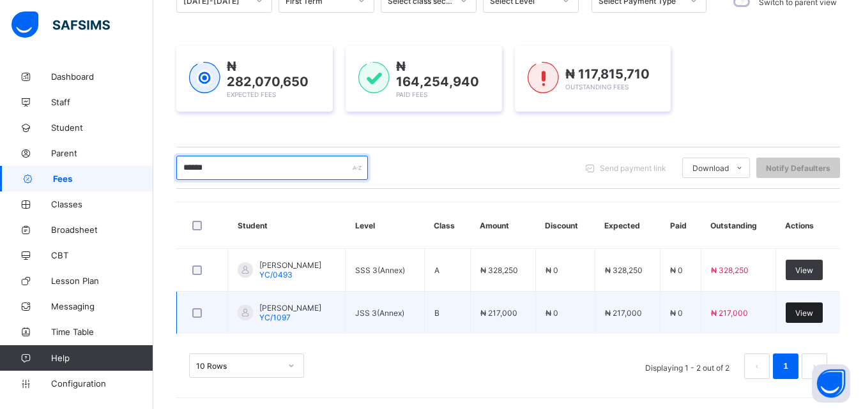
type input "******"
click at [813, 309] on span "View" at bounding box center [804, 313] width 18 height 10
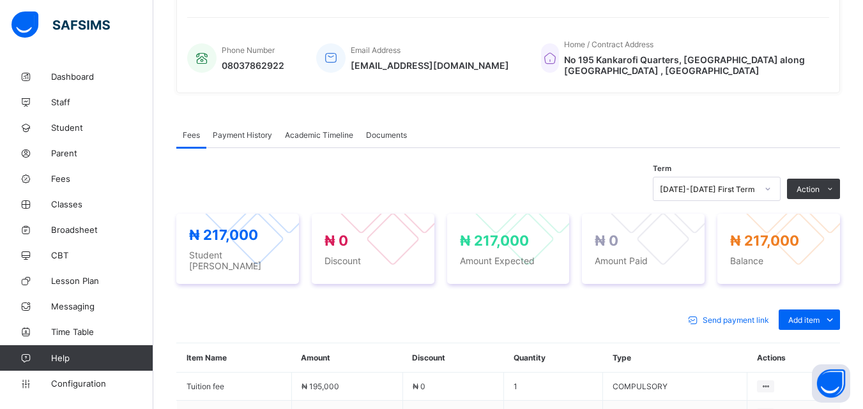
scroll to position [307, 0]
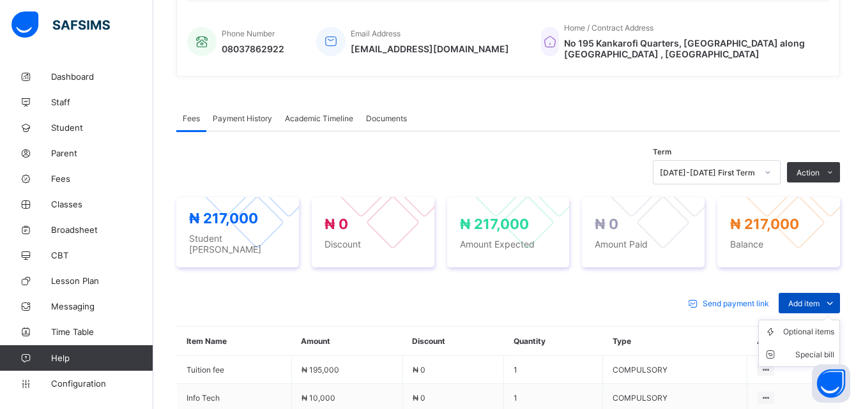
click at [830, 293] on span at bounding box center [829, 303] width 20 height 20
click at [827, 326] on div "Optional items" at bounding box center [808, 332] width 51 height 13
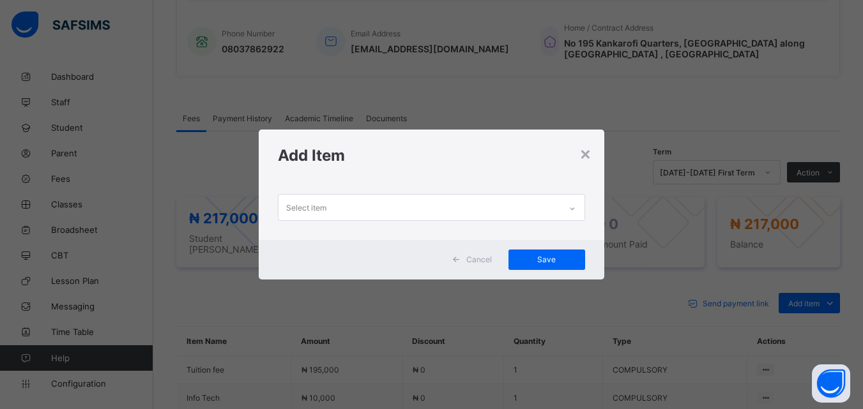
click at [566, 208] on div at bounding box center [572, 209] width 22 height 20
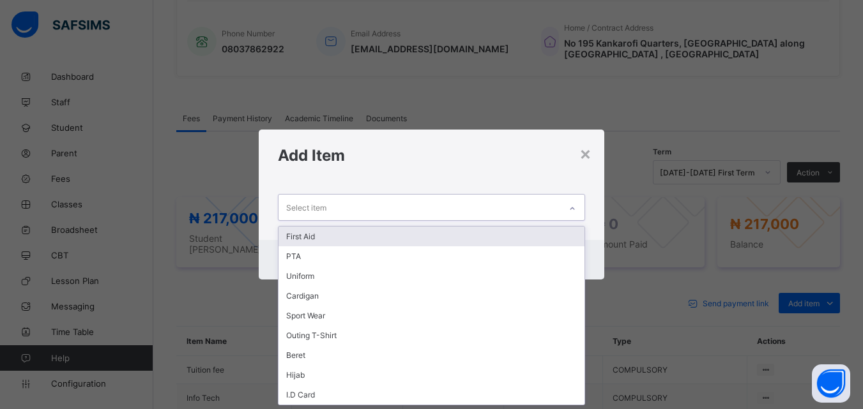
click at [314, 236] on div "First Aid" at bounding box center [430, 237] width 305 height 20
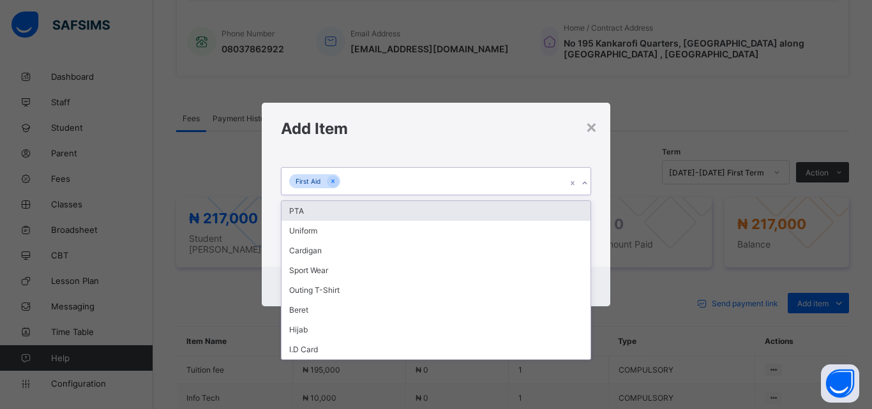
click at [579, 181] on div at bounding box center [585, 183] width 12 height 20
click at [301, 208] on div "PTA" at bounding box center [436, 211] width 309 height 20
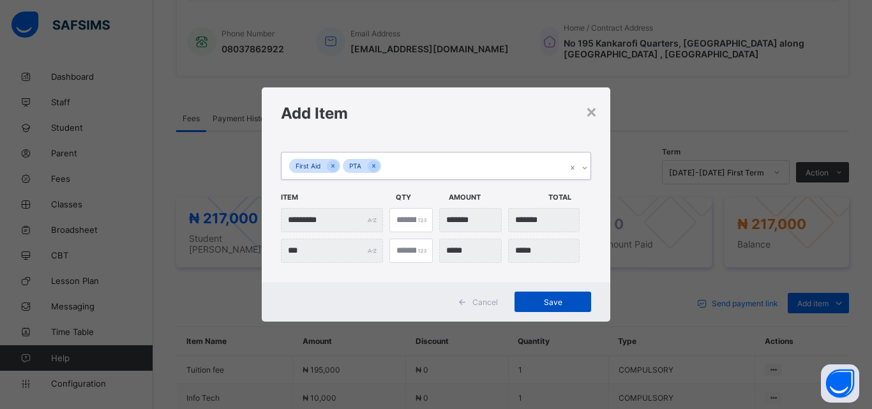
click at [552, 300] on span "Save" at bounding box center [552, 303] width 57 height 10
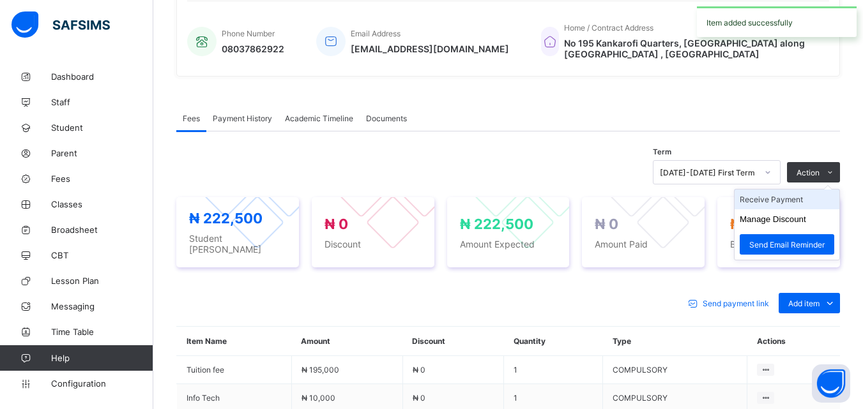
click at [792, 194] on li "Receive Payment" at bounding box center [786, 200] width 105 height 20
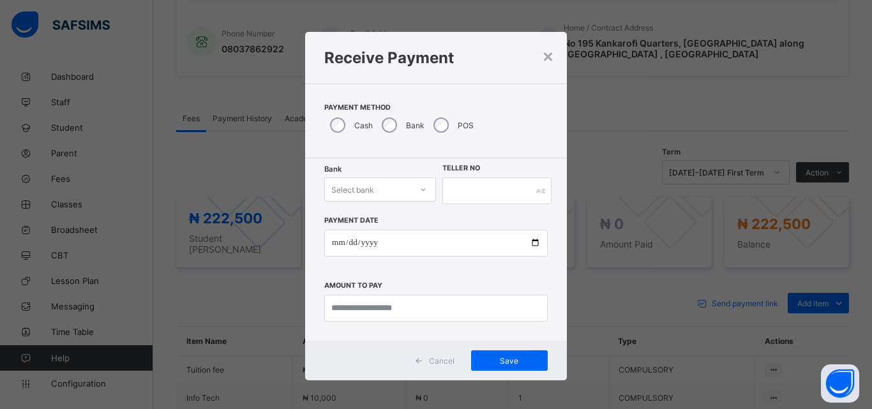
click at [430, 133] on div "POS" at bounding box center [452, 125] width 49 height 27
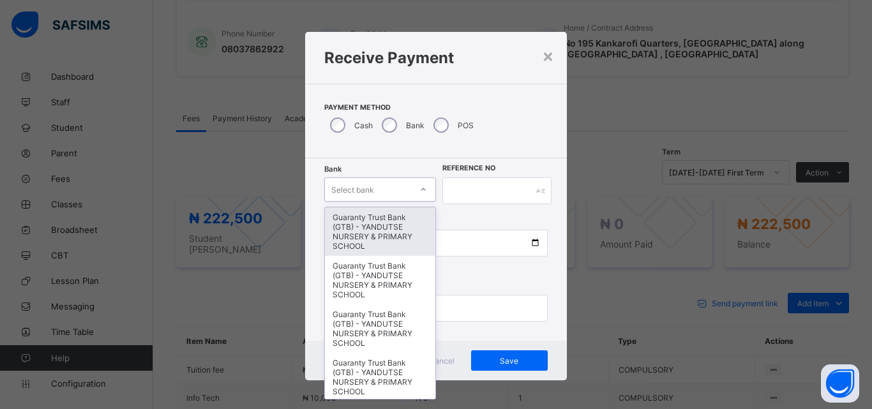
click at [420, 189] on icon at bounding box center [424, 189] width 8 height 13
type input "*"
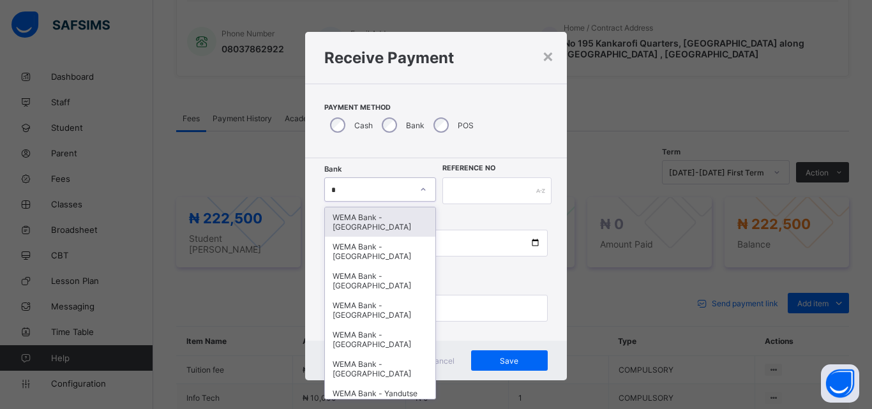
click at [361, 227] on div "WEMA Bank - [GEOGRAPHIC_DATA]" at bounding box center [380, 222] width 110 height 29
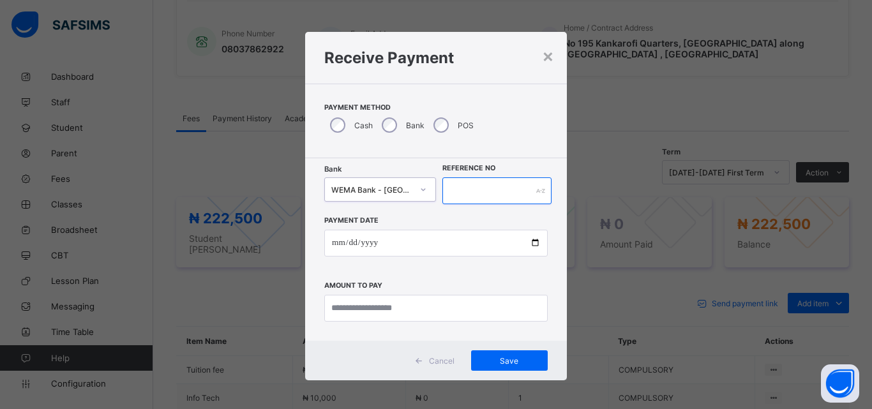
click at [474, 195] on input "text" at bounding box center [497, 191] width 109 height 27
type input "*"
type input "*****"
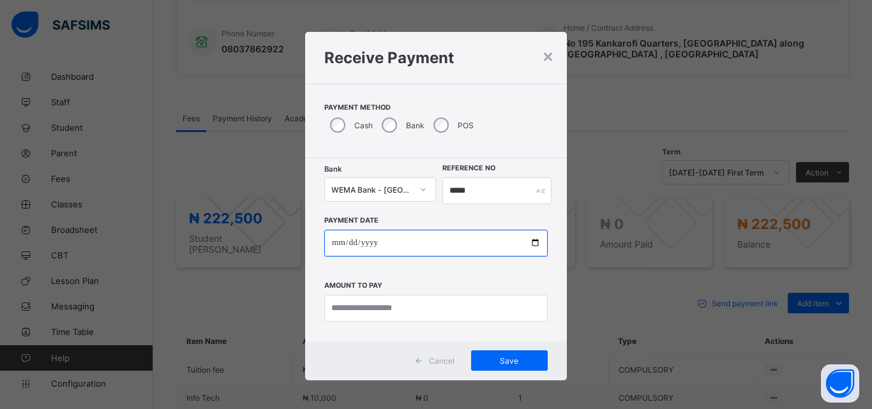
click at [532, 244] on input "date" at bounding box center [436, 243] width 224 height 27
type input "**********"
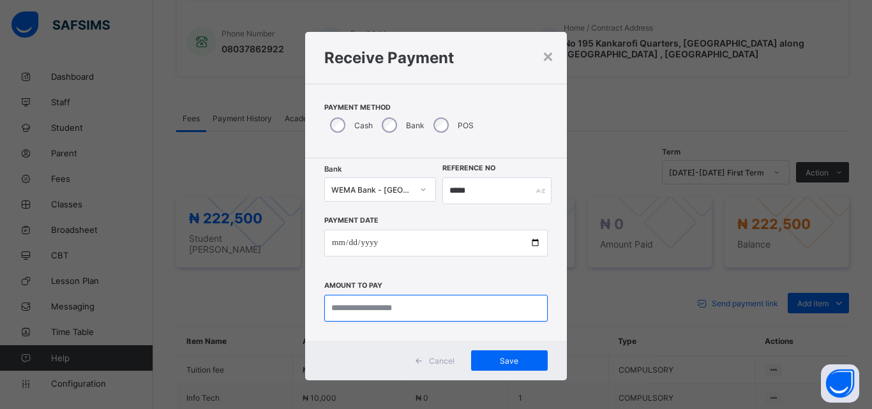
click at [465, 308] on input "currency" at bounding box center [436, 308] width 224 height 27
type input "*********"
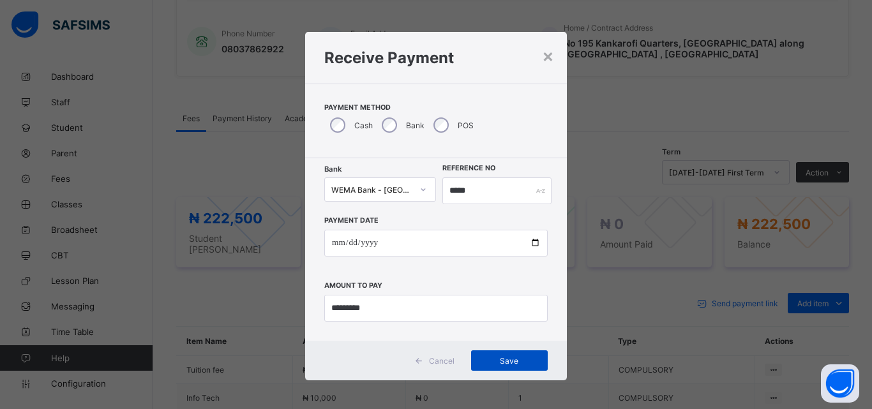
click at [505, 357] on span "Save" at bounding box center [509, 361] width 57 height 10
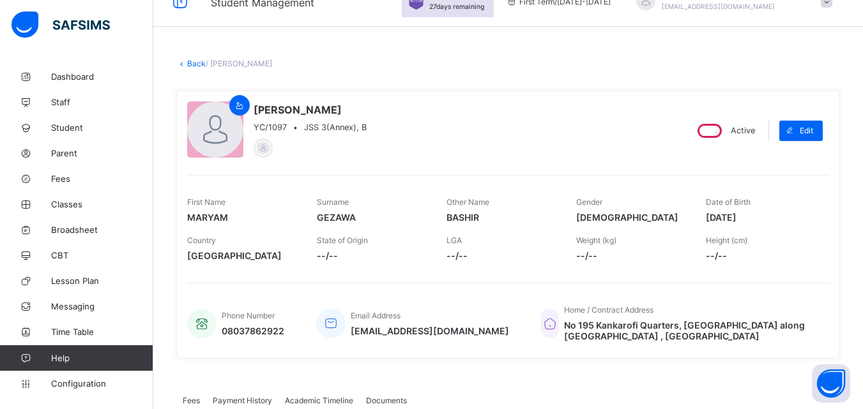
scroll to position [26, 0]
click at [57, 184] on link "Fees" at bounding box center [76, 179] width 153 height 26
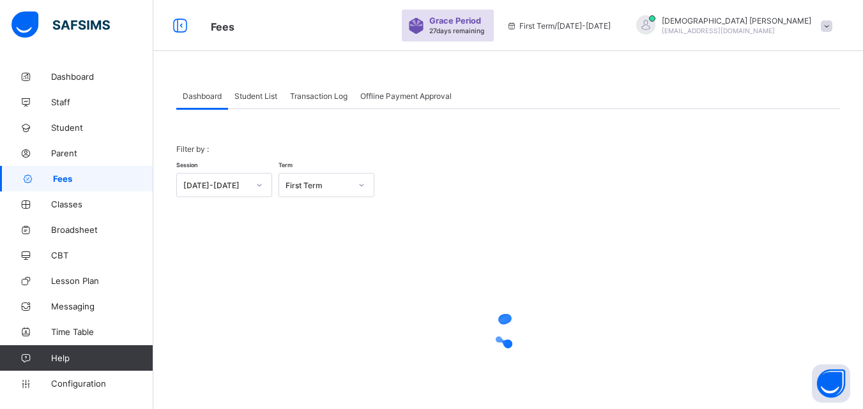
click at [257, 98] on span "Student List" at bounding box center [255, 96] width 43 height 10
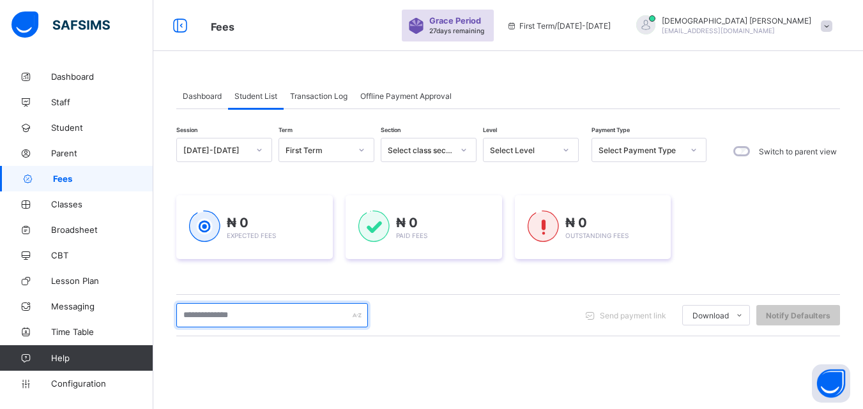
click at [250, 316] on input "text" at bounding box center [272, 315] width 192 height 24
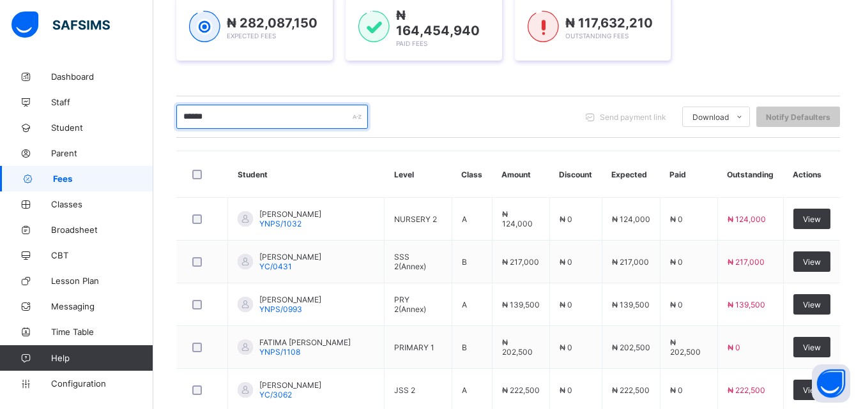
scroll to position [492, 0]
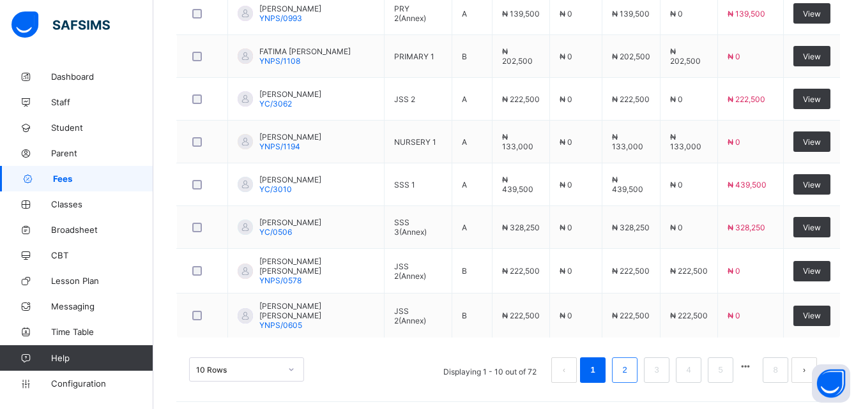
click at [630, 363] on link "2" at bounding box center [624, 370] width 12 height 17
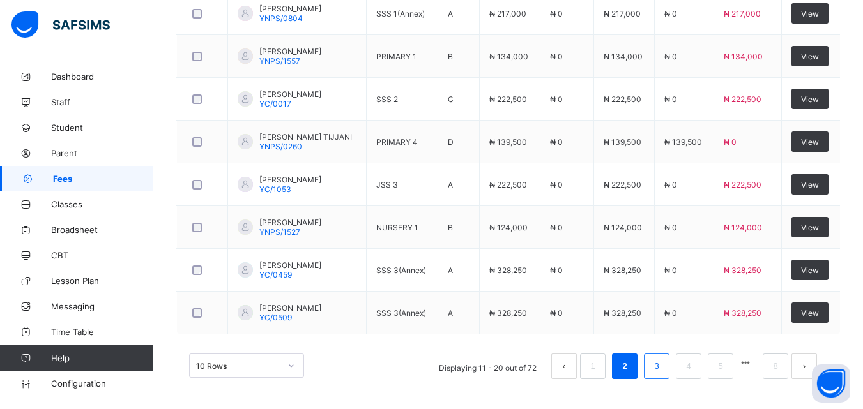
click at [662, 362] on link "3" at bounding box center [656, 366] width 12 height 17
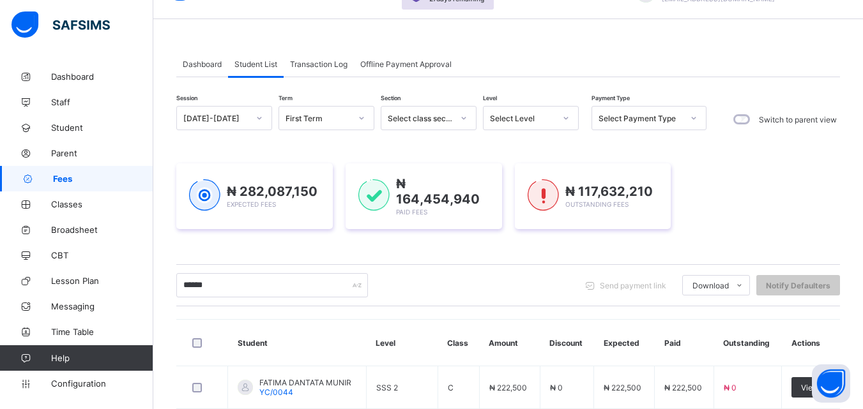
scroll to position [0, 0]
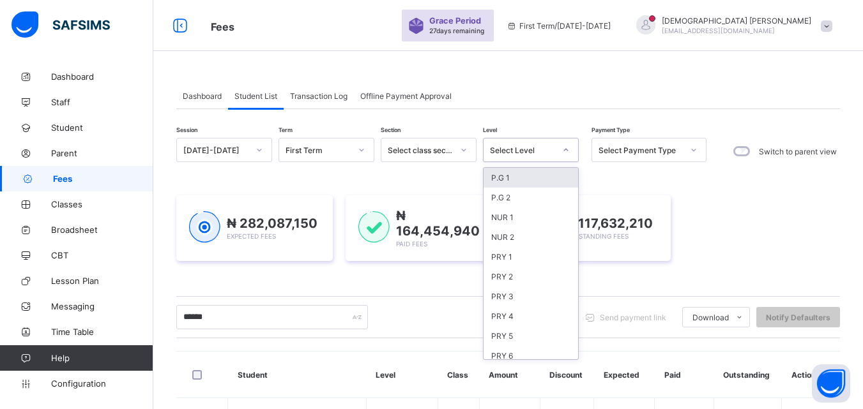
click at [558, 148] on div at bounding box center [566, 150] width 22 height 20
click at [509, 259] on div "PRY 1" at bounding box center [530, 257] width 95 height 20
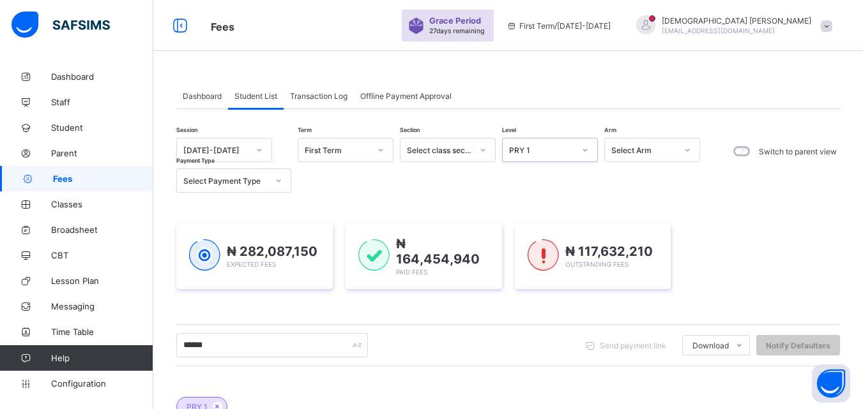
click at [544, 348] on div "****** Send payment link Download Students Payment Students Payment Status Stud…" at bounding box center [508, 345] width 664 height 24
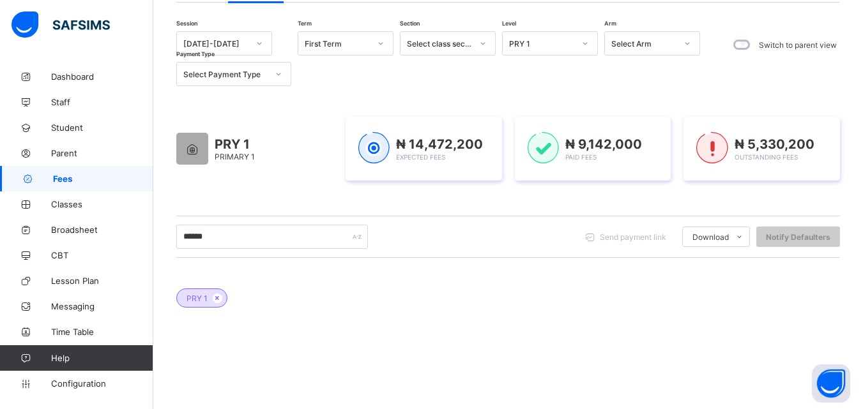
scroll to position [103, 0]
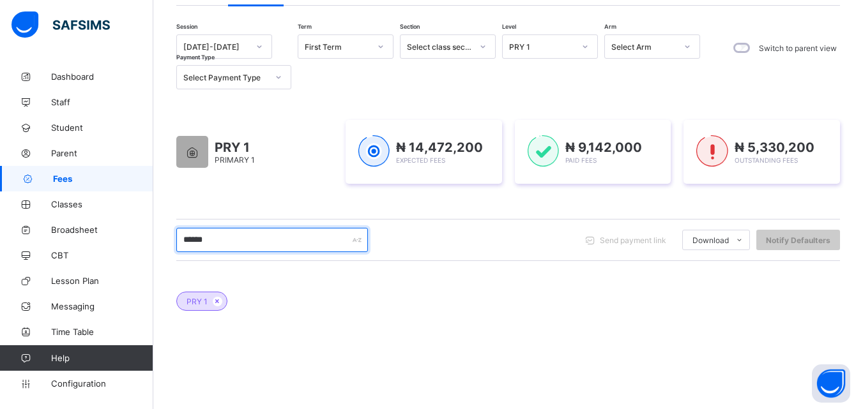
click at [224, 243] on input "******" at bounding box center [272, 240] width 192 height 24
type input "*"
type input "*****"
click at [214, 301] on icon at bounding box center [217, 302] width 11 height 8
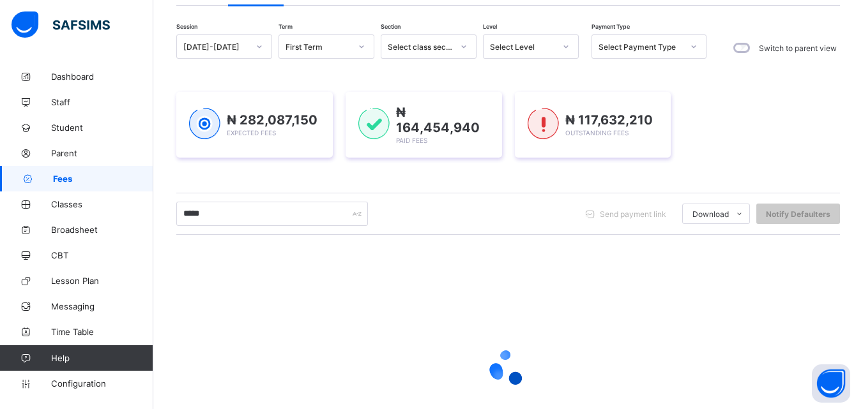
click at [565, 36] on div at bounding box center [566, 46] width 24 height 23
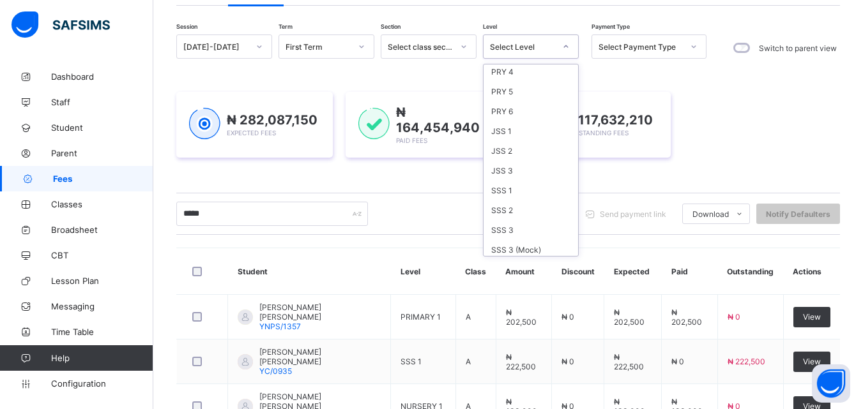
scroll to position [153, 0]
click at [506, 216] on div "SSS 3" at bounding box center [530, 218] width 95 height 20
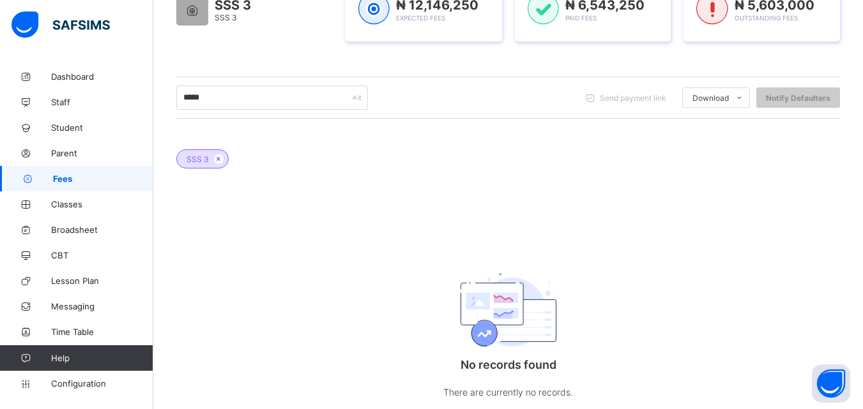
scroll to position [257, 0]
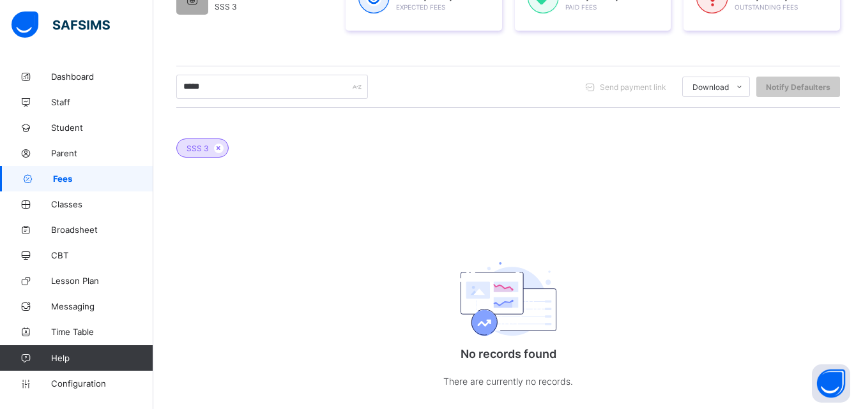
click at [678, 143] on div "SSS 3" at bounding box center [508, 141] width 664 height 45
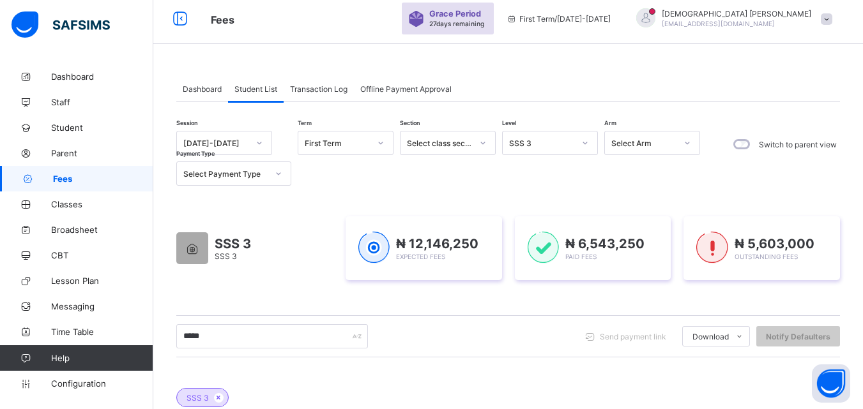
scroll to position [0, 0]
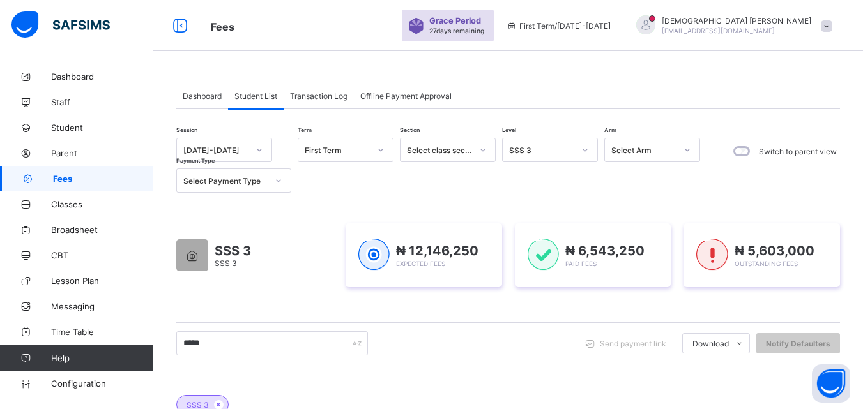
click at [581, 149] on div at bounding box center [585, 150] width 22 height 20
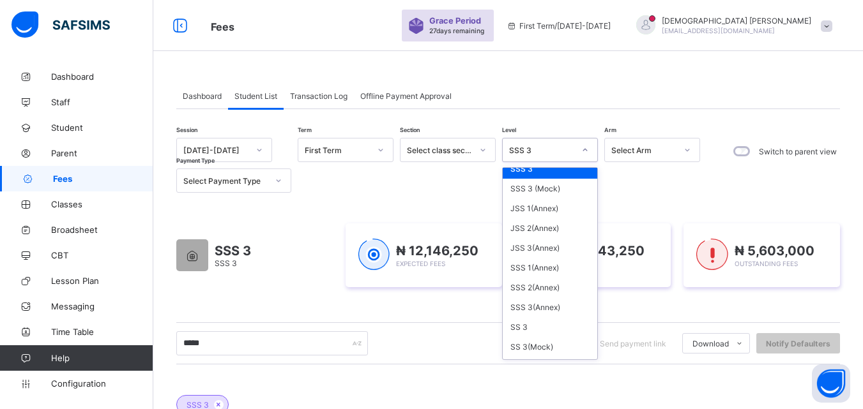
scroll to position [307, 0]
click at [530, 306] on div "SSS 3(Annex)" at bounding box center [550, 307] width 95 height 20
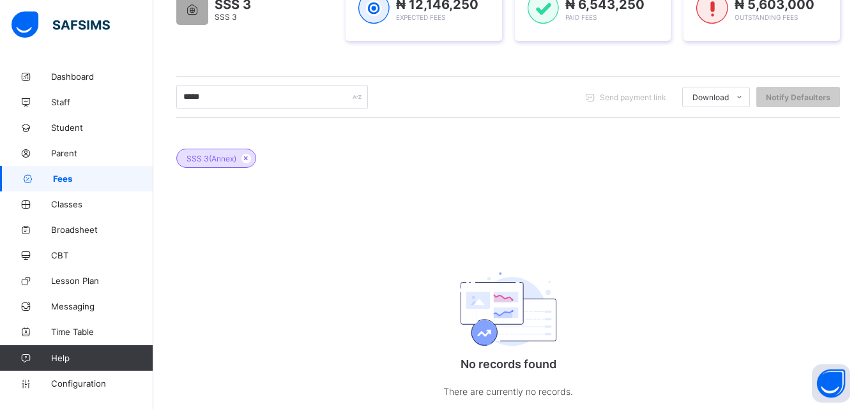
scroll to position [264, 0]
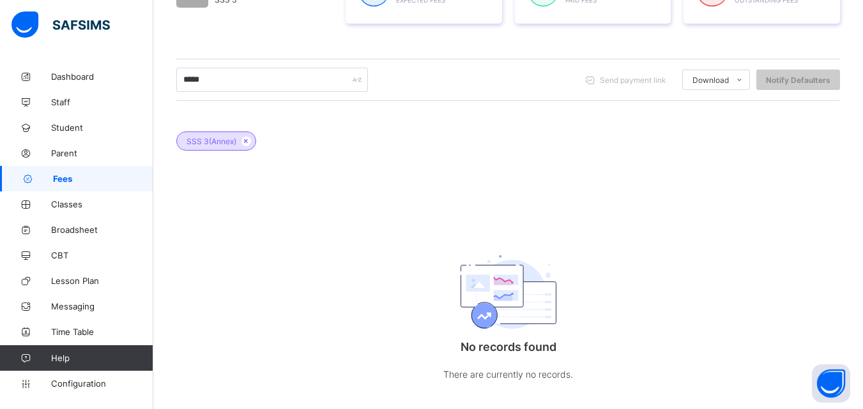
click at [604, 261] on div "No records found There are currently no records." at bounding box center [508, 314] width 255 height 188
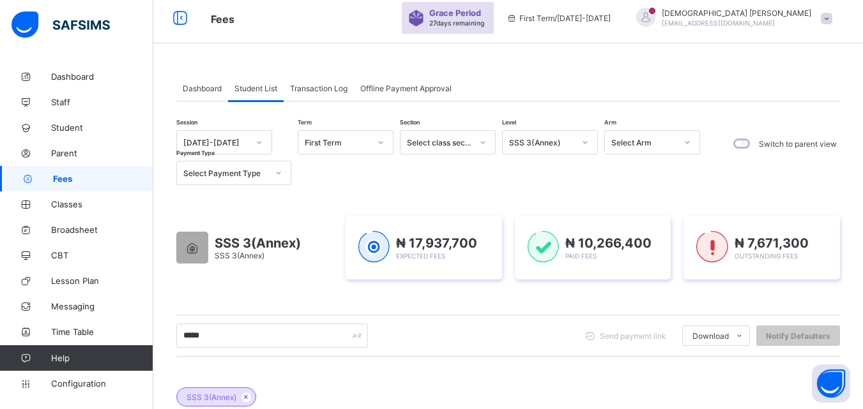
scroll to position [0, 0]
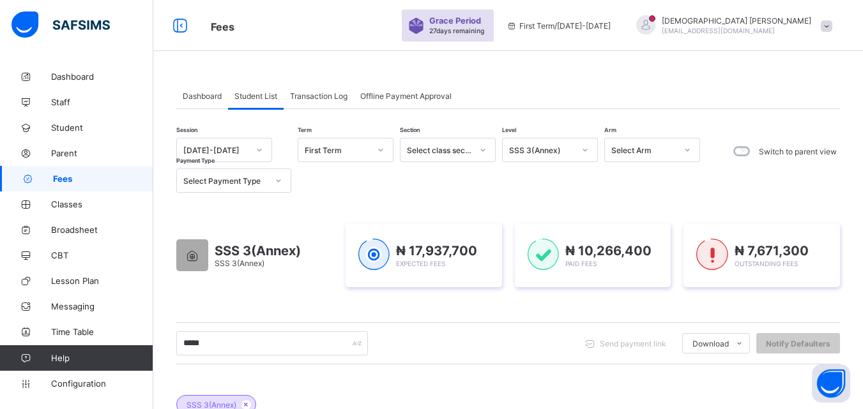
click at [586, 150] on icon at bounding box center [585, 150] width 8 height 13
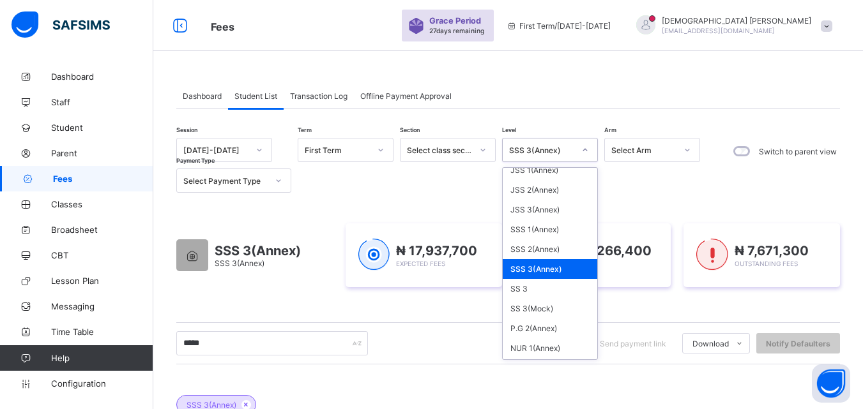
scroll to position [332, 0]
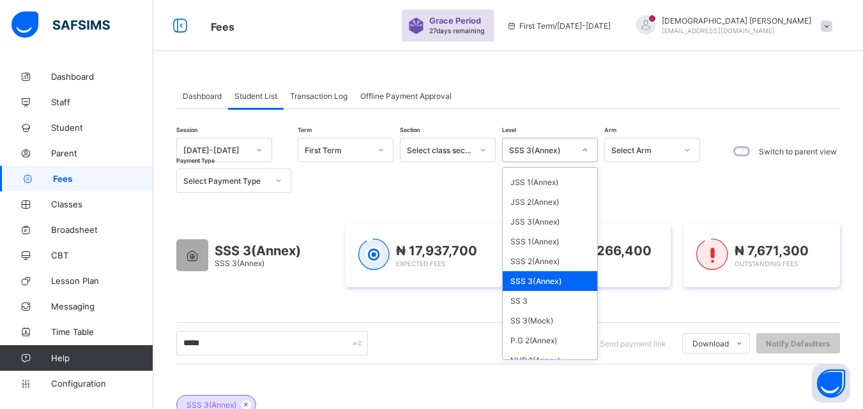
click at [531, 282] on div "SSS 3(Annex)" at bounding box center [550, 281] width 95 height 20
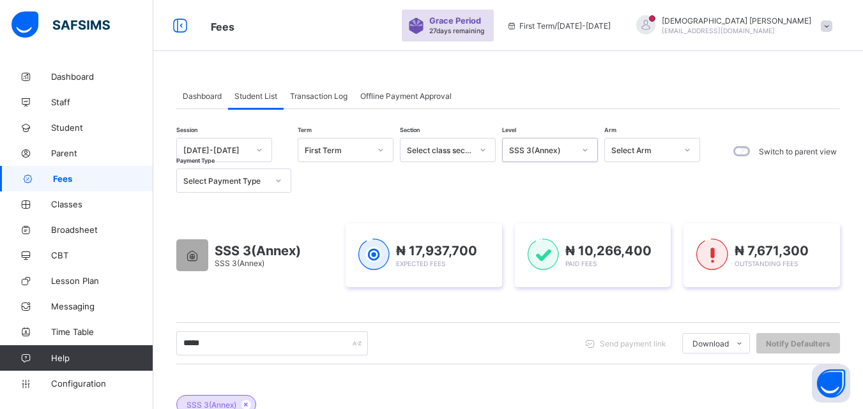
click at [540, 323] on div "***** Send payment link Download Students Payment Students Payment Status Stude…" at bounding box center [508, 344] width 664 height 42
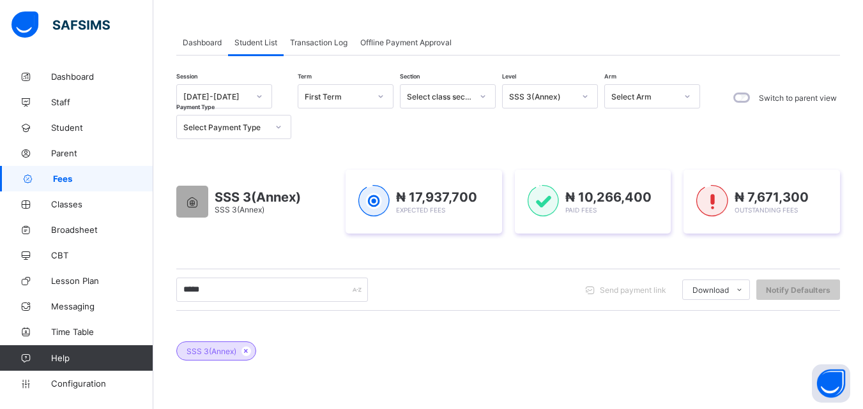
scroll to position [77, 0]
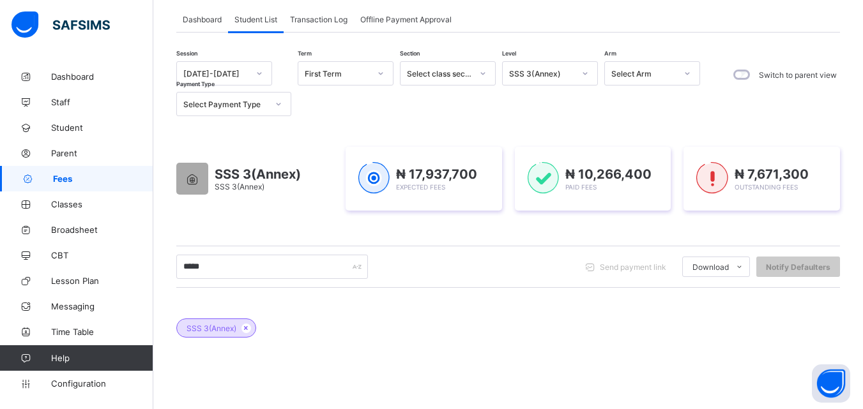
click at [587, 72] on icon at bounding box center [585, 73] width 8 height 13
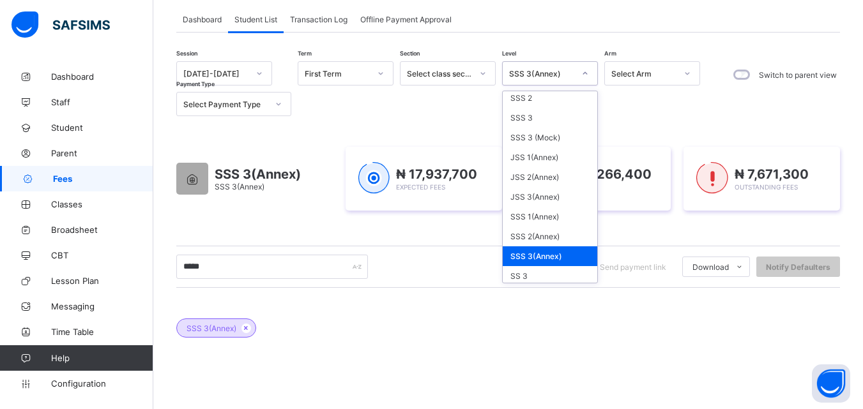
scroll to position [307, 0]
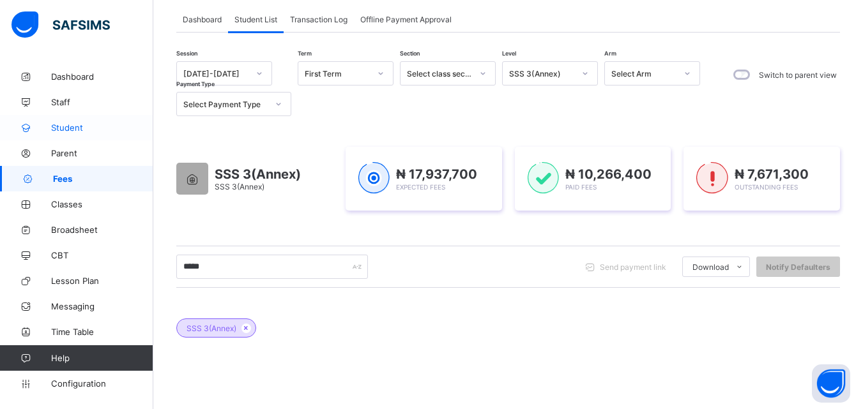
click at [71, 123] on span "Student" at bounding box center [102, 128] width 102 height 10
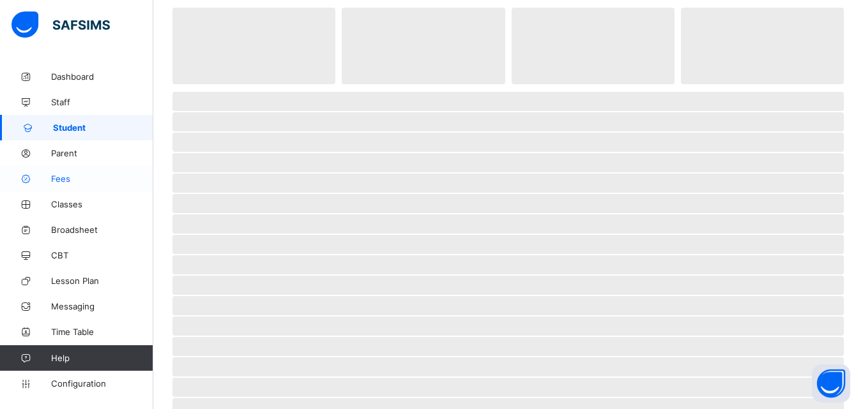
click at [66, 177] on span "Fees" at bounding box center [102, 179] width 102 height 10
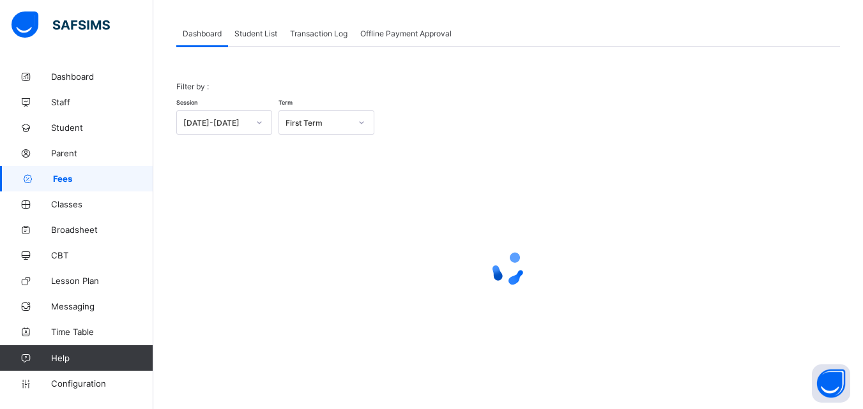
scroll to position [63, 0]
click at [261, 29] on span "Student List" at bounding box center [255, 34] width 43 height 10
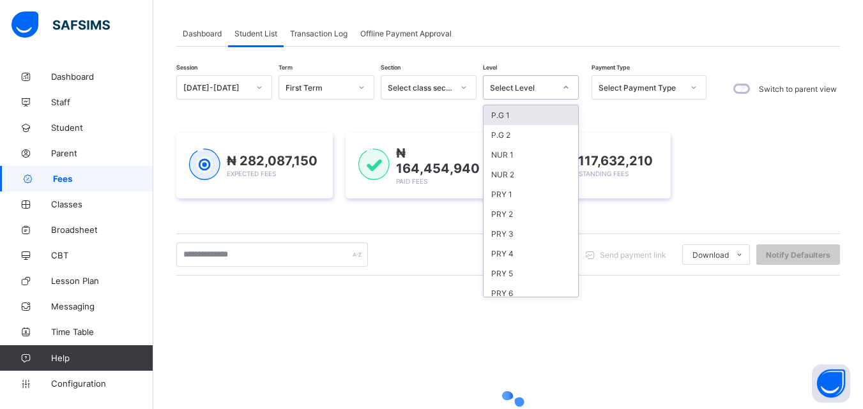
click at [562, 87] on icon at bounding box center [566, 87] width 8 height 13
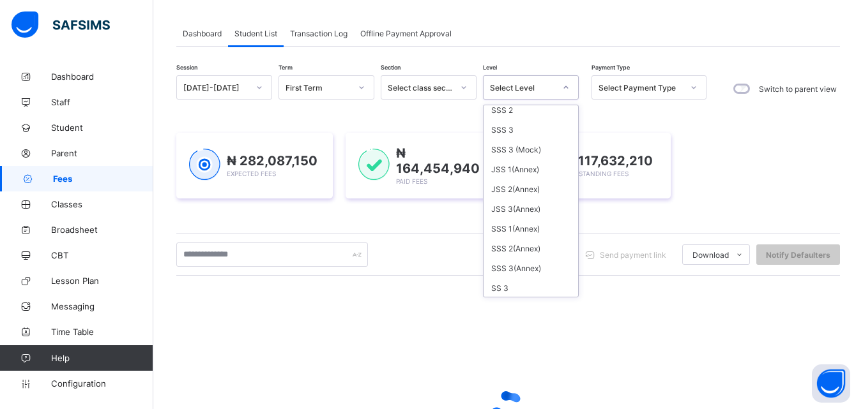
scroll to position [307, 0]
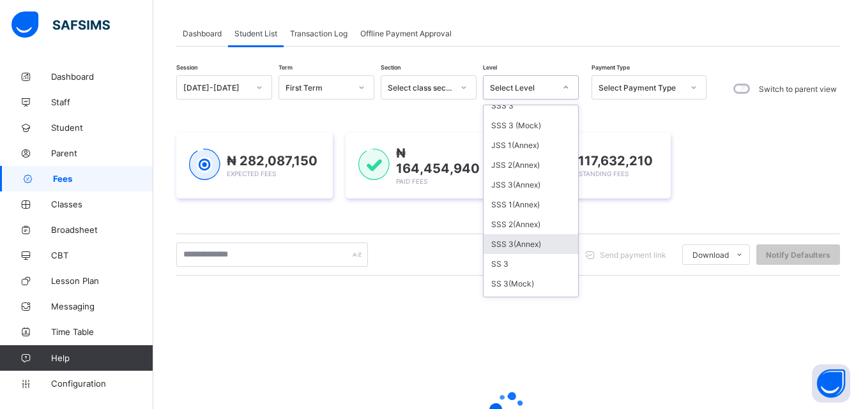
click at [525, 242] on div "SSS 3(Annex)" at bounding box center [530, 244] width 95 height 20
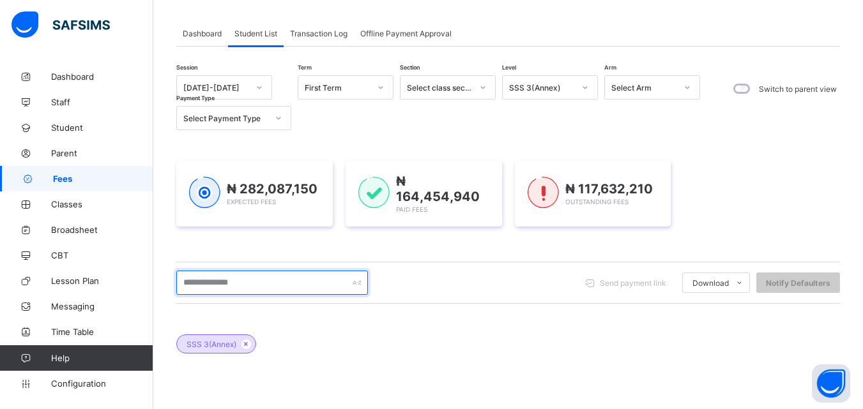
click at [259, 278] on input "text" at bounding box center [272, 283] width 192 height 24
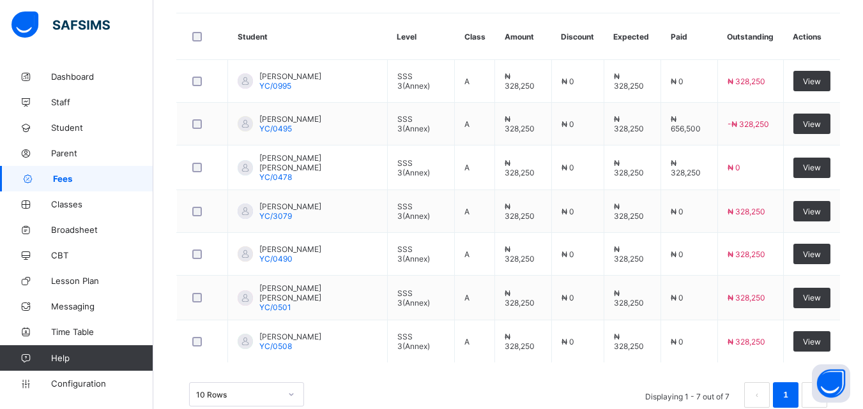
scroll to position [446, 0]
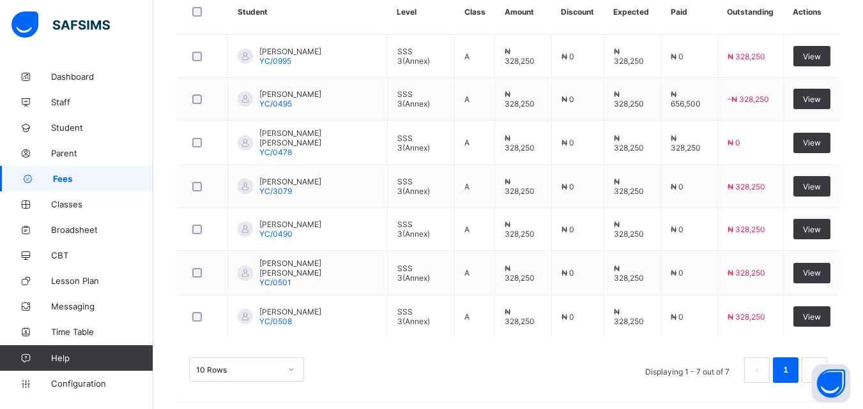
click at [862, 10] on div "Dashboard Student List Transaction Log Offline Payment Approval Student List Mo…" at bounding box center [508, 16] width 710 height 797
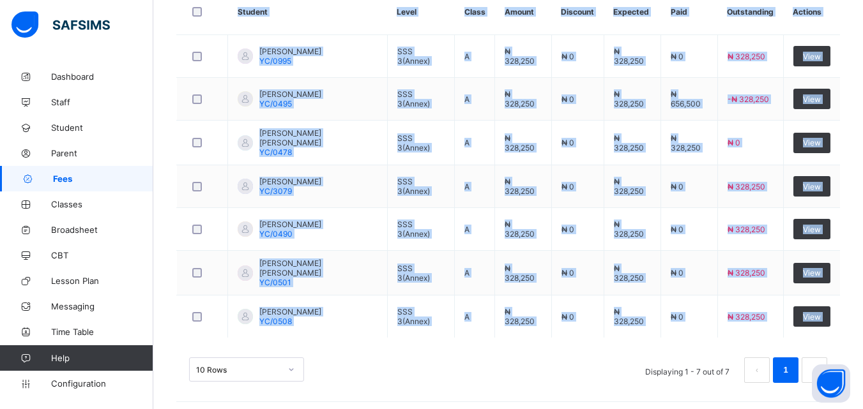
click at [862, 10] on div "Dashboard Student List Transaction Log Offline Payment Approval Student List Mo…" at bounding box center [508, 16] width 710 height 797
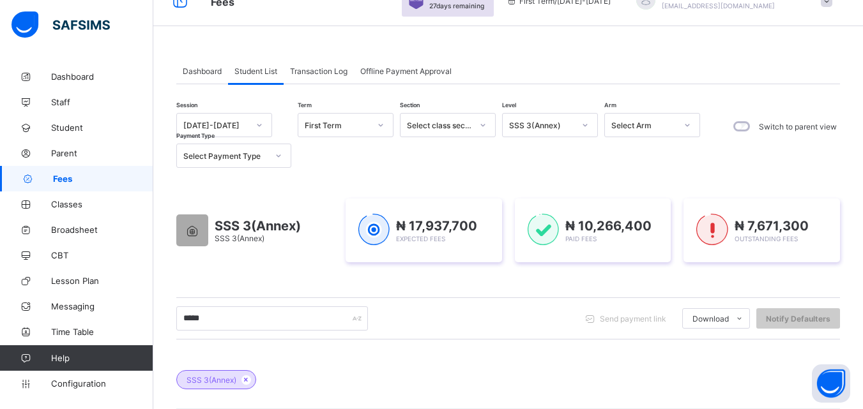
scroll to position [0, 0]
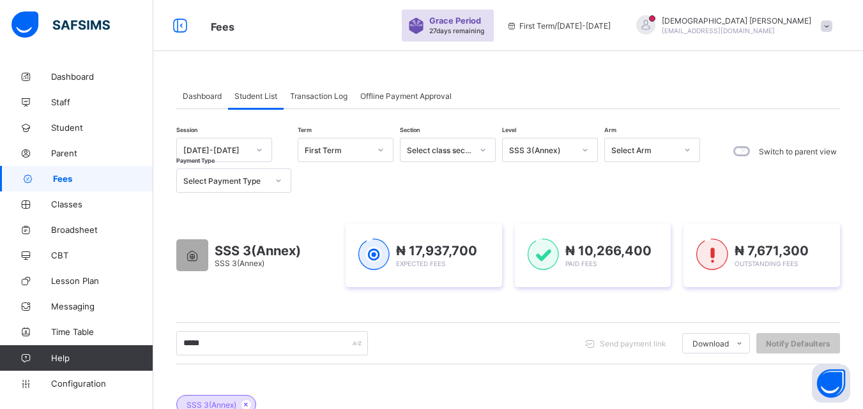
click at [588, 349] on div "***** Send payment link Download Students Payment Students Payment Status Stude…" at bounding box center [508, 343] width 664 height 24
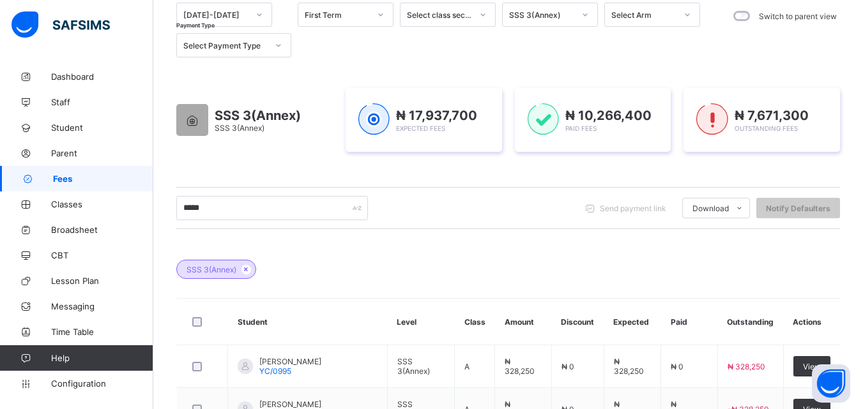
scroll to position [102, 0]
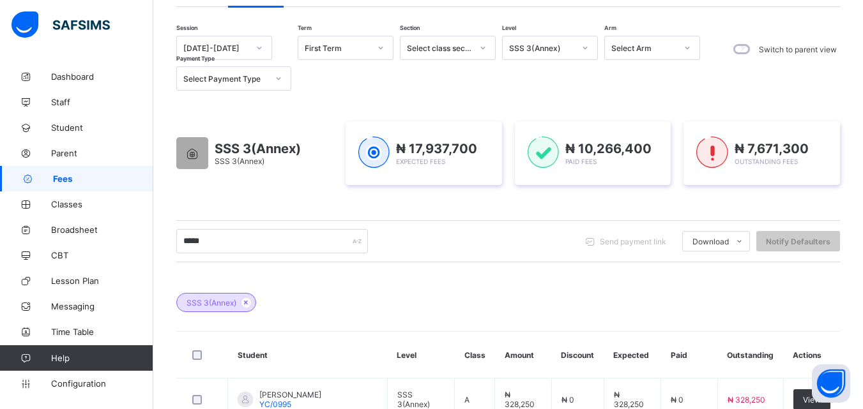
click at [582, 43] on div at bounding box center [585, 48] width 22 height 20
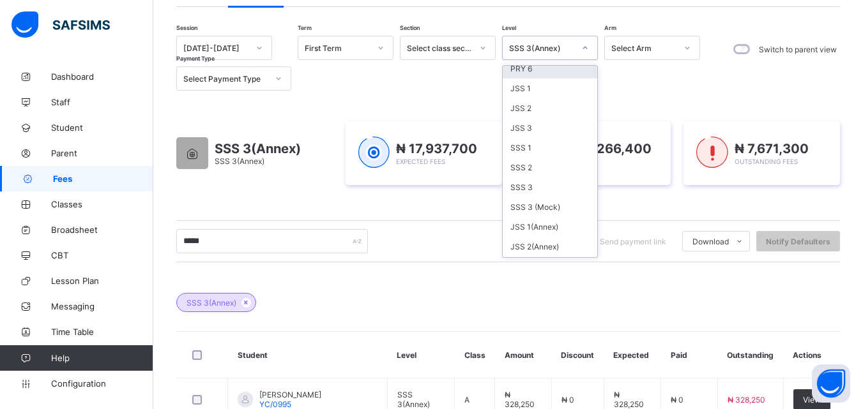
scroll to position [204, 0]
click at [523, 166] on div "SSS 3" at bounding box center [550, 168] width 95 height 20
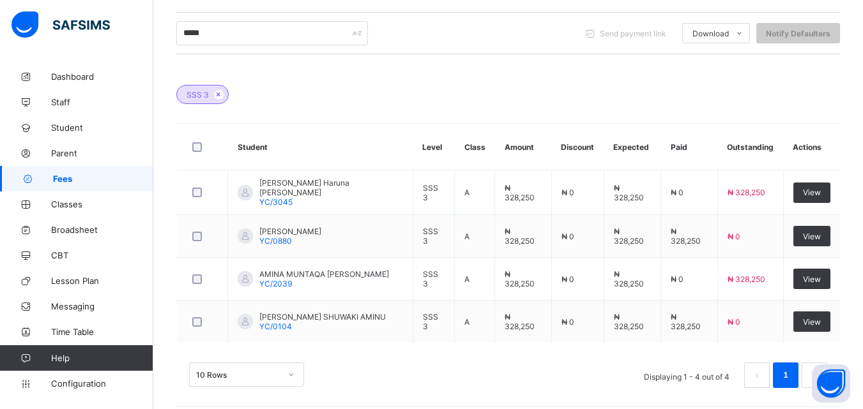
scroll to position [319, 0]
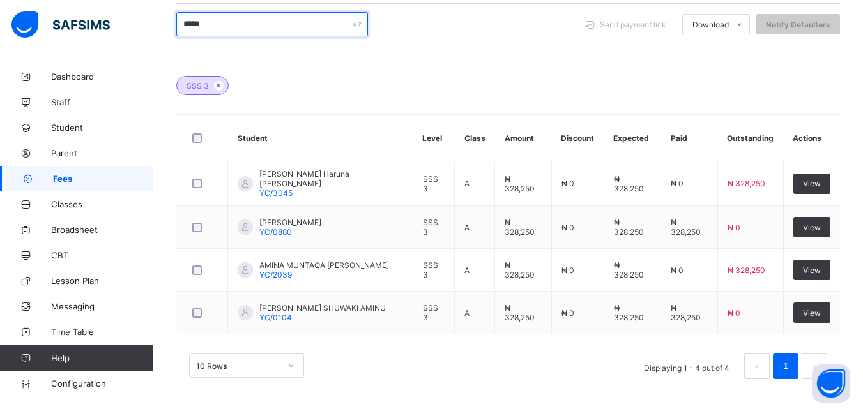
click at [284, 28] on input "*****" at bounding box center [272, 24] width 192 height 24
type input "*"
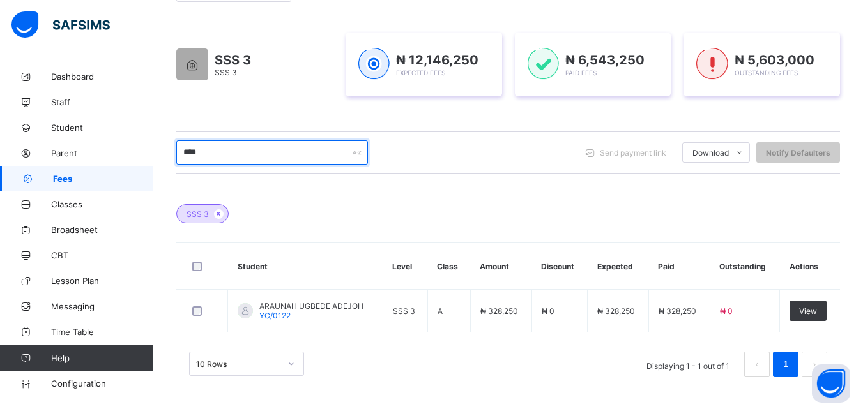
scroll to position [191, 0]
click at [218, 213] on icon at bounding box center [218, 214] width 11 height 8
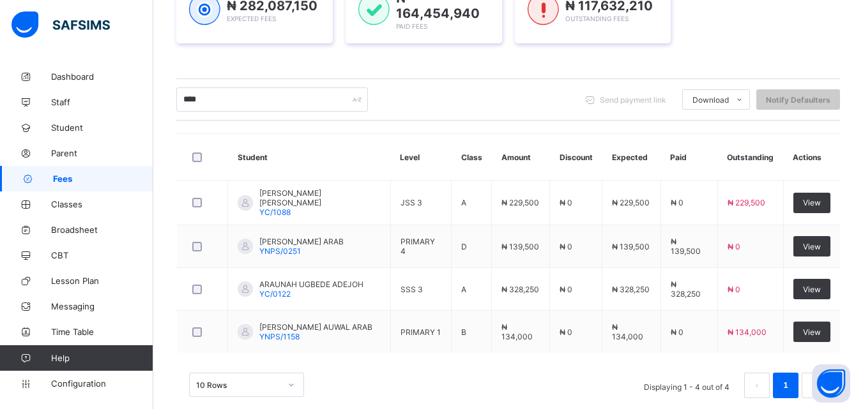
scroll to position [235, 0]
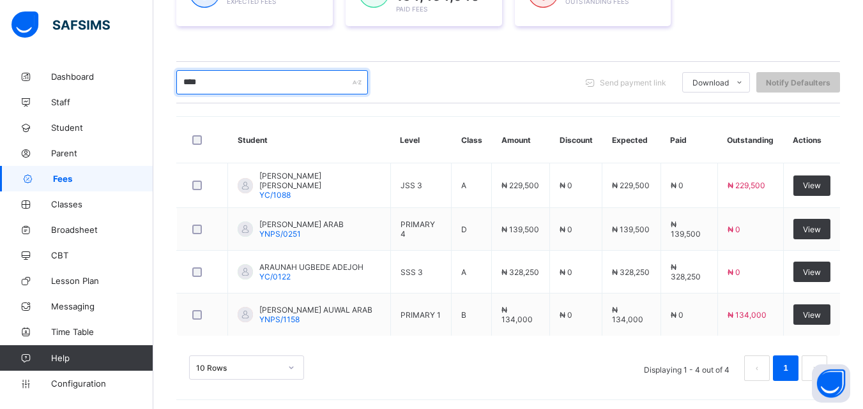
click at [236, 84] on input "****" at bounding box center [272, 82] width 192 height 24
type input "*"
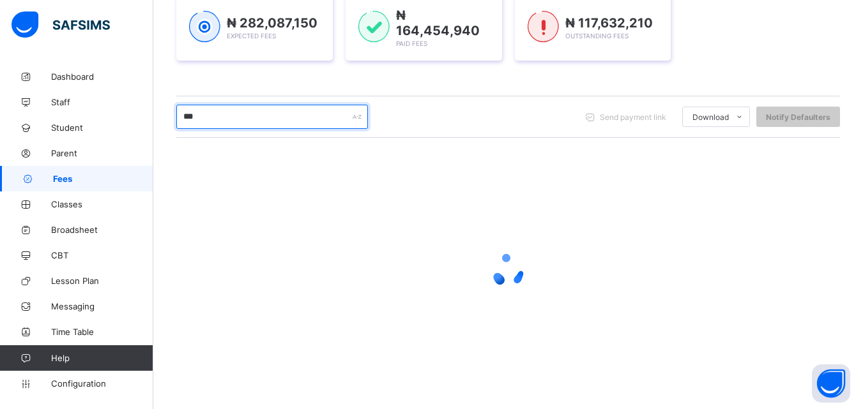
scroll to position [192, 0]
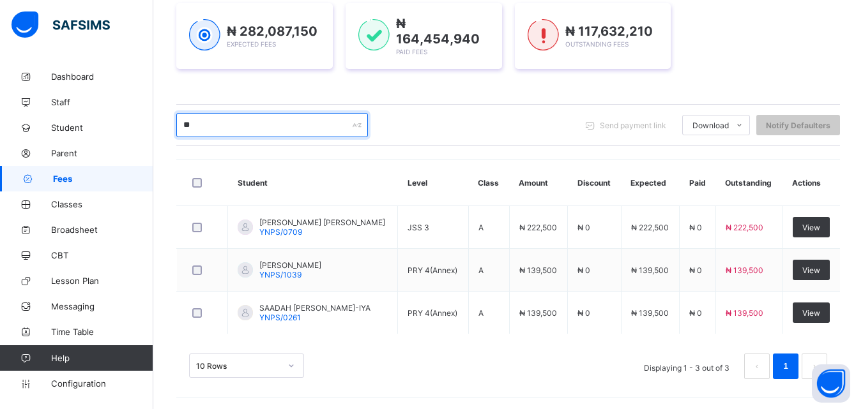
type input "*"
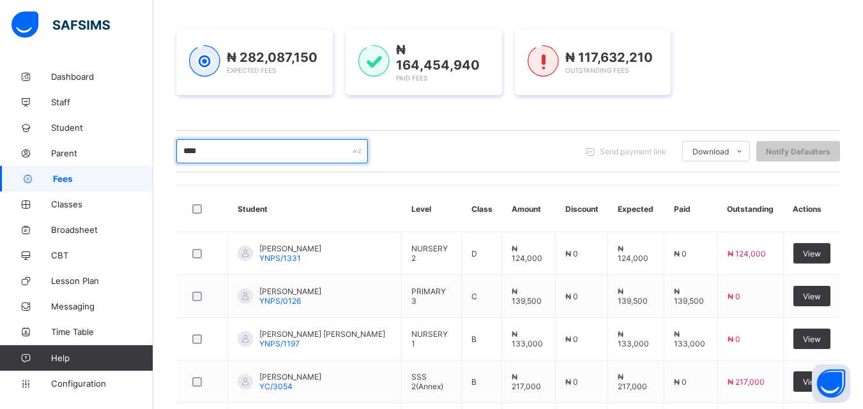
scroll to position [162, 0]
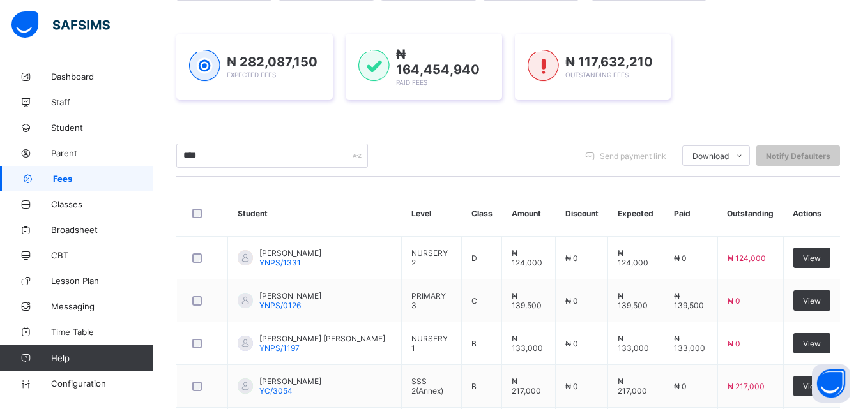
click at [751, 99] on div "₦ 282,087,150 Expected Fees ₦ 164,454,940 Paid Fees ₦ 117,632,210 Outstanding F…" at bounding box center [508, 67] width 664 height 104
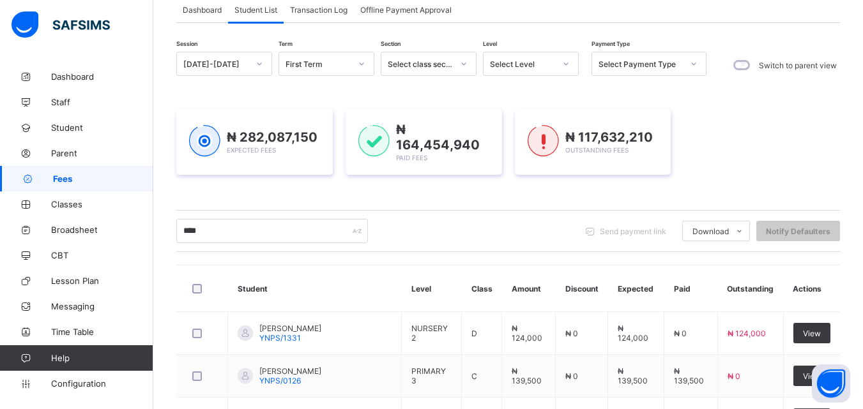
scroll to position [85, 0]
click at [565, 67] on icon at bounding box center [566, 65] width 8 height 13
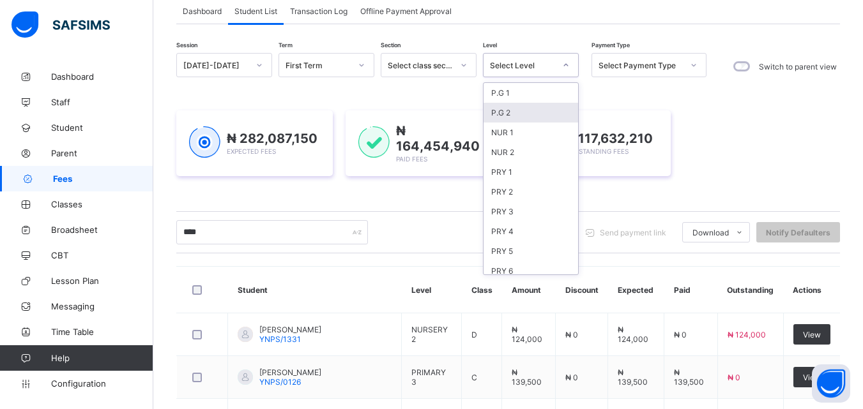
click at [496, 116] on div "P.G 2" at bounding box center [530, 113] width 95 height 20
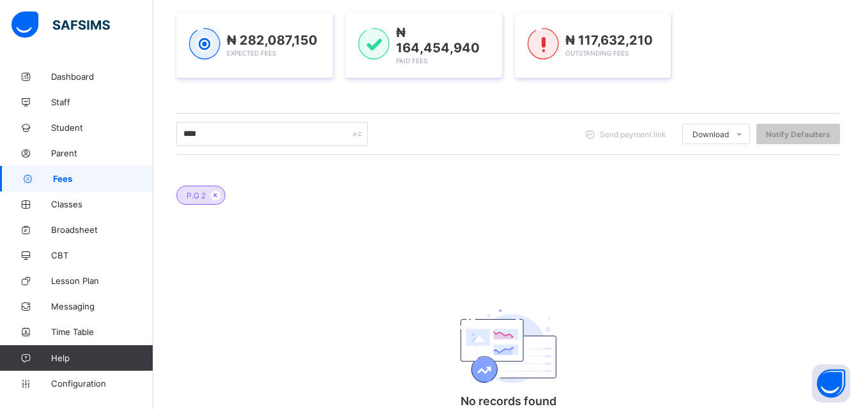
scroll to position [213, 0]
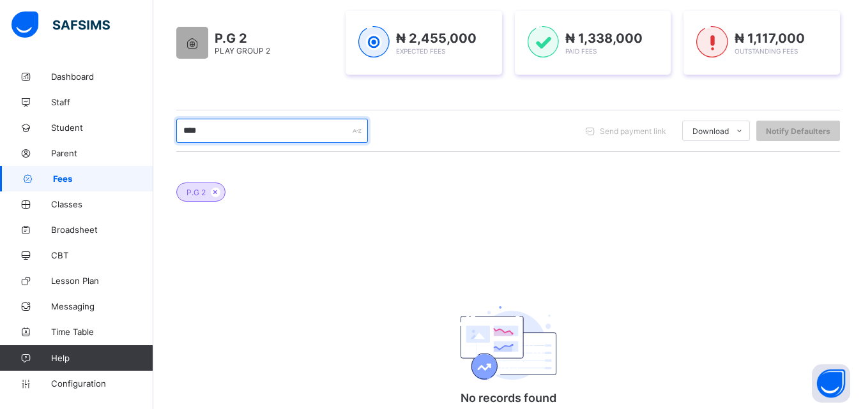
click at [263, 125] on input "****" at bounding box center [272, 131] width 192 height 24
type input "***"
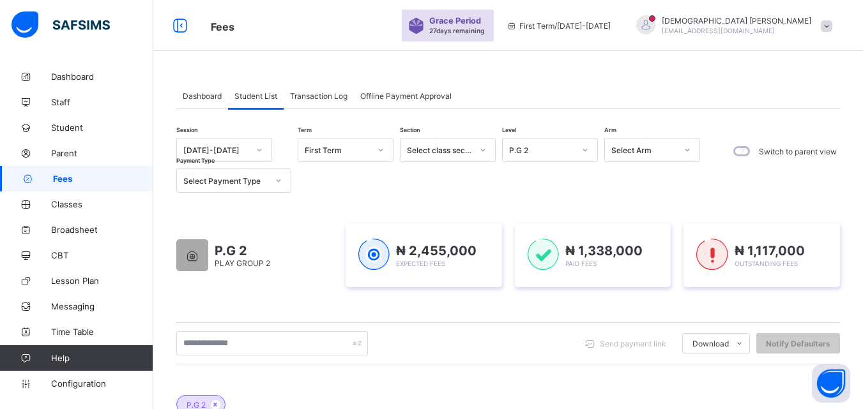
scroll to position [213, 0]
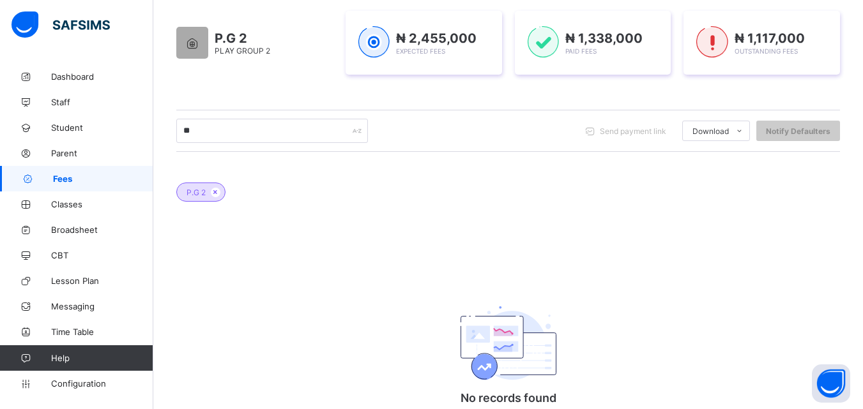
type input "*"
click at [214, 191] on icon at bounding box center [215, 192] width 11 height 8
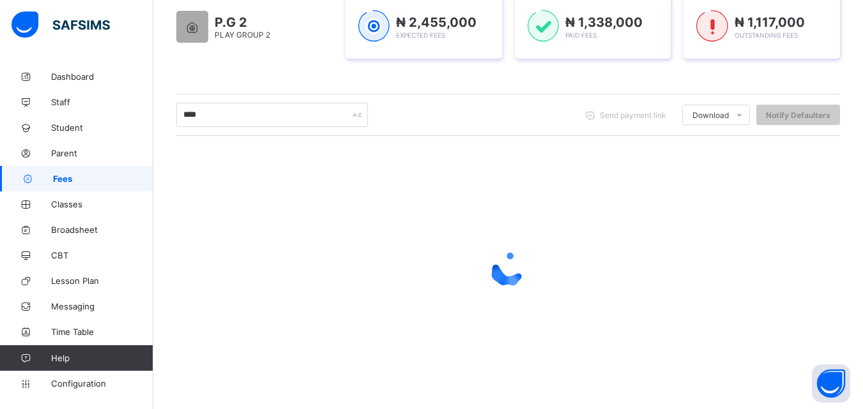
scroll to position [185, 0]
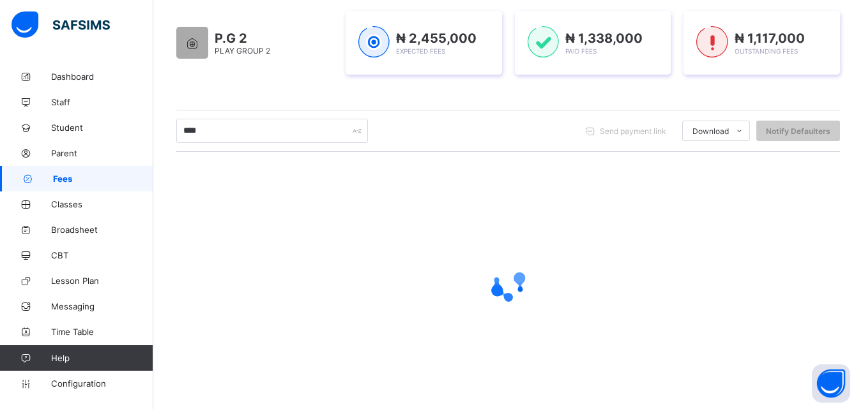
click at [515, 141] on div "**** Send payment link Download Students Payment Students Payment Status Studen…" at bounding box center [508, 131] width 664 height 24
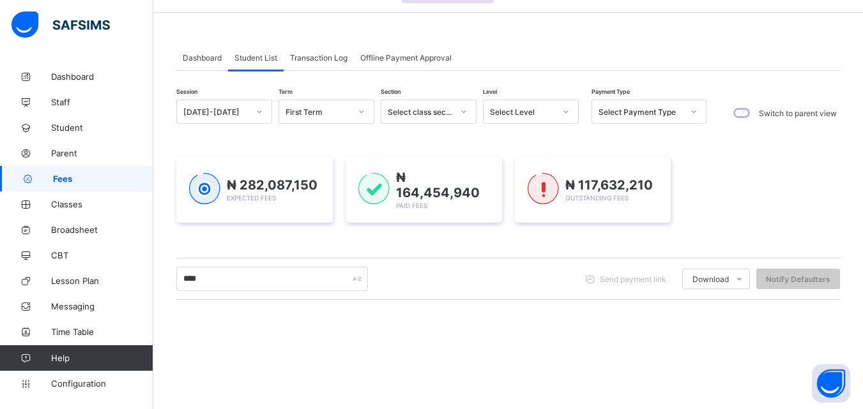
scroll to position [0, 0]
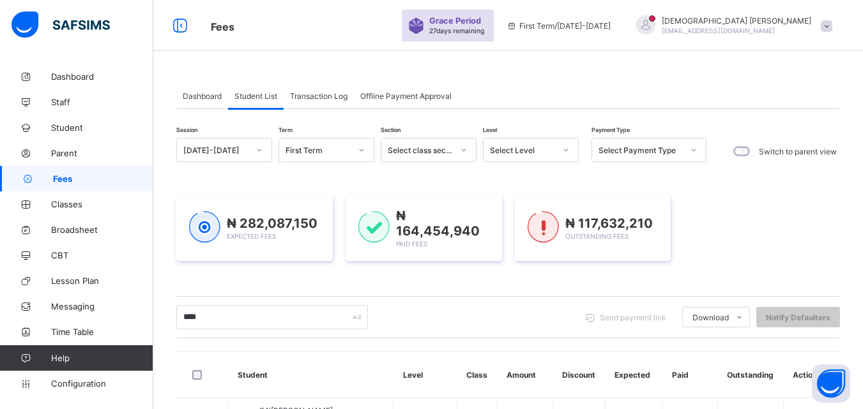
click at [520, 360] on th "Amount" at bounding box center [525, 375] width 56 height 47
click at [566, 153] on icon at bounding box center [566, 150] width 8 height 13
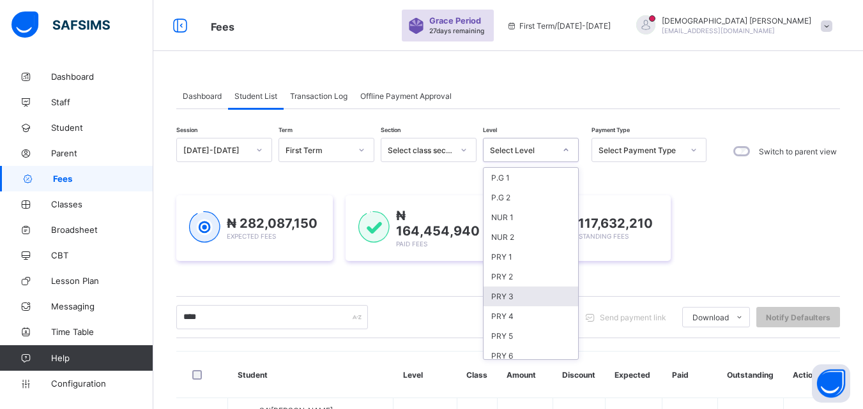
click at [503, 298] on div "PRY 3" at bounding box center [530, 297] width 95 height 20
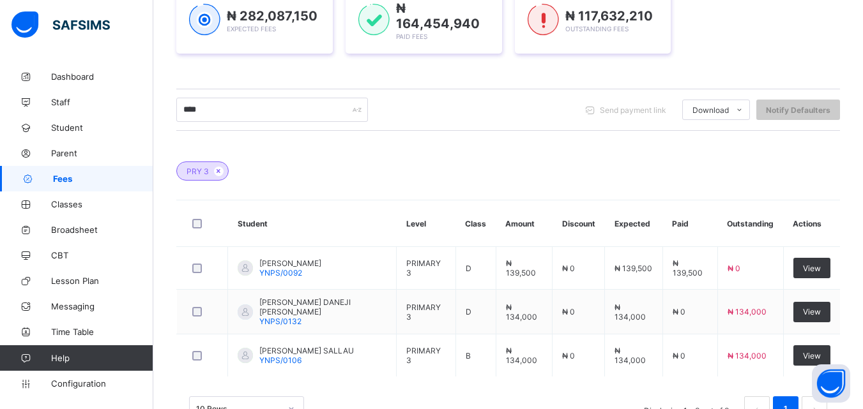
scroll to position [255, 0]
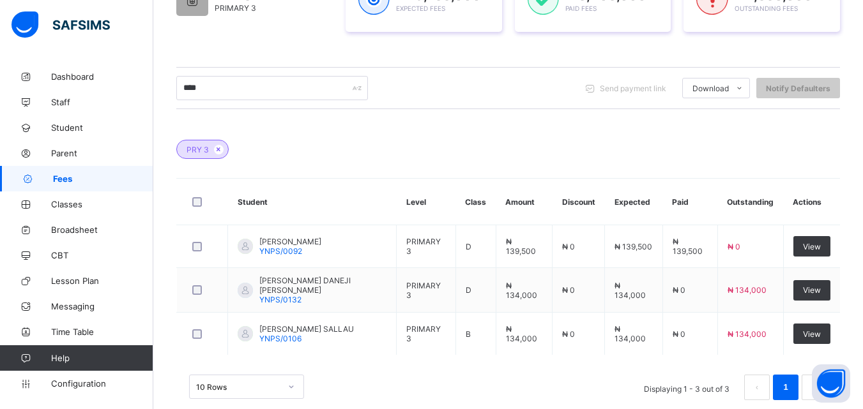
click at [538, 143] on div "PRY 3" at bounding box center [508, 143] width 664 height 45
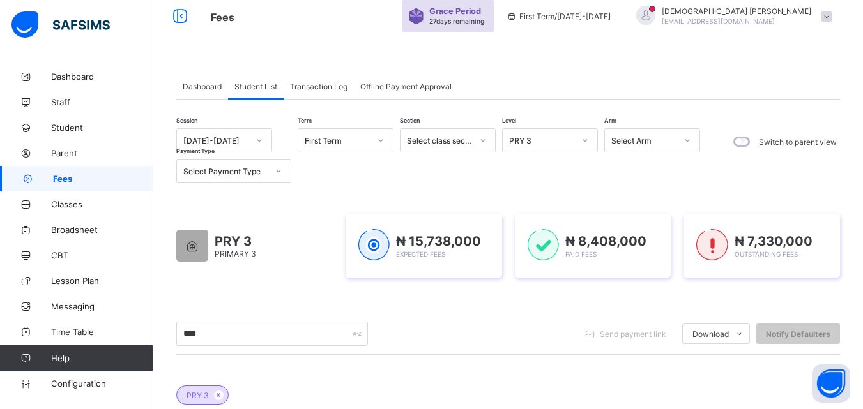
scroll to position [0, 0]
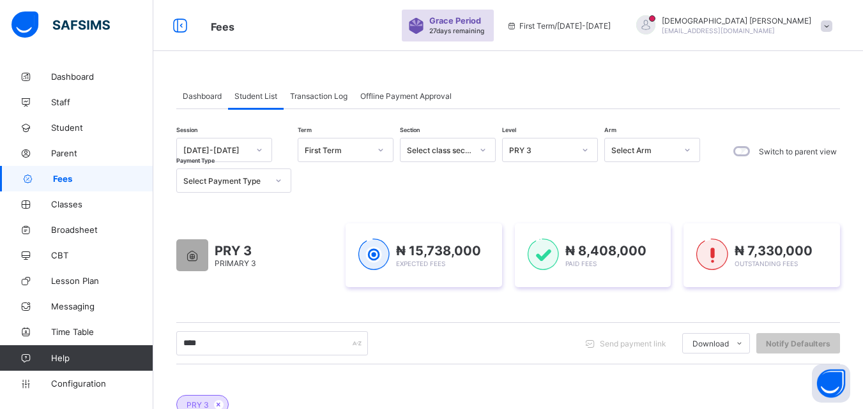
click at [589, 148] on div at bounding box center [585, 150] width 22 height 20
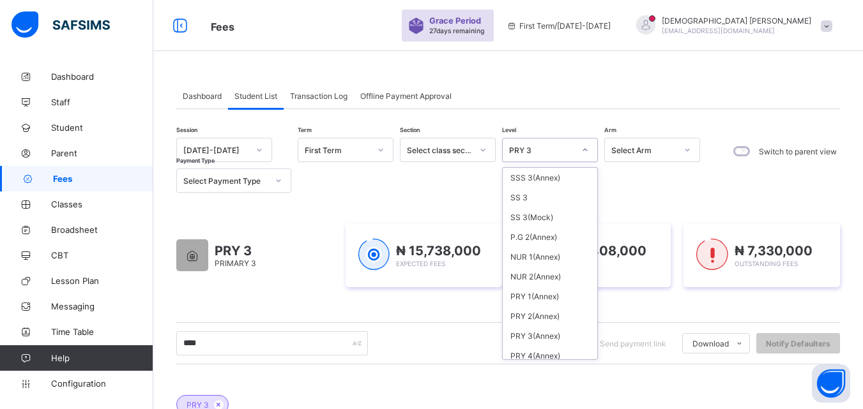
scroll to position [452, 0]
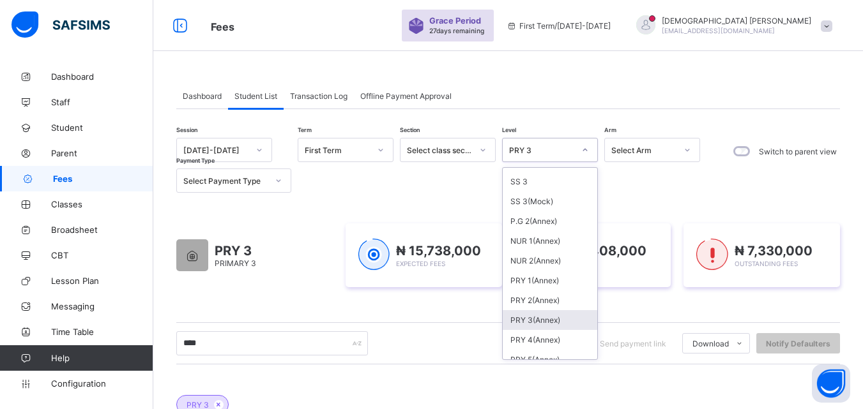
click at [549, 323] on div "PRY 3(Annex)" at bounding box center [550, 320] width 95 height 20
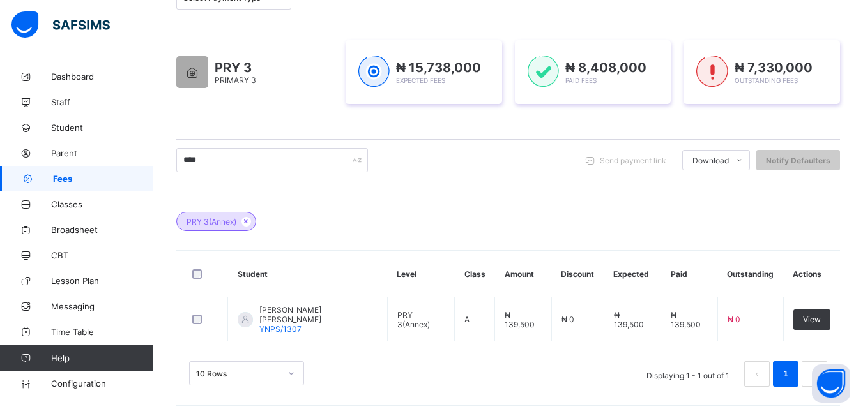
scroll to position [191, 0]
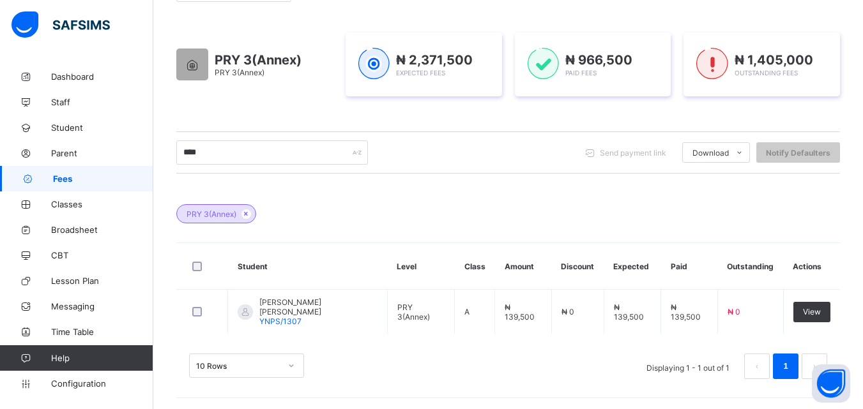
click at [538, 201] on div "PRY 3(Annex)" at bounding box center [508, 207] width 664 height 45
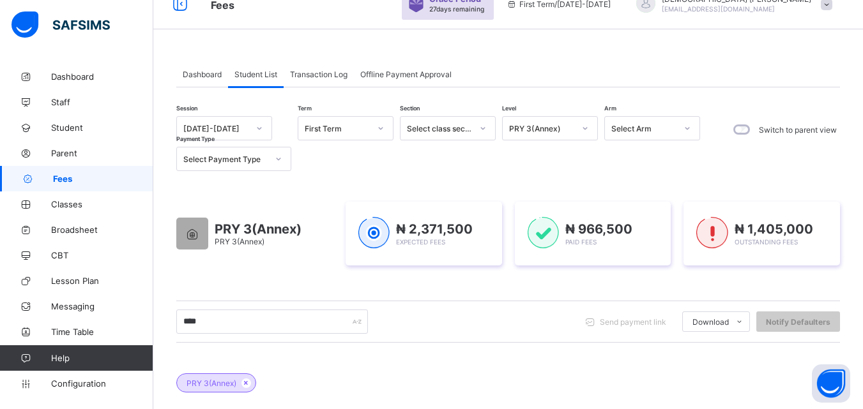
scroll to position [0, 0]
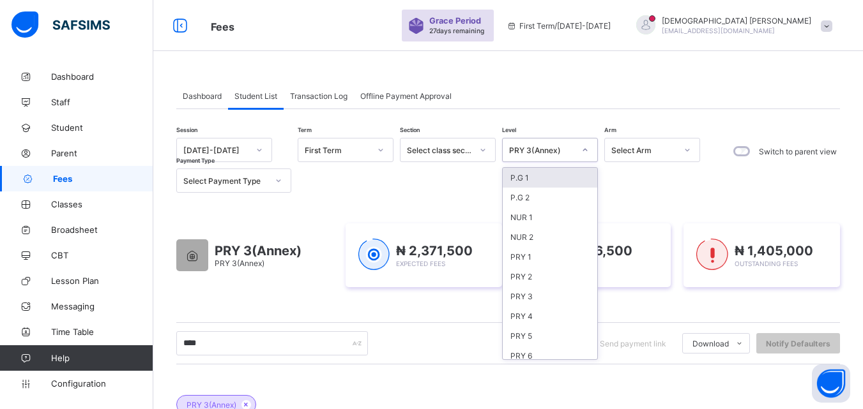
click at [585, 152] on icon at bounding box center [585, 150] width 8 height 13
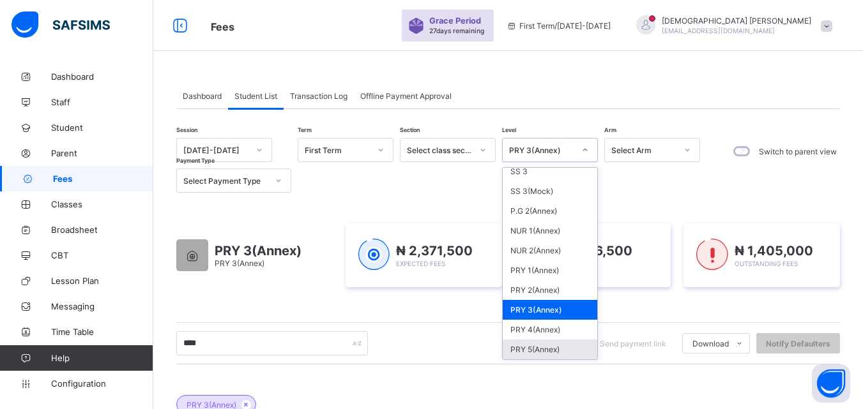
click at [538, 350] on div "PRY 5(Annex)" at bounding box center [550, 350] width 95 height 20
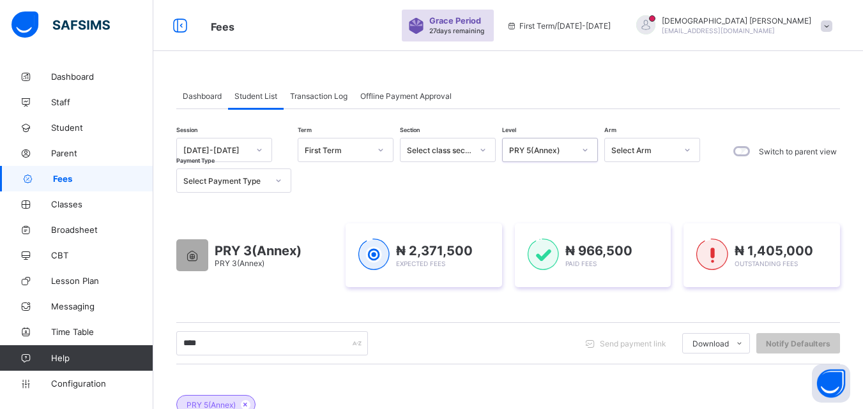
click at [464, 374] on div "Session [DATE]-[DATE] Term First Term Section Select class section Level option…" at bounding box center [508, 401] width 664 height 526
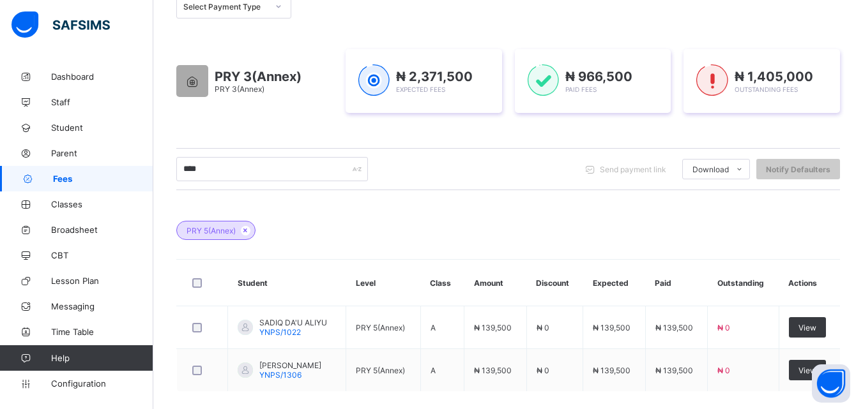
scroll to position [204, 0]
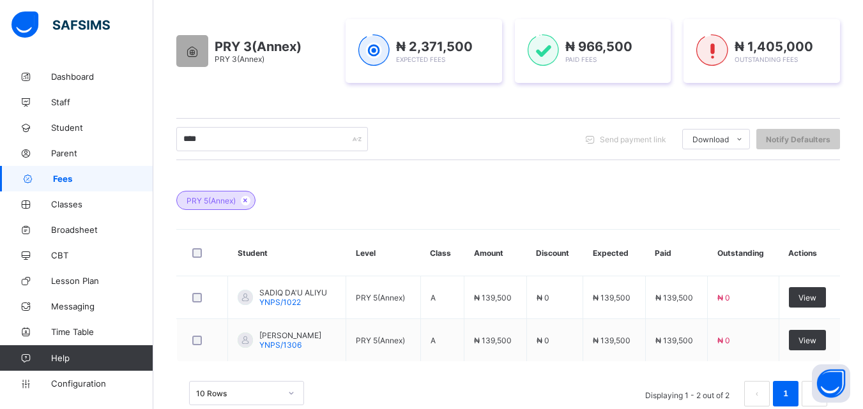
click at [494, 166] on div "Session [DATE]-[DATE] Term First Term Section Select class section Level PRY 5(…" at bounding box center [508, 177] width 664 height 486
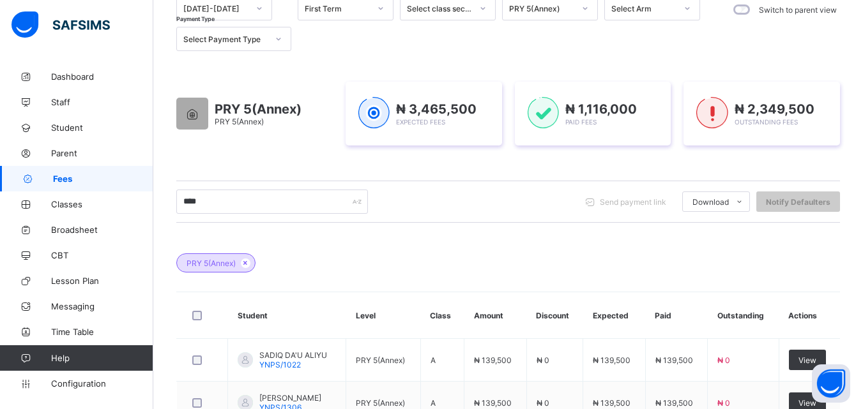
scroll to position [0, 0]
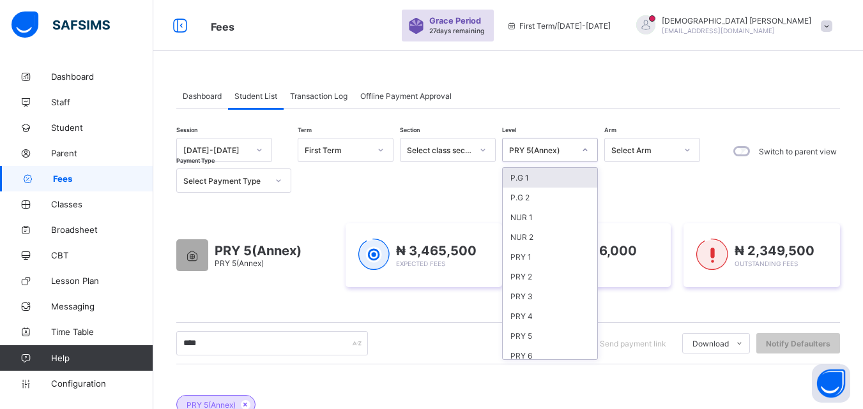
click at [584, 151] on icon at bounding box center [585, 150] width 4 height 3
click at [524, 257] on div "SSS 1" at bounding box center [550, 257] width 95 height 20
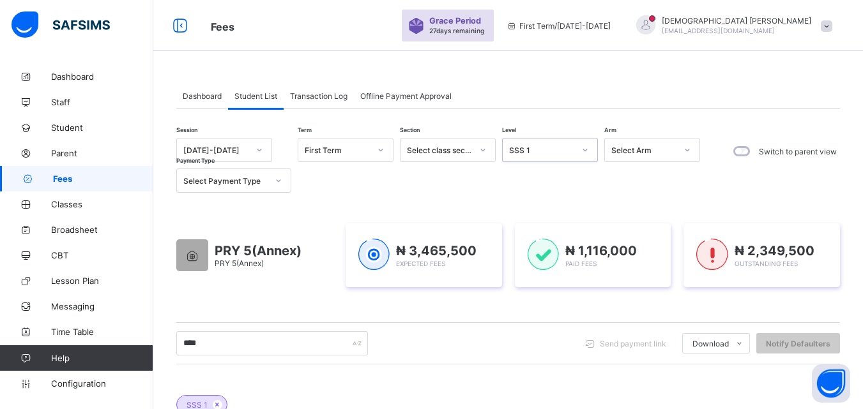
click at [540, 344] on div "**** Send payment link Download Students Payment Students Payment Status Studen…" at bounding box center [508, 343] width 664 height 24
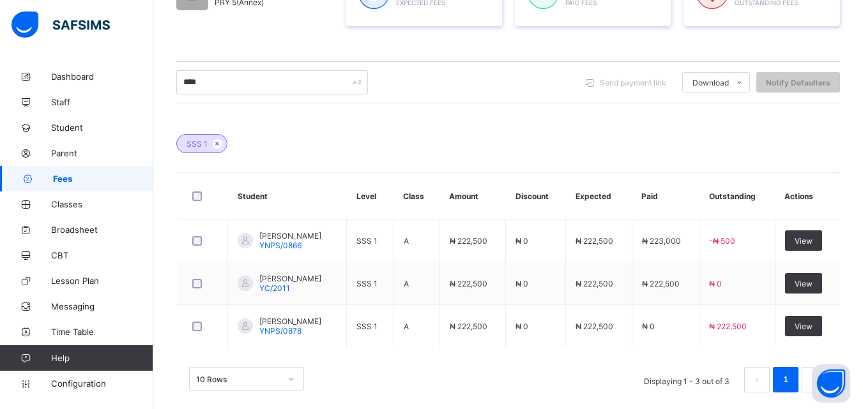
scroll to position [277, 0]
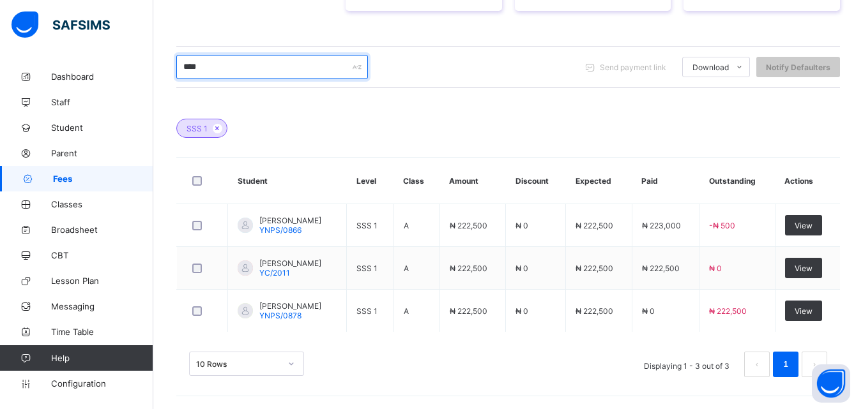
click at [266, 66] on input "****" at bounding box center [272, 67] width 192 height 24
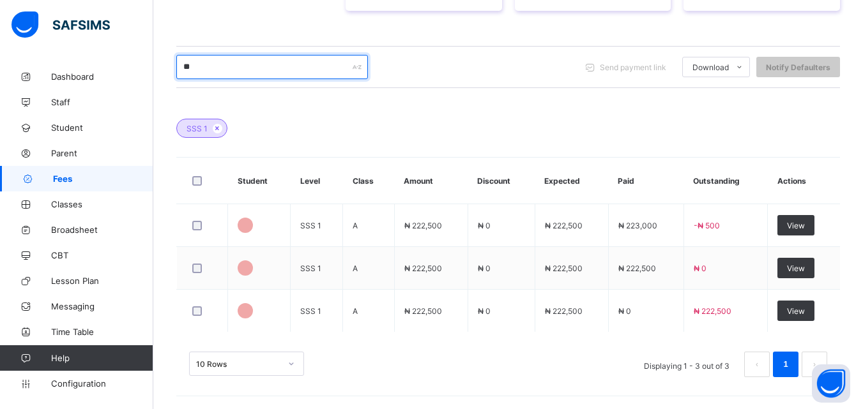
type input "*"
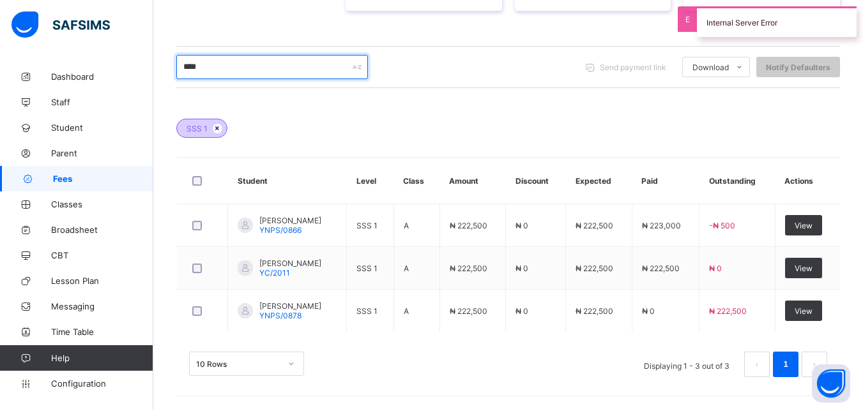
type input "****"
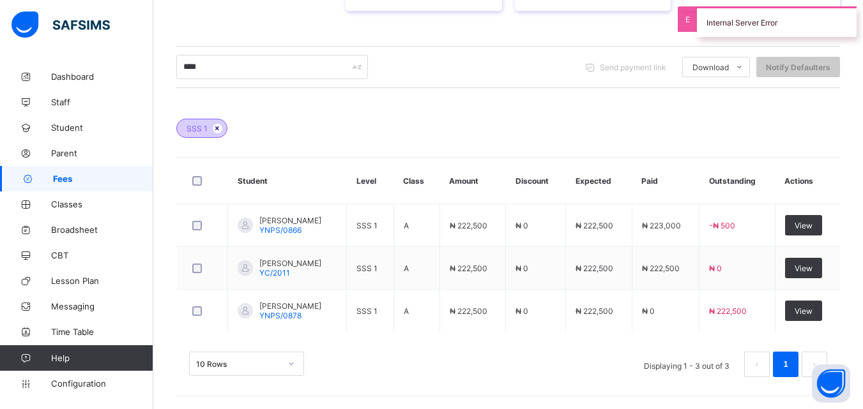
click at [217, 125] on icon at bounding box center [217, 129] width 11 height 8
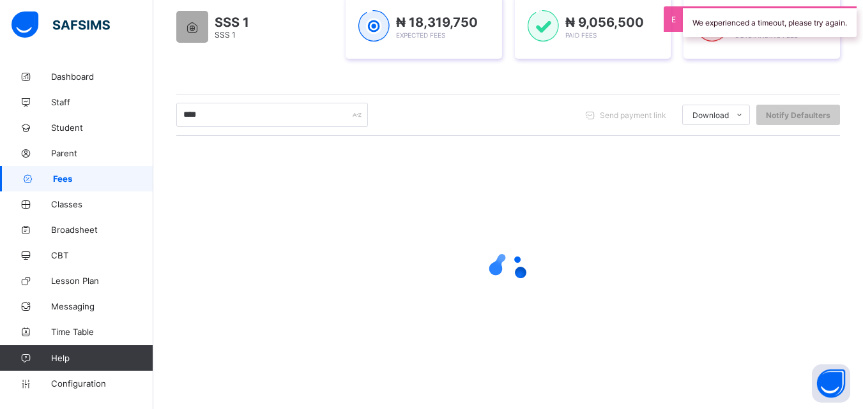
click at [508, 149] on div at bounding box center [508, 269] width 664 height 243
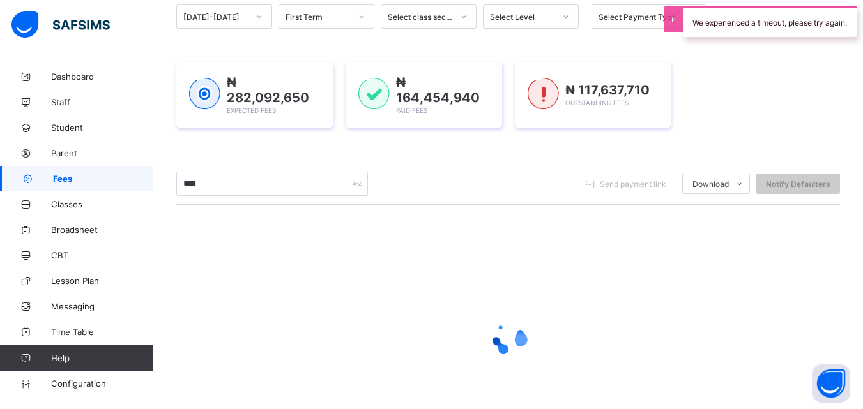
scroll to position [0, 0]
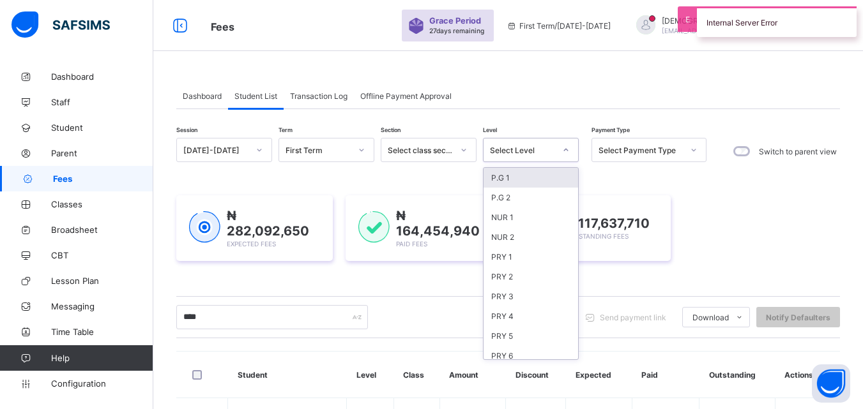
click at [562, 156] on icon at bounding box center [566, 150] width 8 height 13
click at [512, 260] on div "PRY 1" at bounding box center [530, 257] width 95 height 20
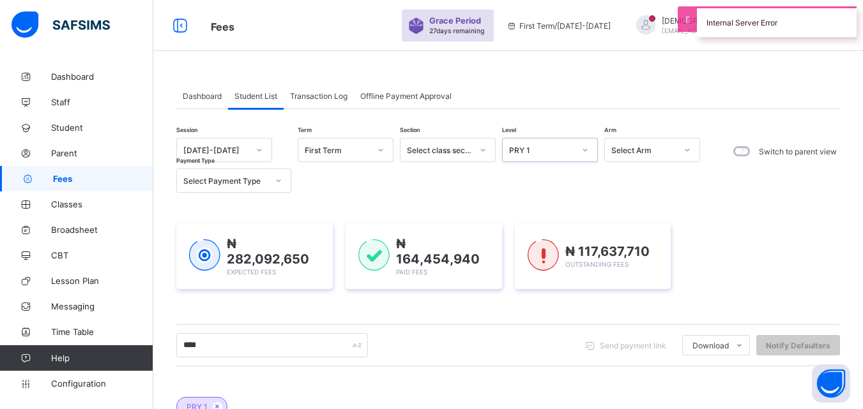
click at [548, 309] on div "Session [DATE]-[DATE] Term First Term Section Select class section Level option…" at bounding box center [508, 402] width 664 height 528
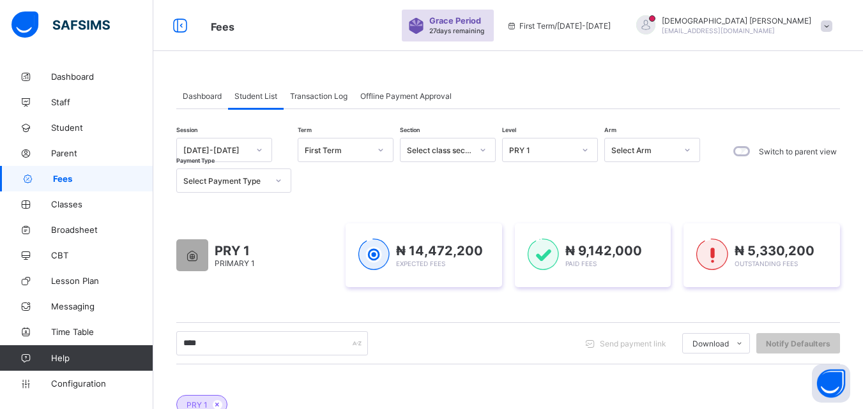
click at [585, 146] on icon at bounding box center [585, 150] width 8 height 13
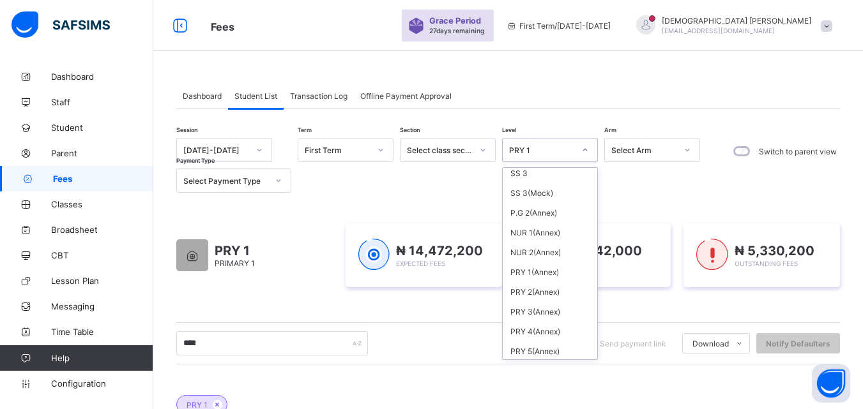
scroll to position [462, 0]
click at [546, 273] on div "PRY 1(Annex)" at bounding box center [550, 271] width 95 height 20
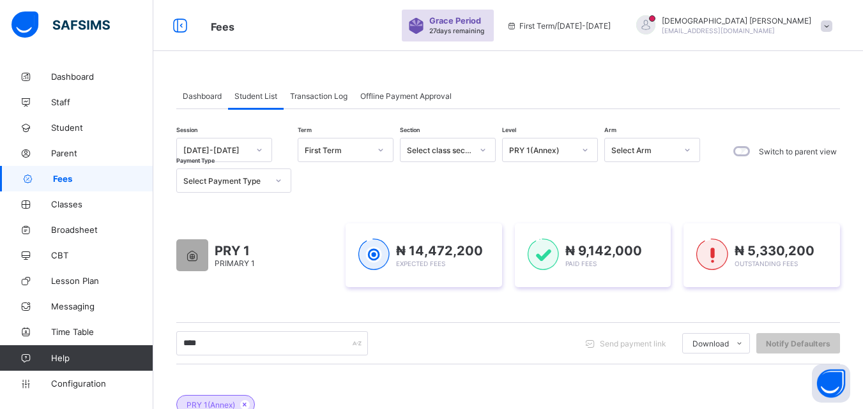
click at [546, 365] on div "Session [DATE]-[DATE] Term First Term Section Select class section Level PRY 1(…" at bounding box center [508, 359] width 664 height 443
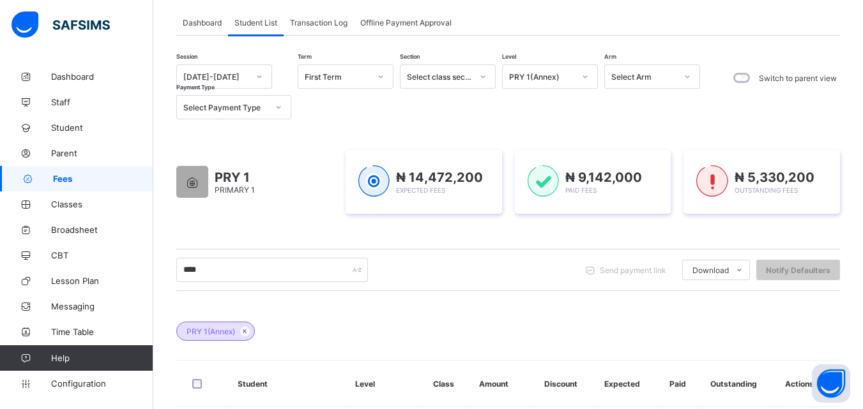
scroll to position [191, 0]
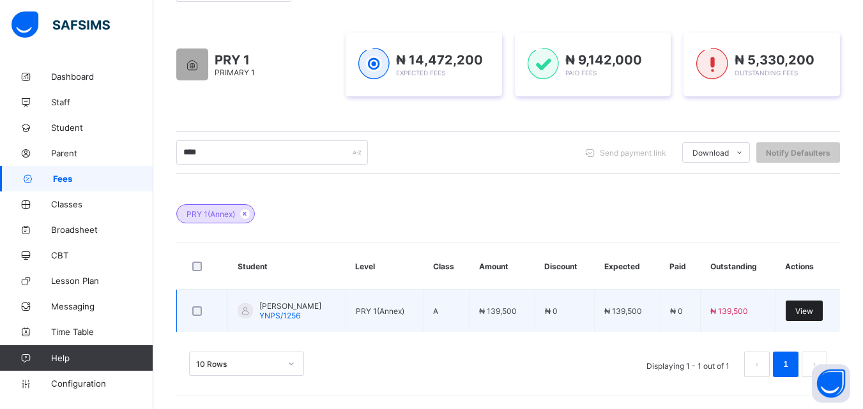
click at [812, 307] on span "View" at bounding box center [804, 312] width 18 height 10
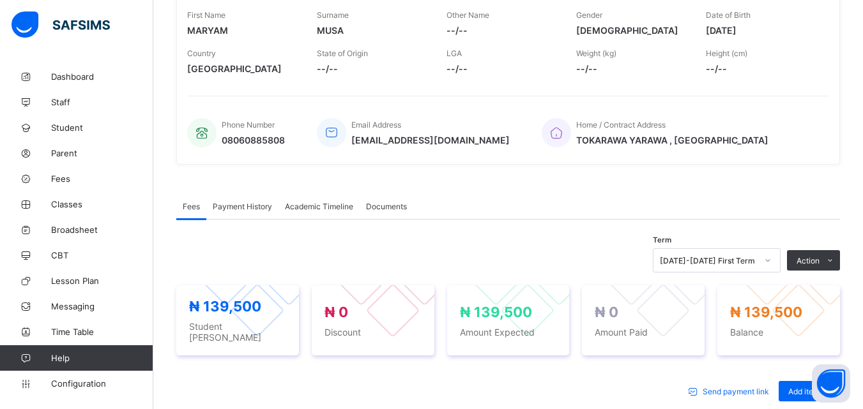
scroll to position [230, 0]
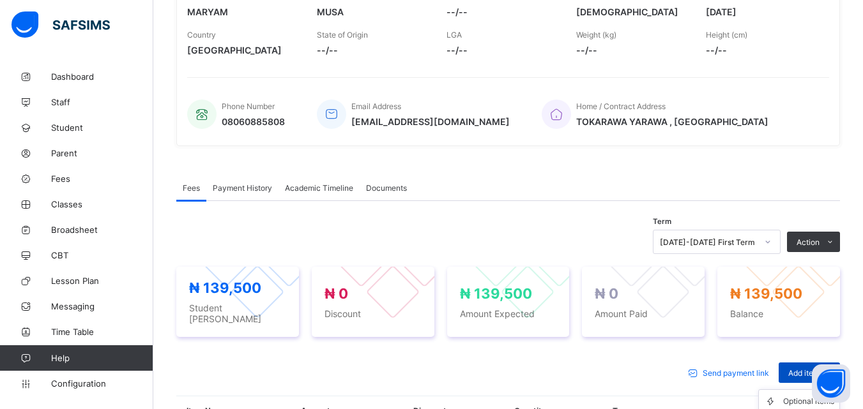
click at [798, 369] on span "Add item" at bounding box center [803, 374] width 31 height 10
click at [796, 369] on span "Add item" at bounding box center [803, 374] width 31 height 10
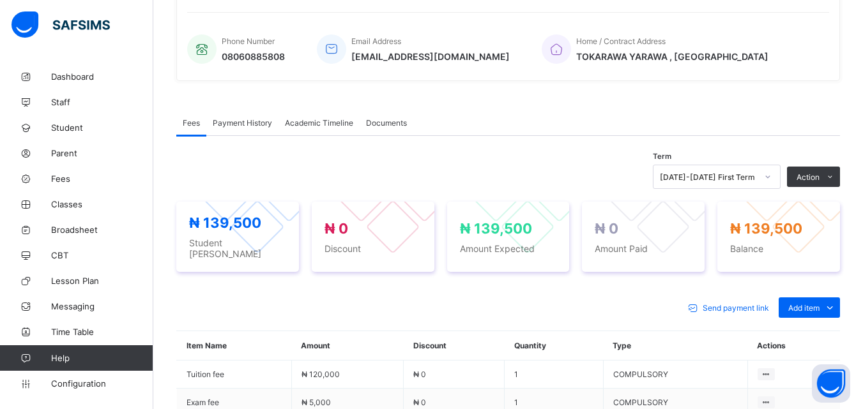
scroll to position [307, 0]
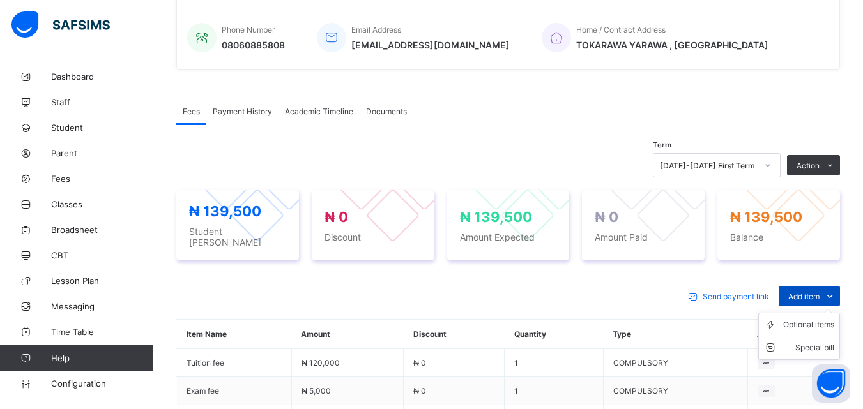
click at [812, 292] on span "Add item" at bounding box center [803, 297] width 31 height 10
click at [826, 319] on div "Optional items" at bounding box center [808, 325] width 51 height 13
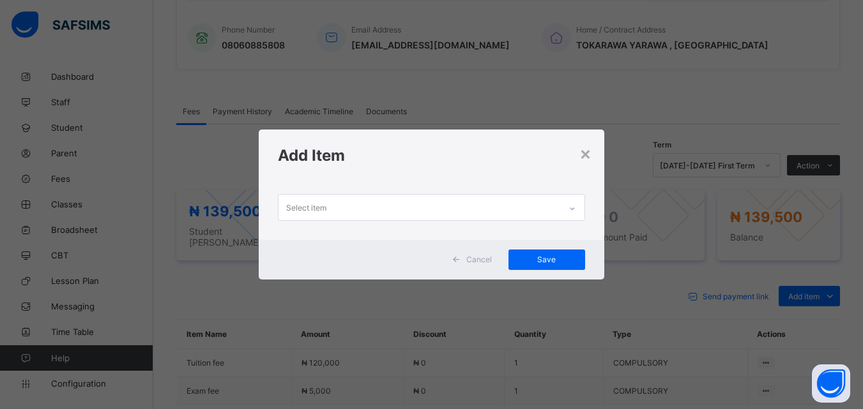
click at [575, 209] on icon at bounding box center [572, 208] width 8 height 13
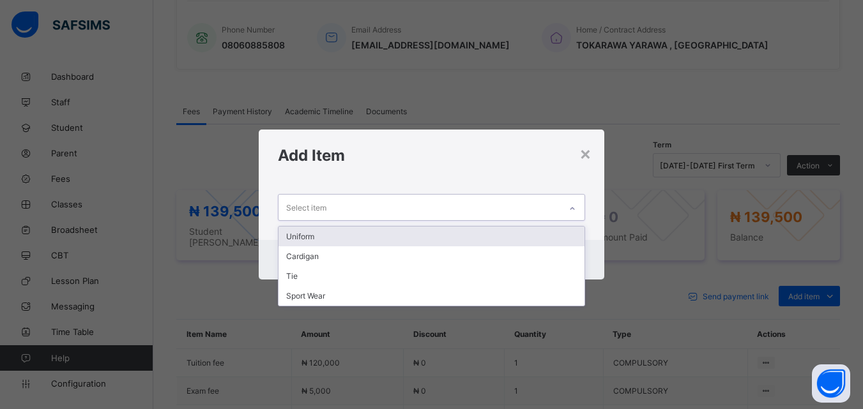
click at [314, 239] on div "Uniform" at bounding box center [430, 237] width 305 height 20
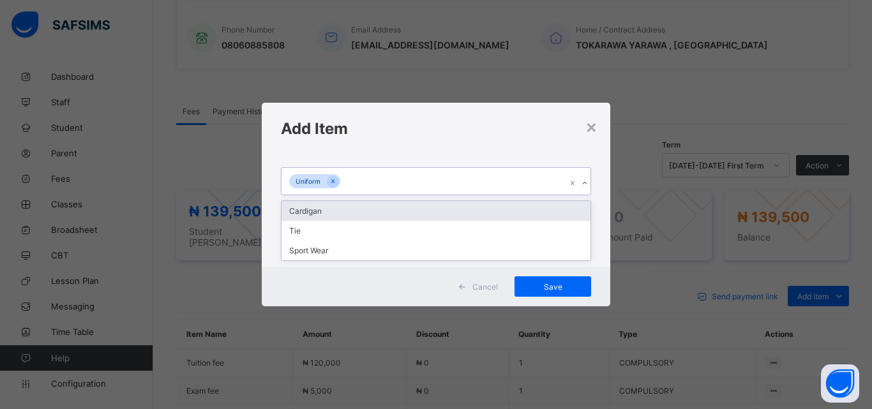
click at [584, 184] on icon at bounding box center [585, 183] width 8 height 13
click at [317, 209] on div "Cardigan" at bounding box center [436, 211] width 309 height 20
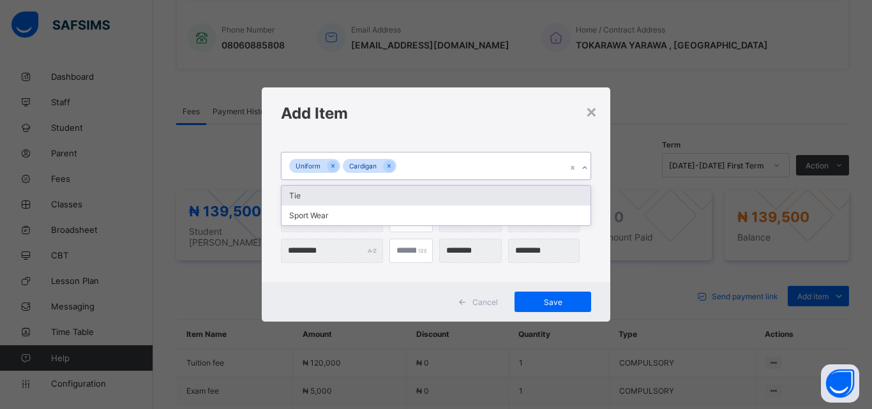
click at [582, 165] on icon at bounding box center [585, 168] width 8 height 13
click at [294, 194] on div "Tie" at bounding box center [436, 196] width 309 height 20
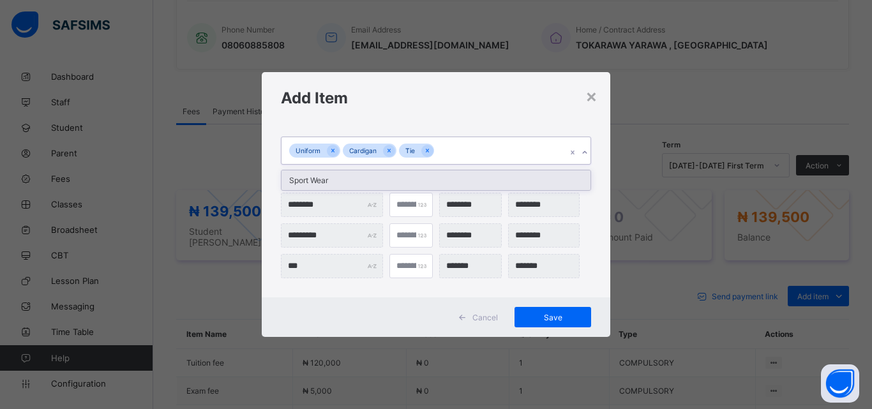
click at [582, 155] on icon at bounding box center [585, 152] width 8 height 13
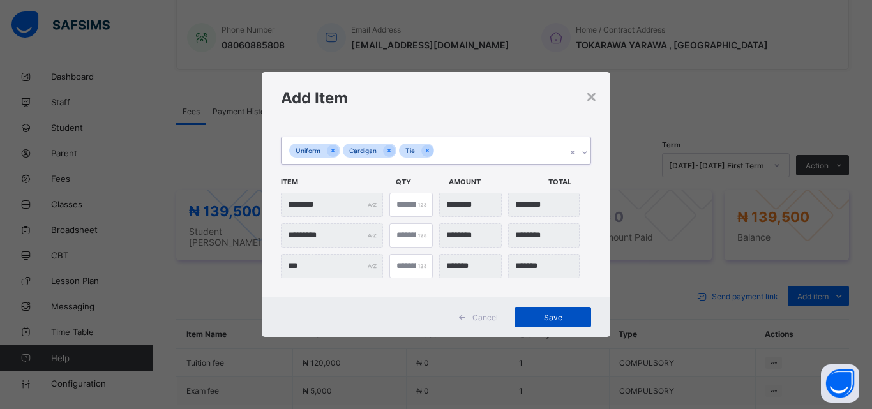
click at [547, 312] on div "Save" at bounding box center [553, 317] width 77 height 20
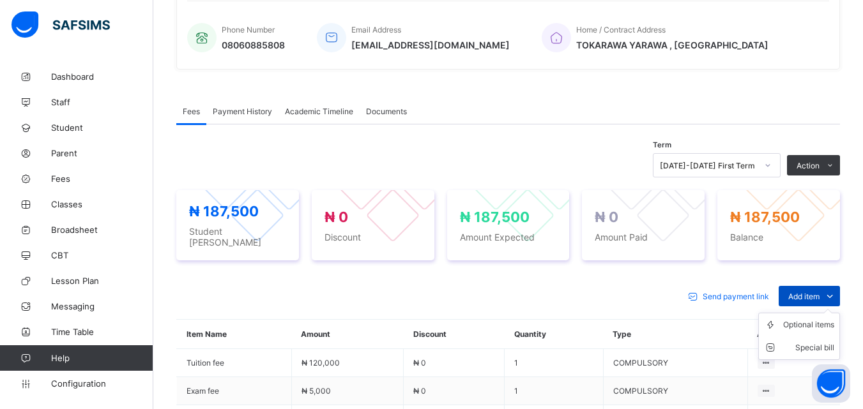
click at [837, 290] on icon at bounding box center [830, 296] width 14 height 13
click at [831, 342] on div "Special bill" at bounding box center [808, 348] width 51 height 13
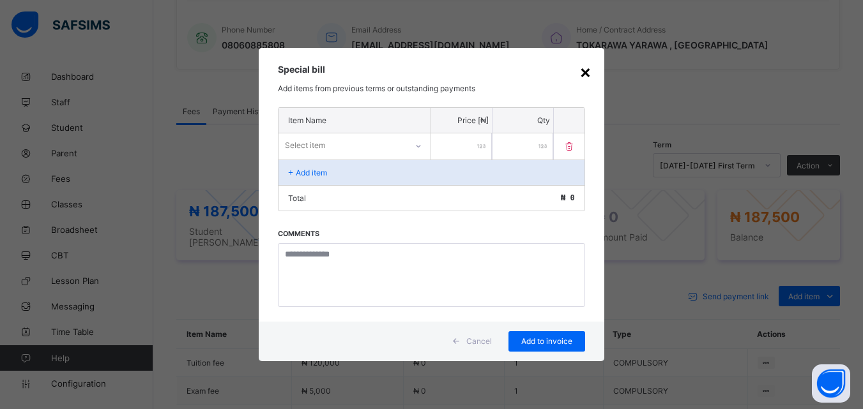
click at [588, 70] on div "×" at bounding box center [585, 72] width 12 height 22
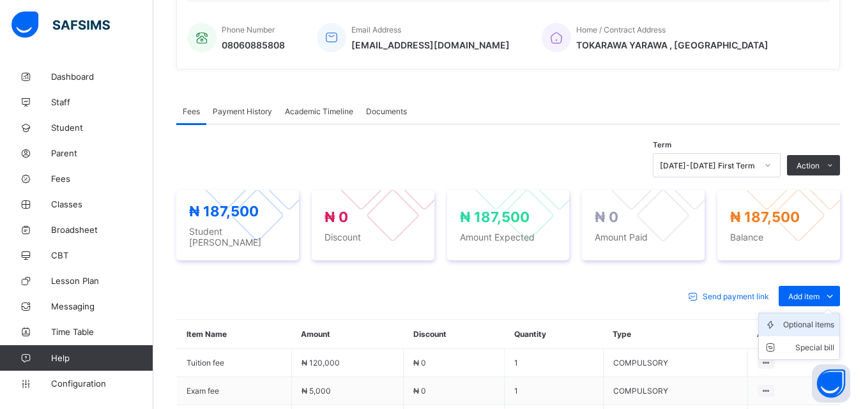
click at [828, 319] on div "Optional items" at bounding box center [808, 325] width 51 height 13
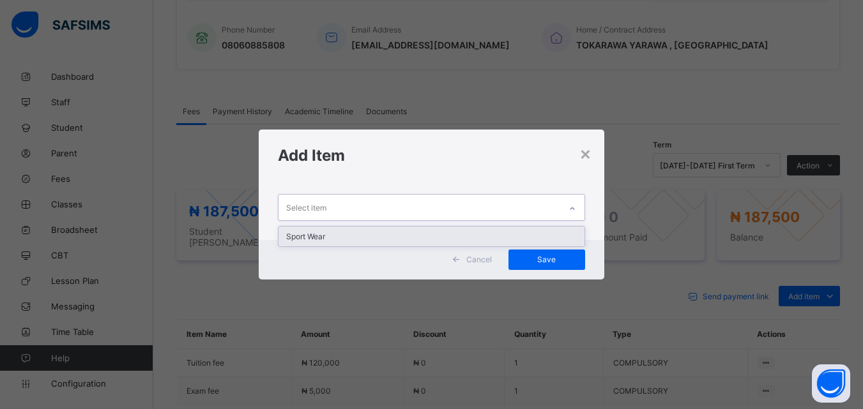
click at [569, 206] on div at bounding box center [572, 209] width 22 height 20
click at [324, 235] on div "Sport Wear" at bounding box center [430, 237] width 305 height 20
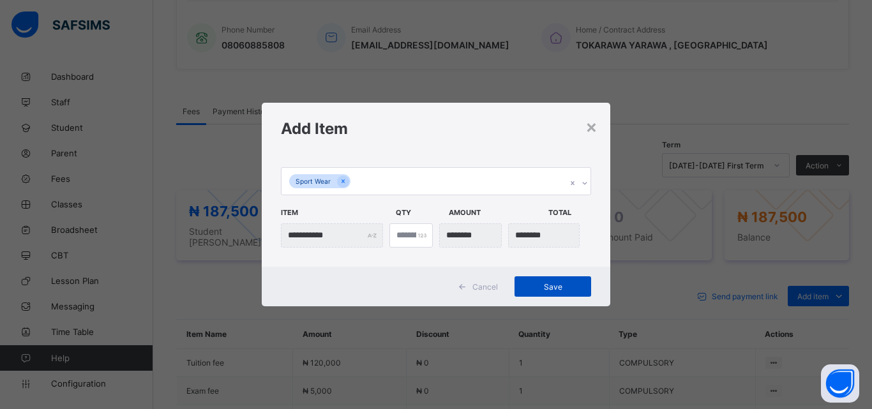
click at [559, 284] on span "Save" at bounding box center [552, 287] width 57 height 10
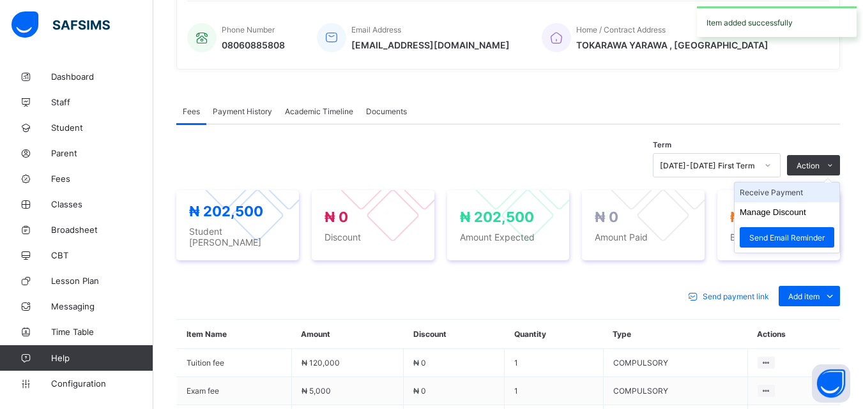
click at [786, 193] on li "Receive Payment" at bounding box center [786, 193] width 105 height 20
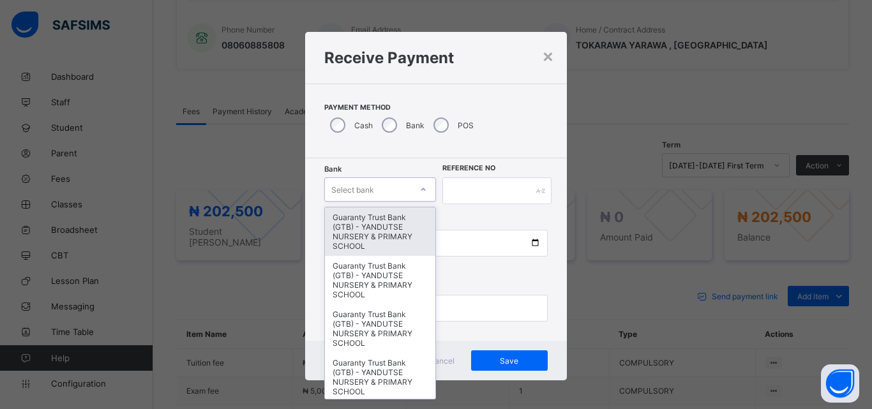
click at [421, 183] on div at bounding box center [424, 189] width 22 height 20
type input "*"
click at [373, 225] on div "Guaranty Trust Bank (GTB) - YANDUTSE NURSERY & PRIMARY SCHOOL" at bounding box center [380, 232] width 110 height 49
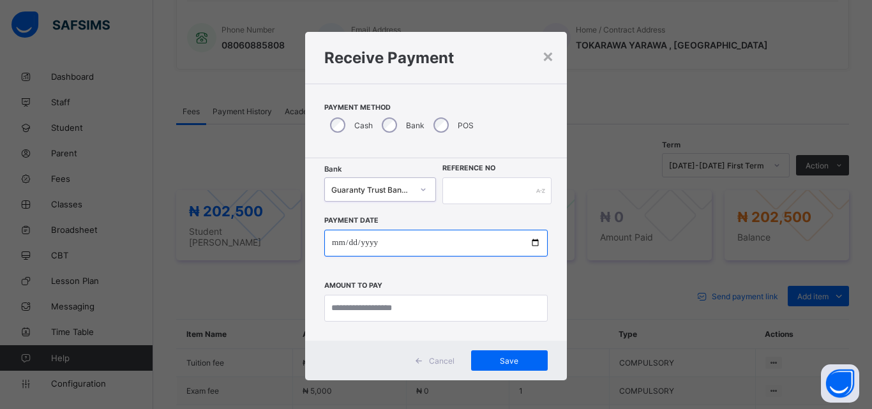
click at [533, 243] on input "date" at bounding box center [436, 243] width 224 height 27
click at [531, 240] on input "**********" at bounding box center [436, 243] width 224 height 27
type input "**********"
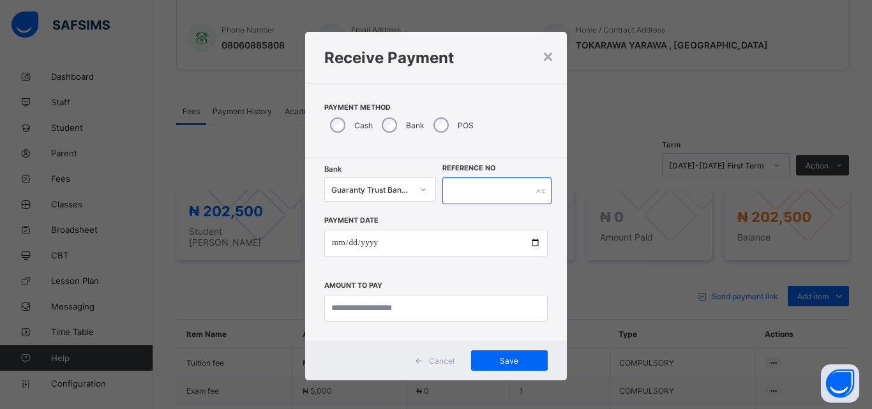
click at [477, 184] on input "text" at bounding box center [497, 191] width 109 height 27
type input "*"
type input "*****"
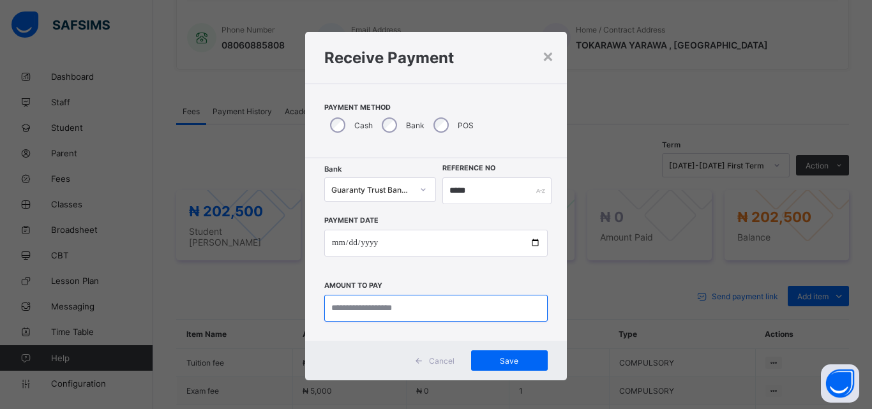
click at [443, 303] on input "currency" at bounding box center [436, 308] width 224 height 27
type input "*********"
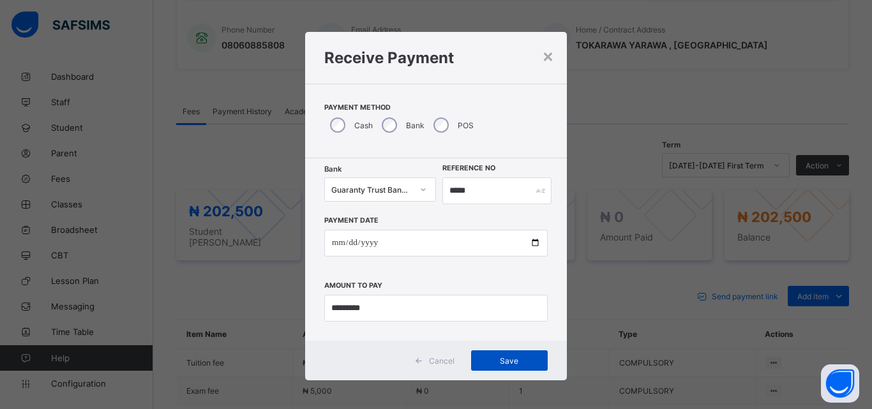
click at [503, 361] on span "Save" at bounding box center [509, 361] width 57 height 10
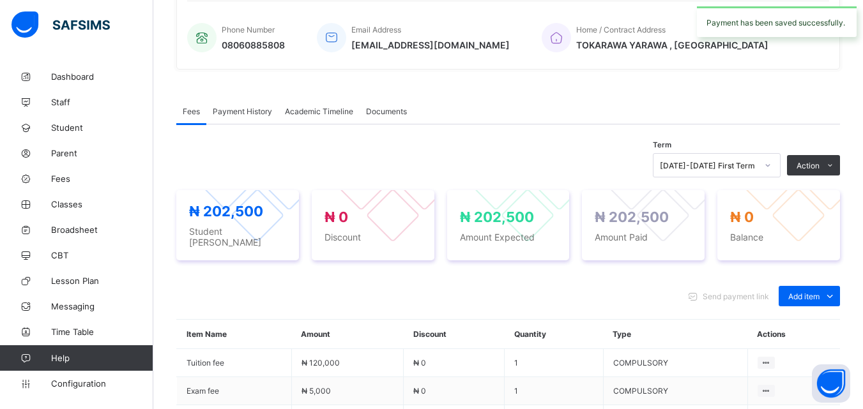
scroll to position [627, 0]
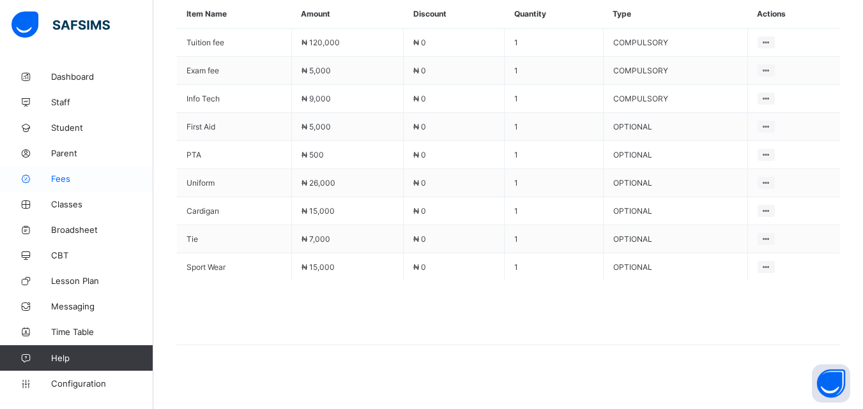
click at [63, 181] on span "Fees" at bounding box center [102, 179] width 102 height 10
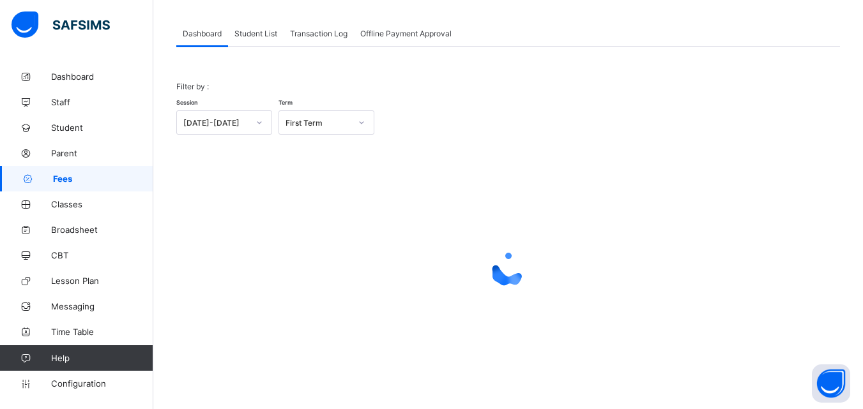
scroll to position [63, 0]
click at [263, 38] on span "Student List" at bounding box center [255, 34] width 43 height 10
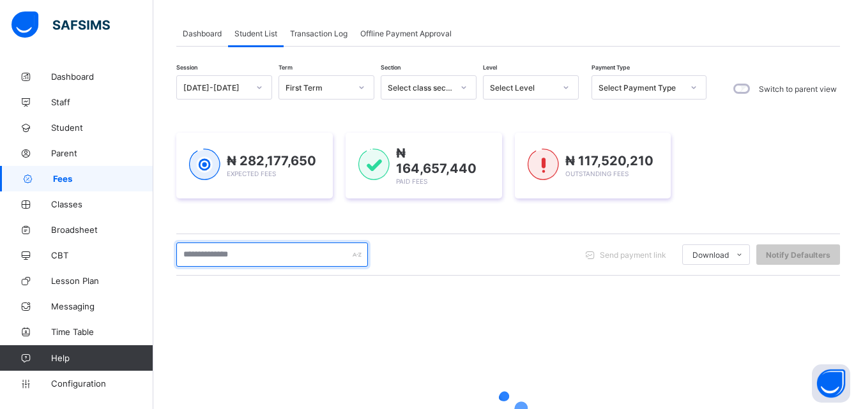
click at [261, 257] on input "text" at bounding box center [272, 255] width 192 height 24
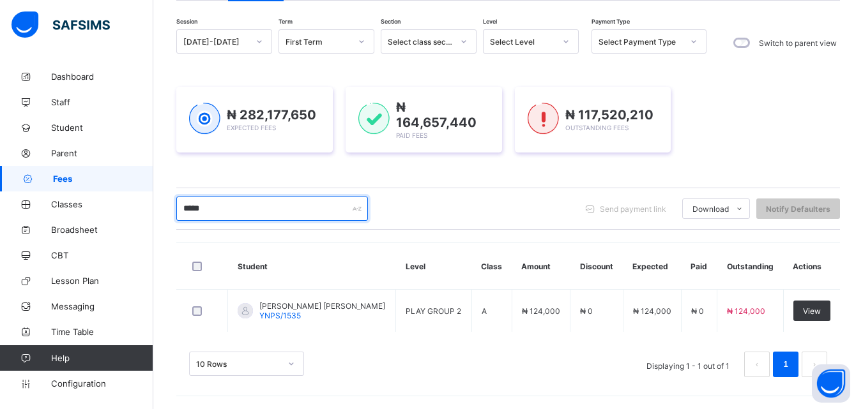
scroll to position [107, 0]
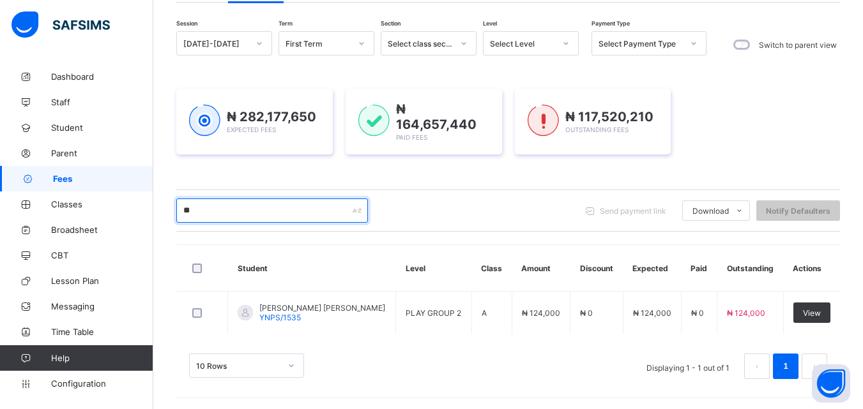
type input "*"
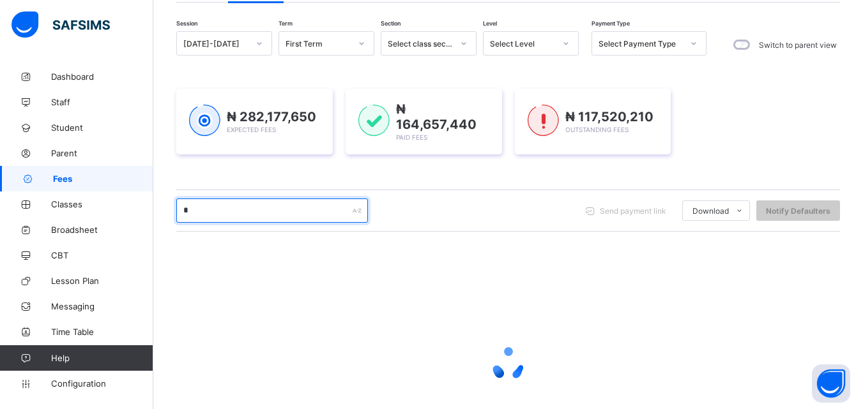
scroll to position [201, 0]
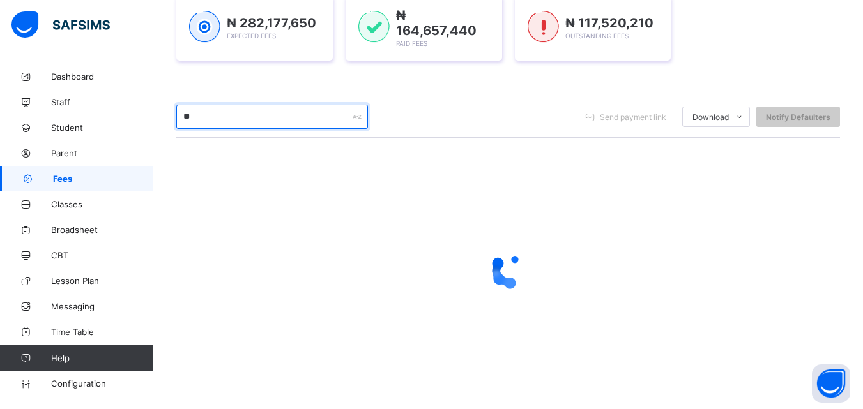
type input "*"
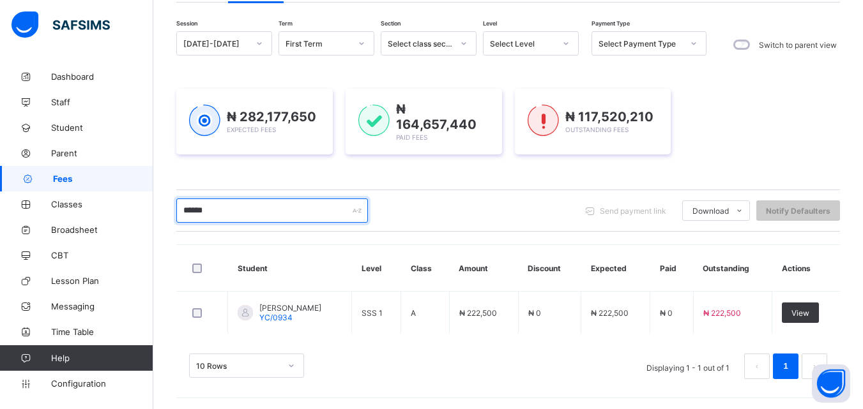
type input "******"
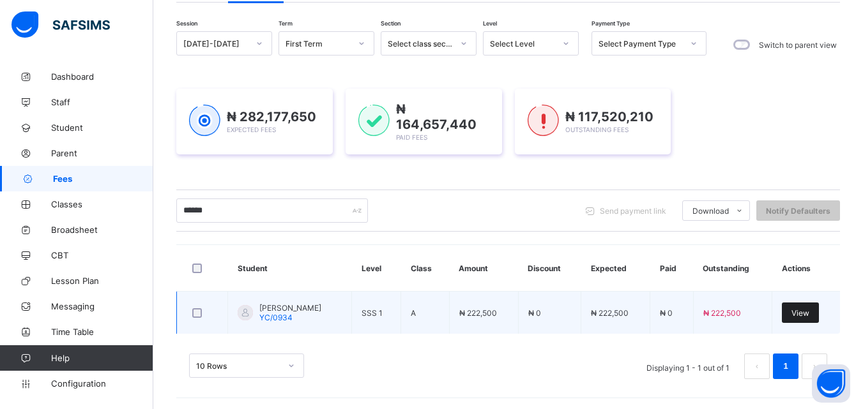
click at [809, 311] on span "View" at bounding box center [800, 313] width 18 height 10
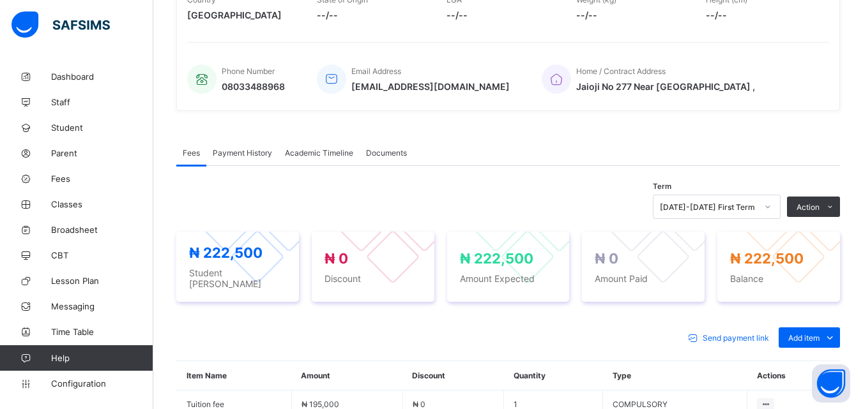
scroll to position [281, 0]
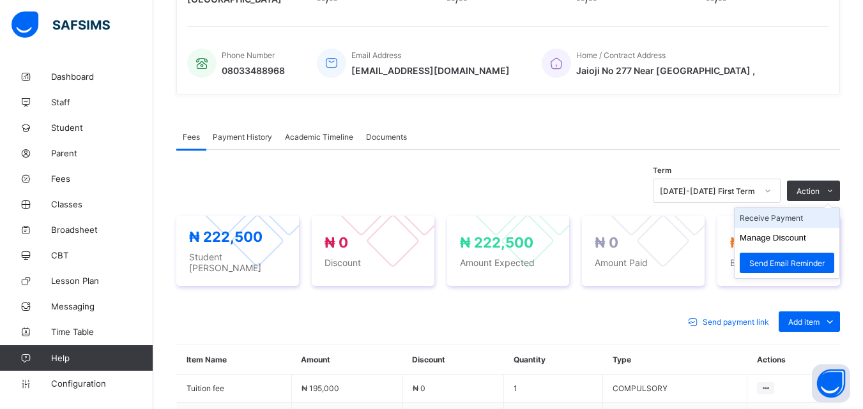
click at [789, 217] on li "Receive Payment" at bounding box center [786, 218] width 105 height 20
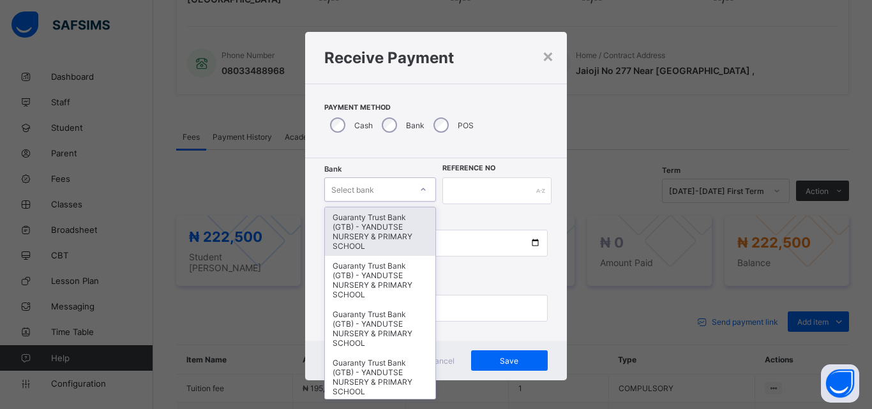
click at [420, 191] on icon at bounding box center [424, 189] width 8 height 13
type input "*"
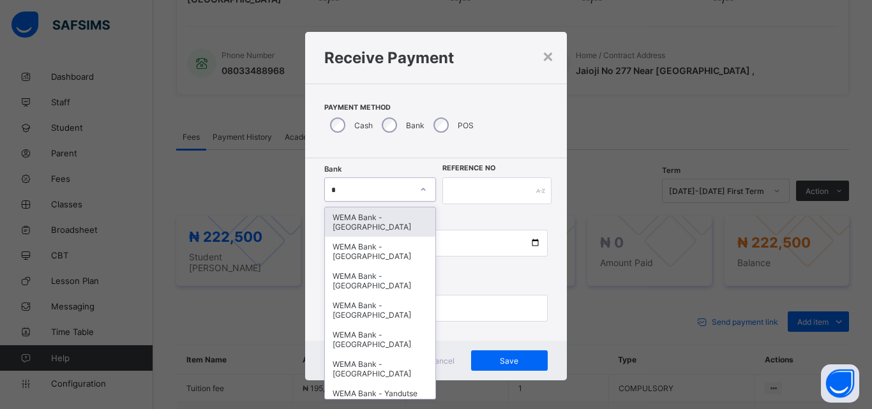
click at [385, 216] on div "WEMA Bank - [GEOGRAPHIC_DATA]" at bounding box center [380, 222] width 110 height 29
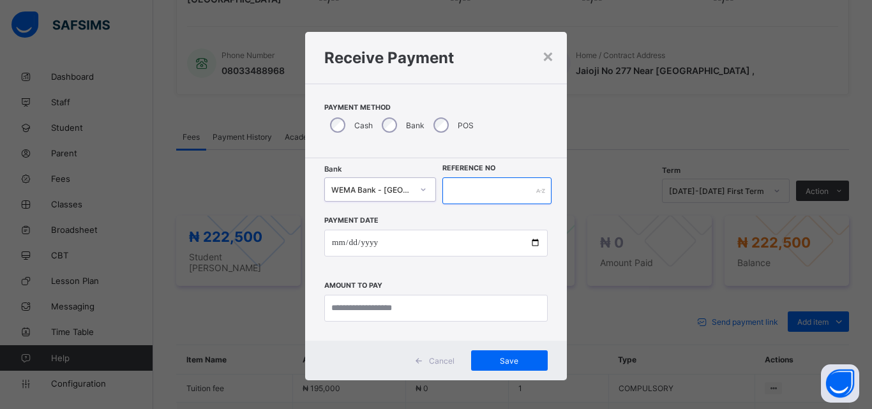
click at [476, 182] on input "text" at bounding box center [497, 191] width 109 height 27
type input "*****"
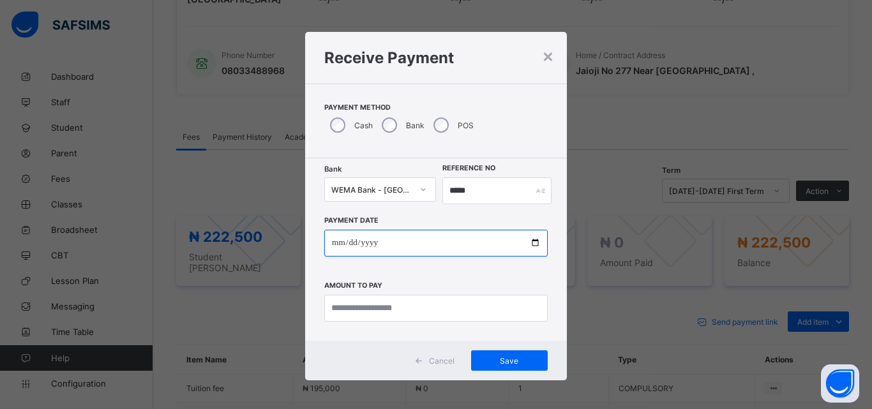
click at [533, 241] on input "date" at bounding box center [436, 243] width 224 height 27
click at [506, 71] on div "Receive Payment" at bounding box center [436, 58] width 262 height 52
click at [422, 188] on icon at bounding box center [424, 189] width 8 height 13
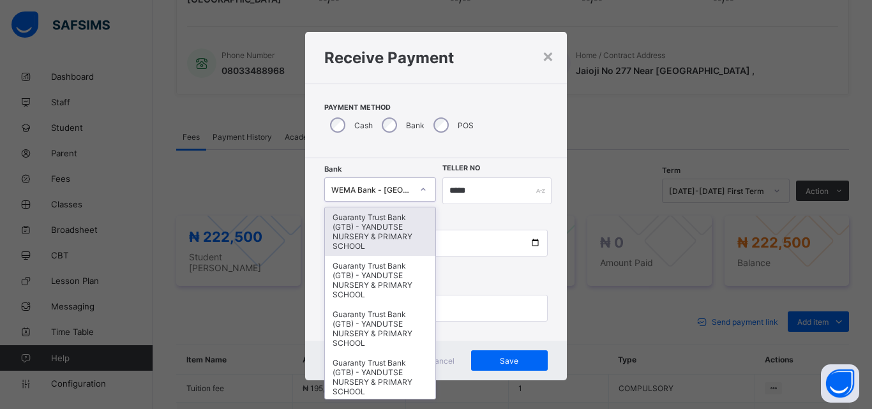
type input "*"
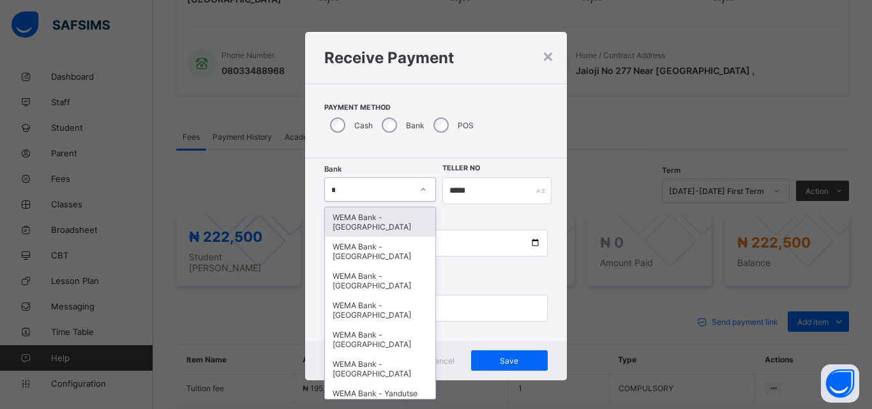
click at [358, 226] on div "WEMA Bank - [GEOGRAPHIC_DATA]" at bounding box center [380, 222] width 110 height 29
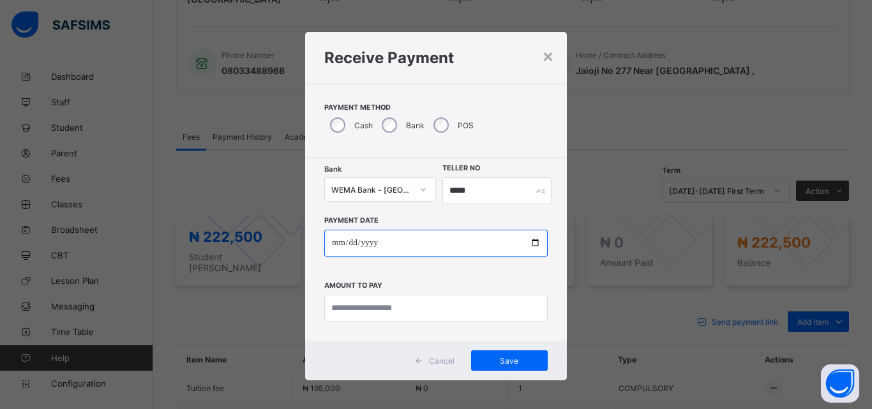
click at [533, 241] on input "date" at bounding box center [436, 243] width 224 height 27
type input "**********"
click at [450, 251] on input "**********" at bounding box center [436, 243] width 224 height 27
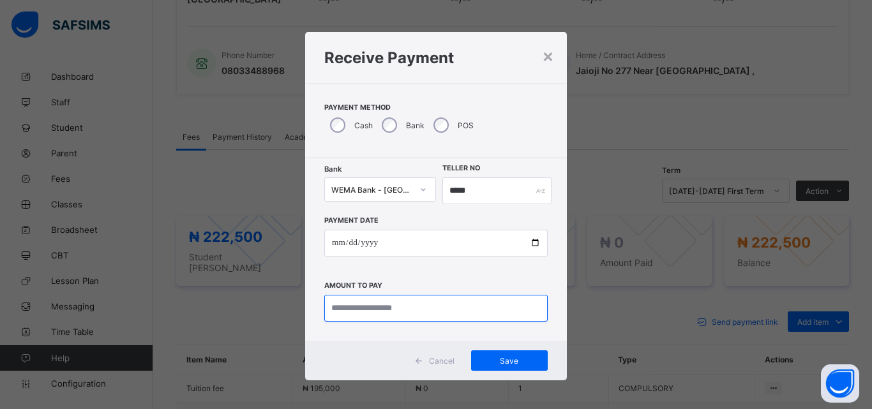
click at [437, 309] on input "currency" at bounding box center [436, 308] width 224 height 27
type input "*********"
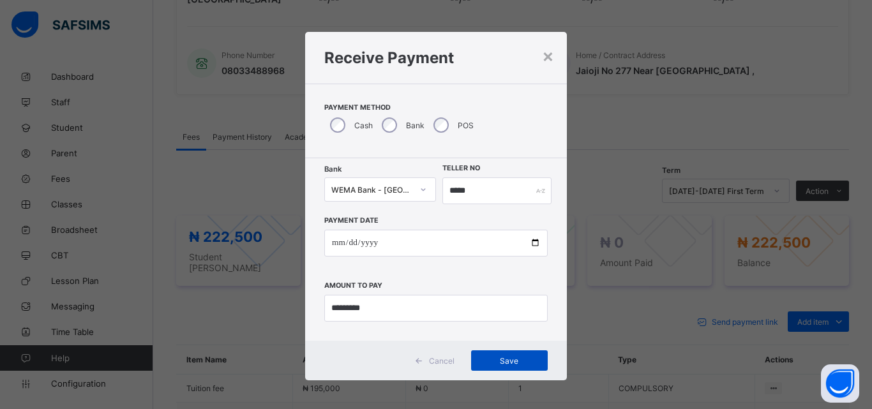
click at [509, 354] on div "Save" at bounding box center [509, 361] width 77 height 20
